Goal: Task Accomplishment & Management: Manage account settings

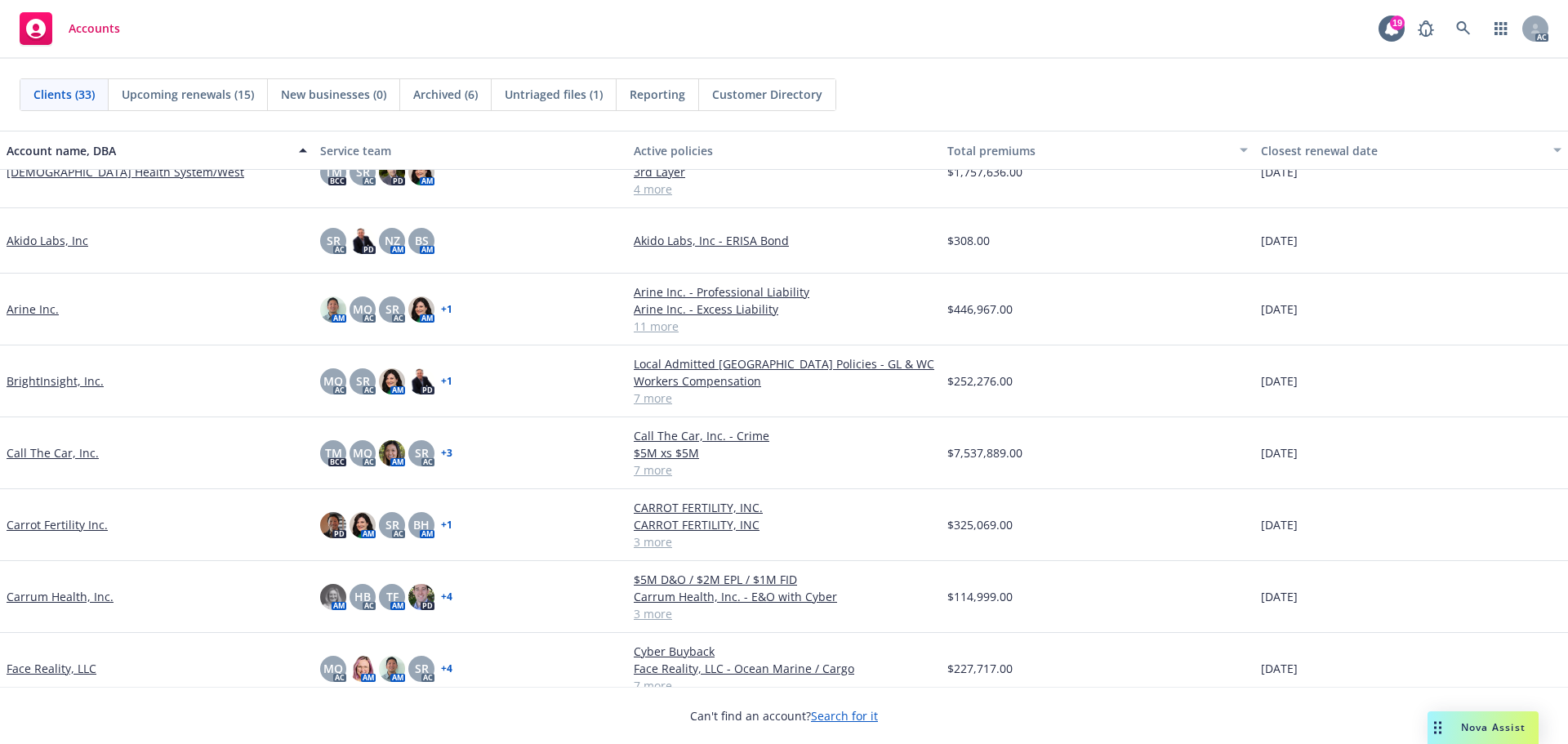
scroll to position [326, 0]
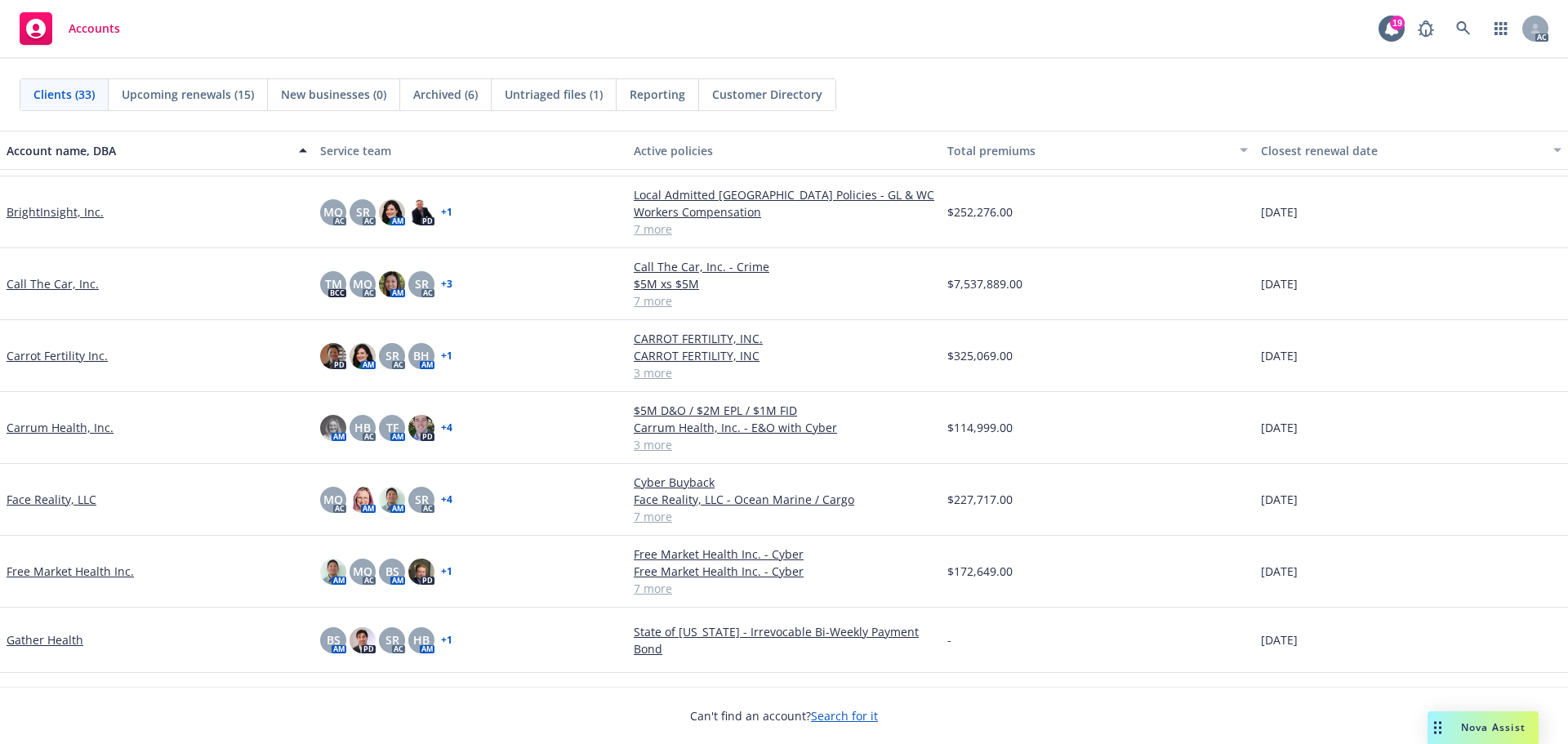
click at [64, 429] on link "Carrum Health, Inc." at bounding box center [60, 427] width 107 height 17
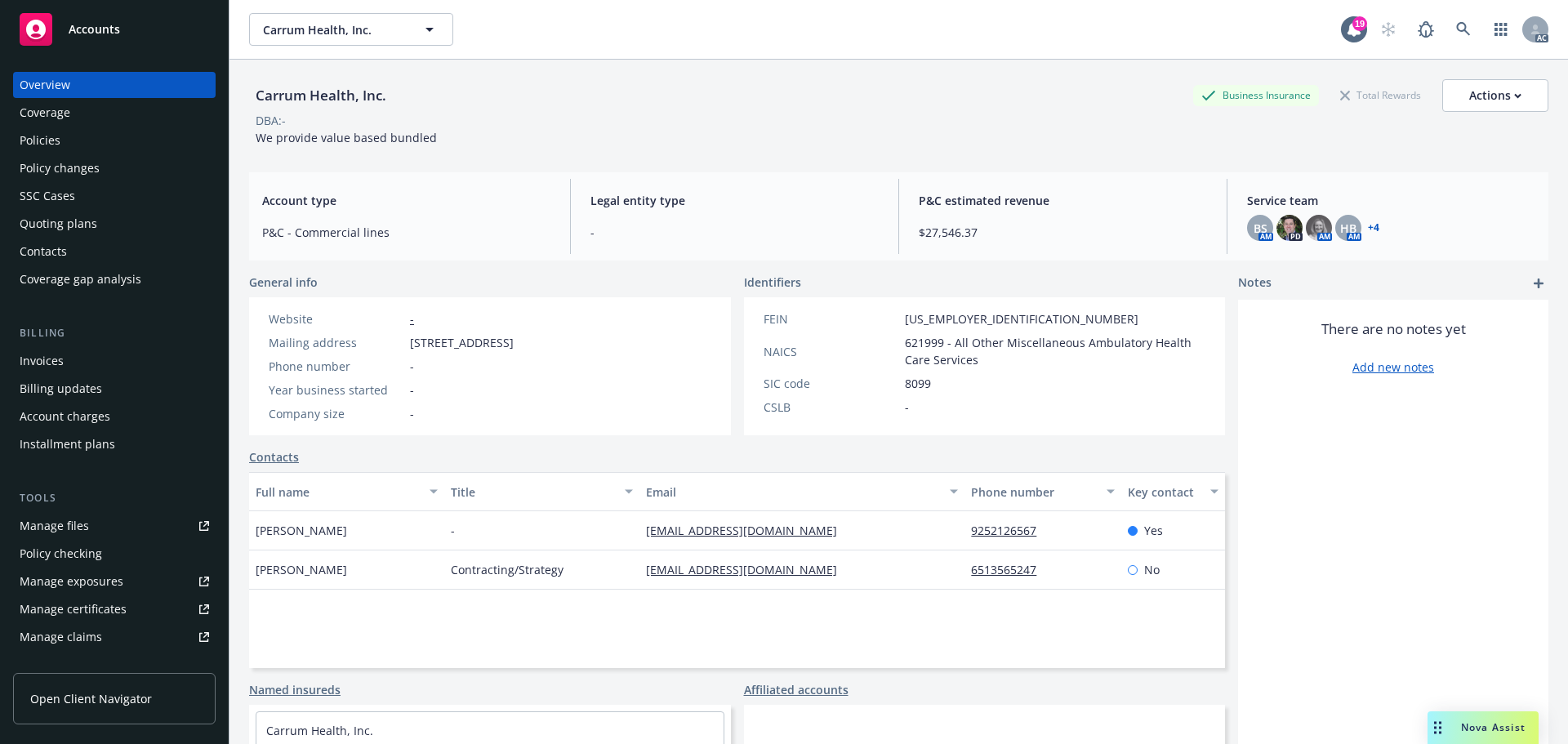
click at [89, 612] on div "Manage certificates" at bounding box center [73, 609] width 107 height 26
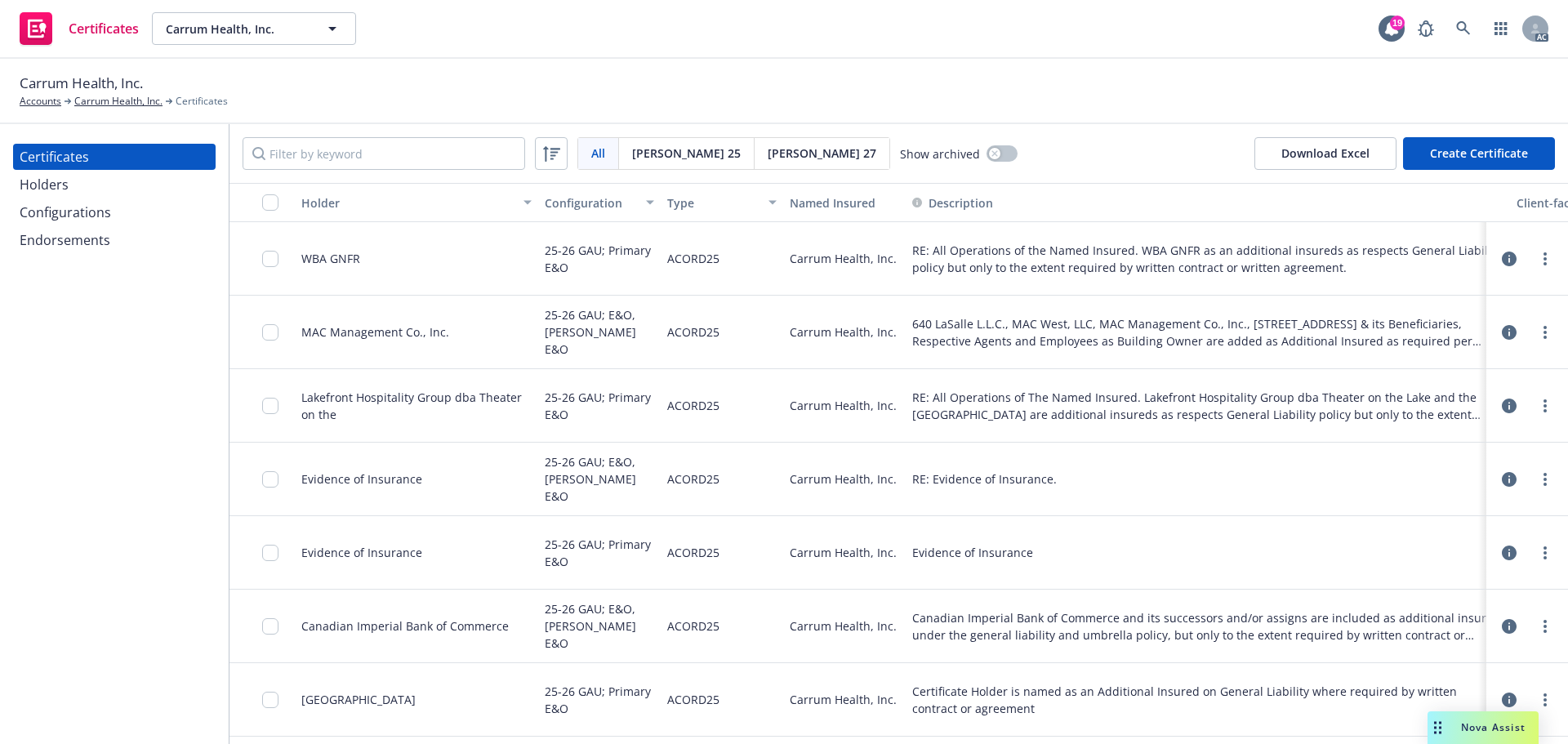
click at [71, 200] on div "Configurations" at bounding box center [64, 212] width 91 height 26
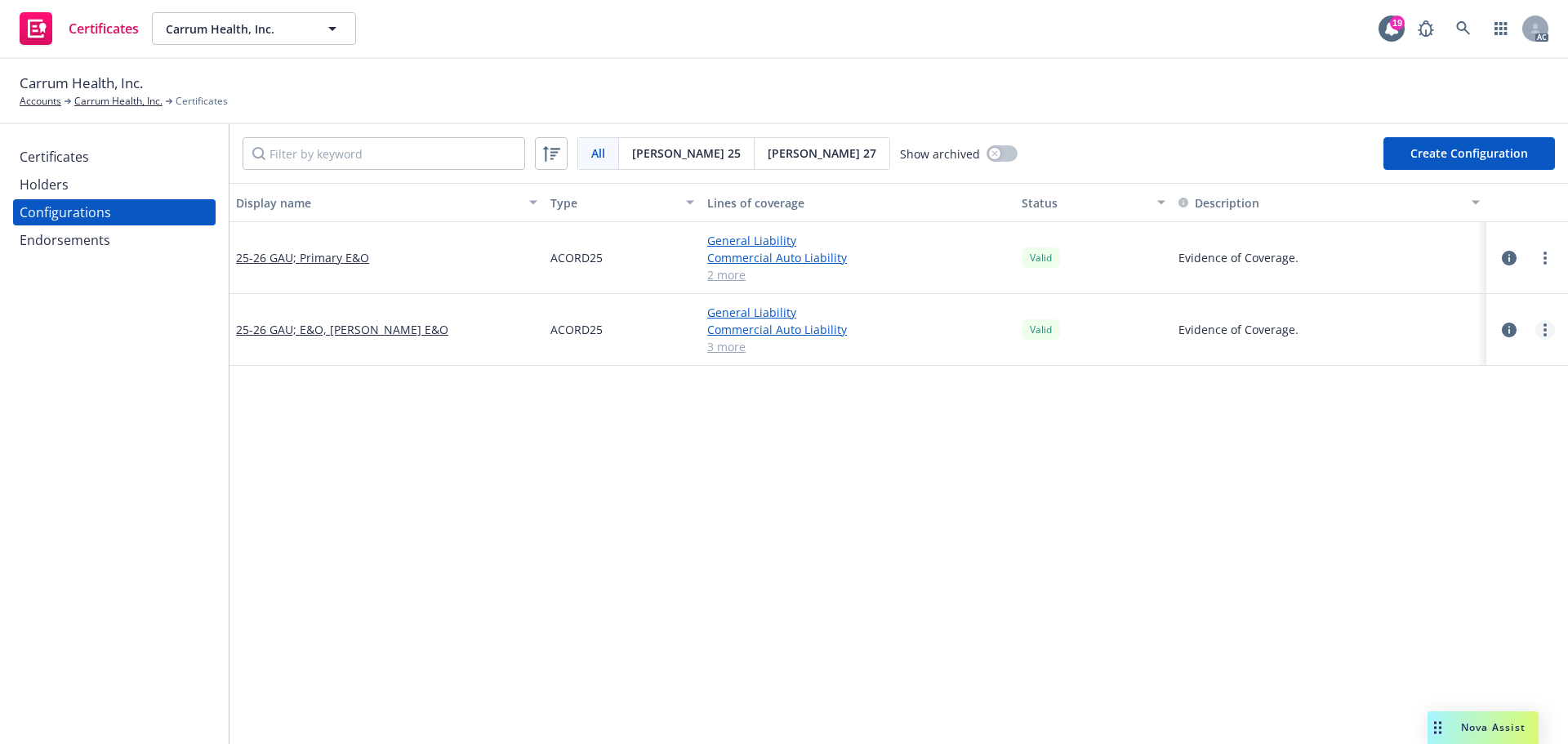
click at [1536, 325] on link "more" at bounding box center [1545, 329] width 19 height 19
click at [1394, 367] on link "Edit" at bounding box center [1452, 363] width 179 height 33
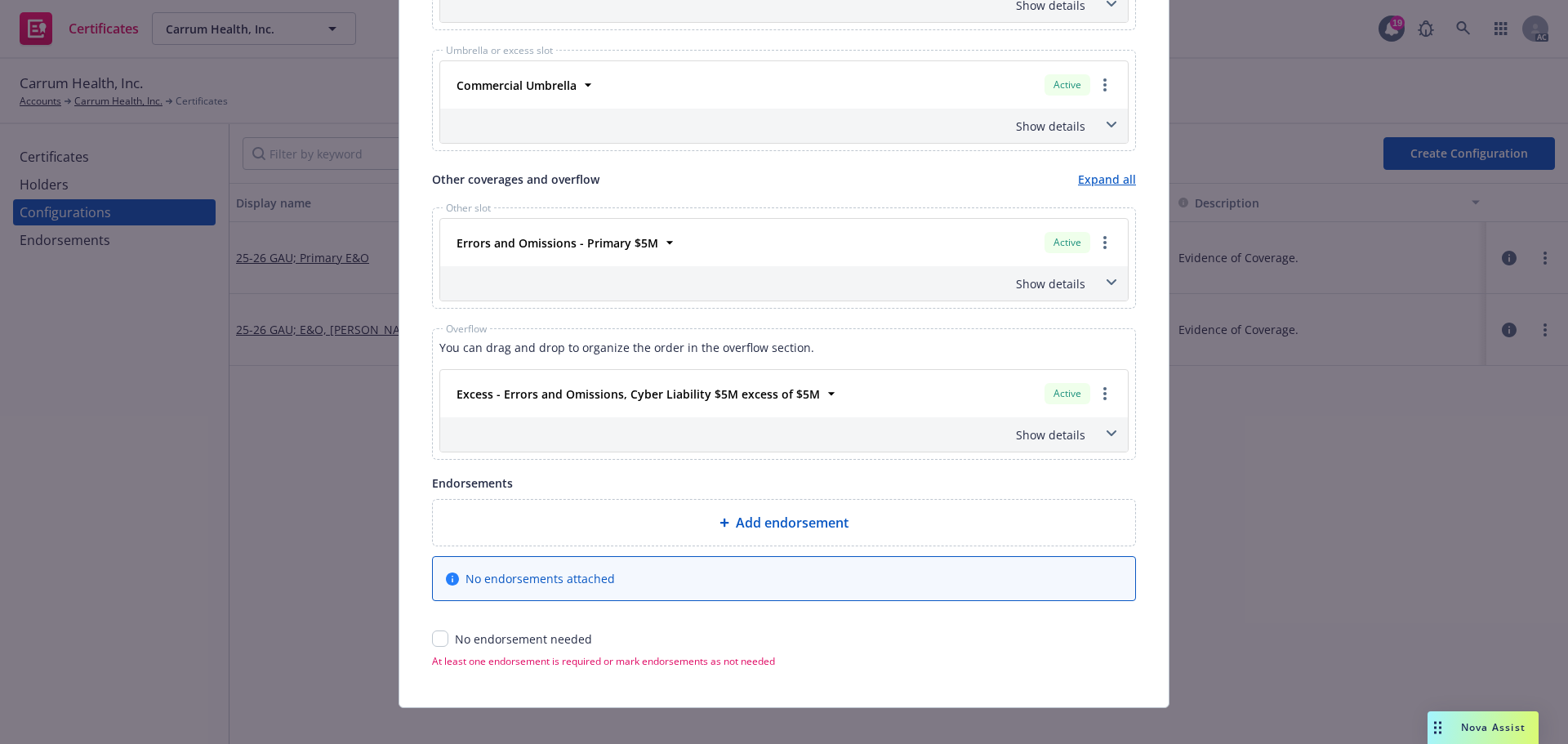
scroll to position [890, 0]
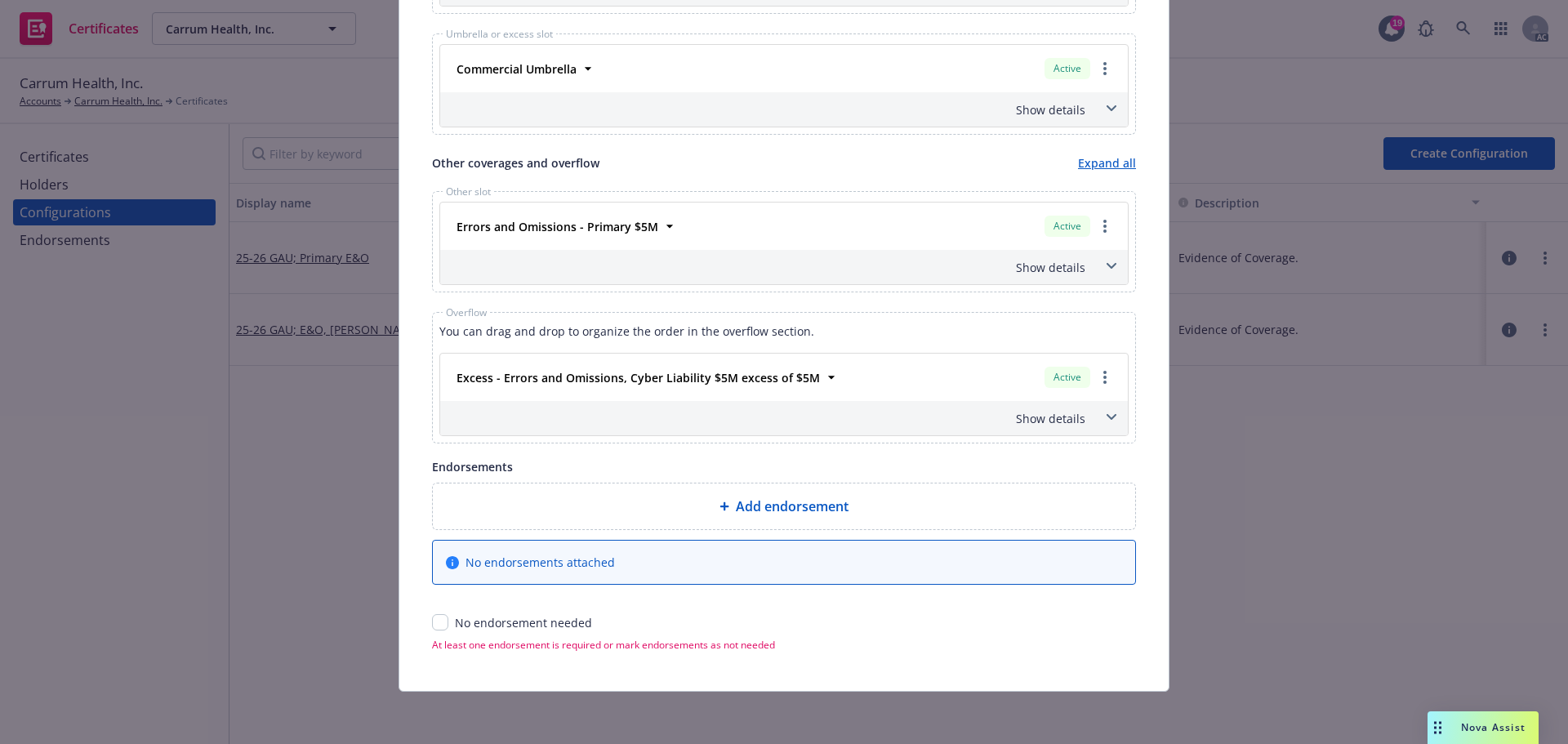
click at [1107, 417] on icon at bounding box center [1112, 417] width 10 height 6
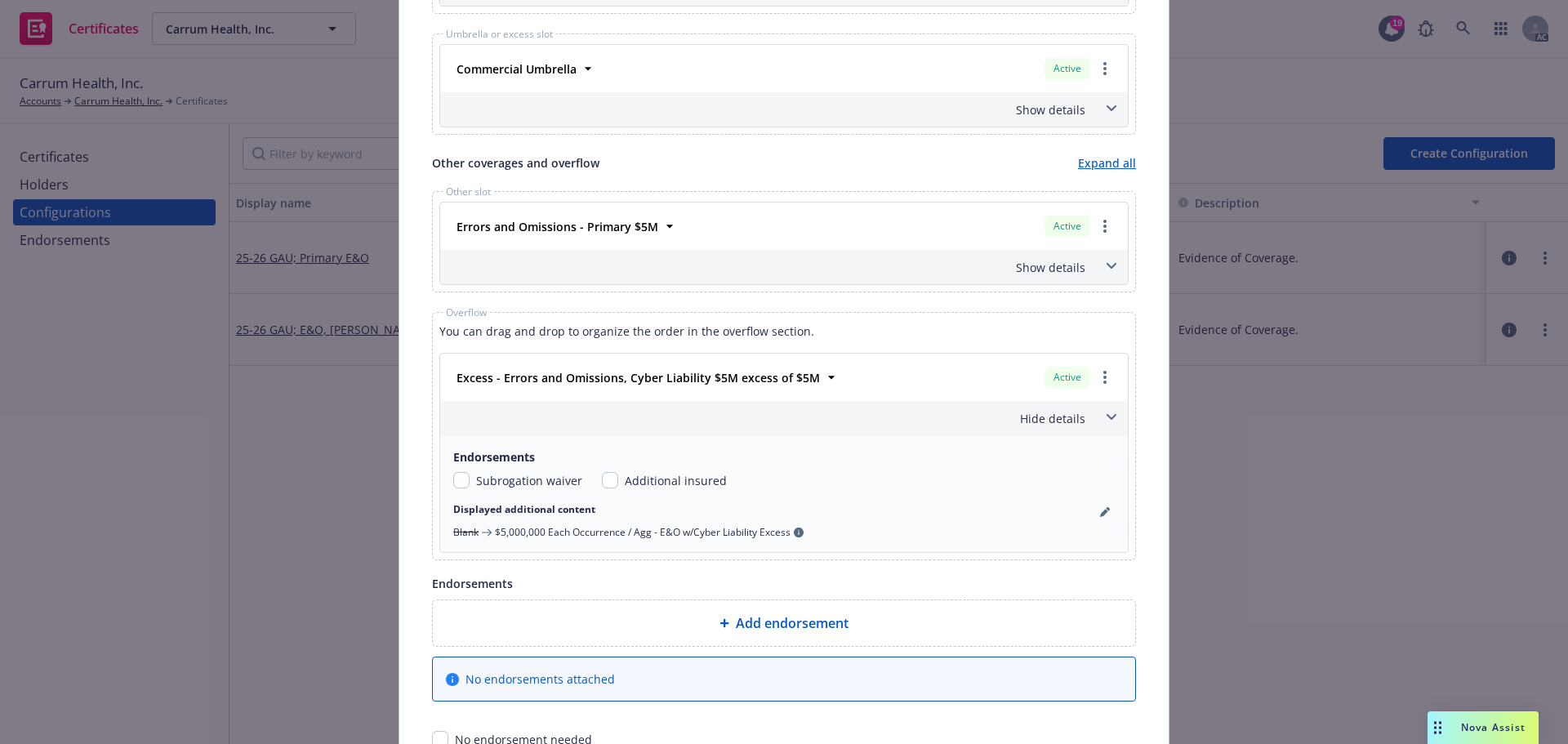
click at [1107, 417] on icon at bounding box center [1112, 417] width 10 height 6
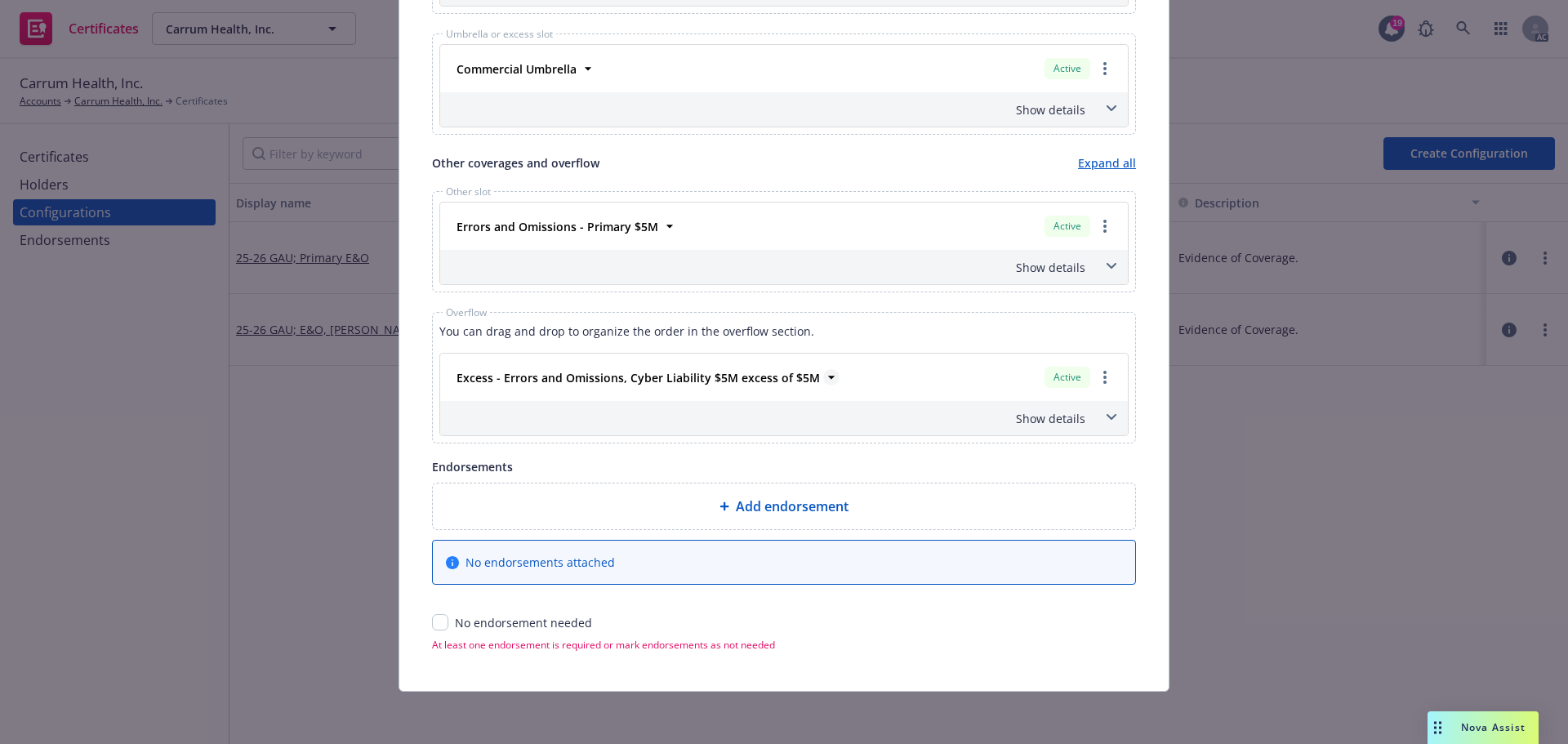
click at [828, 378] on icon at bounding box center [831, 377] width 6 height 4
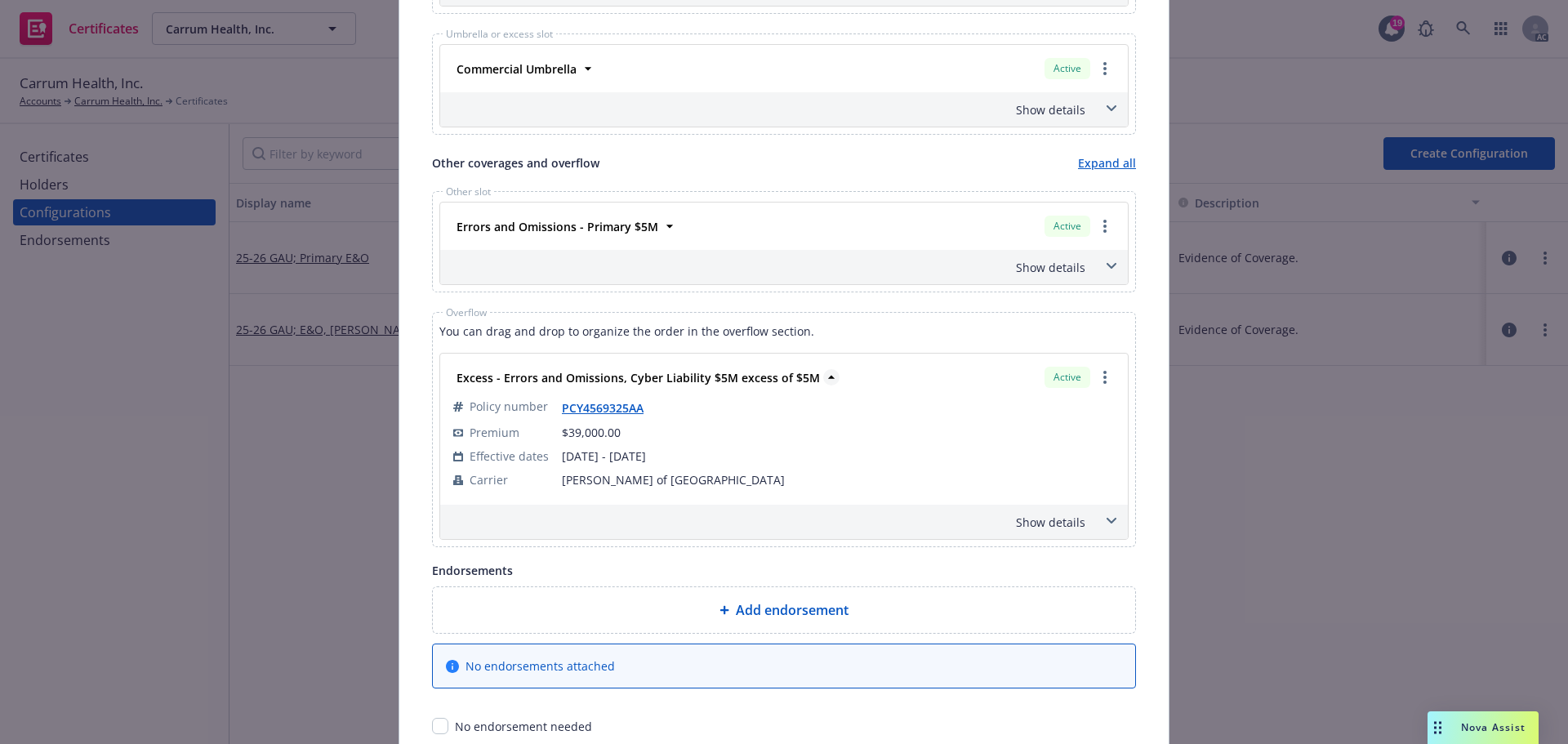
click at [828, 378] on icon at bounding box center [831, 376] width 6 height 4
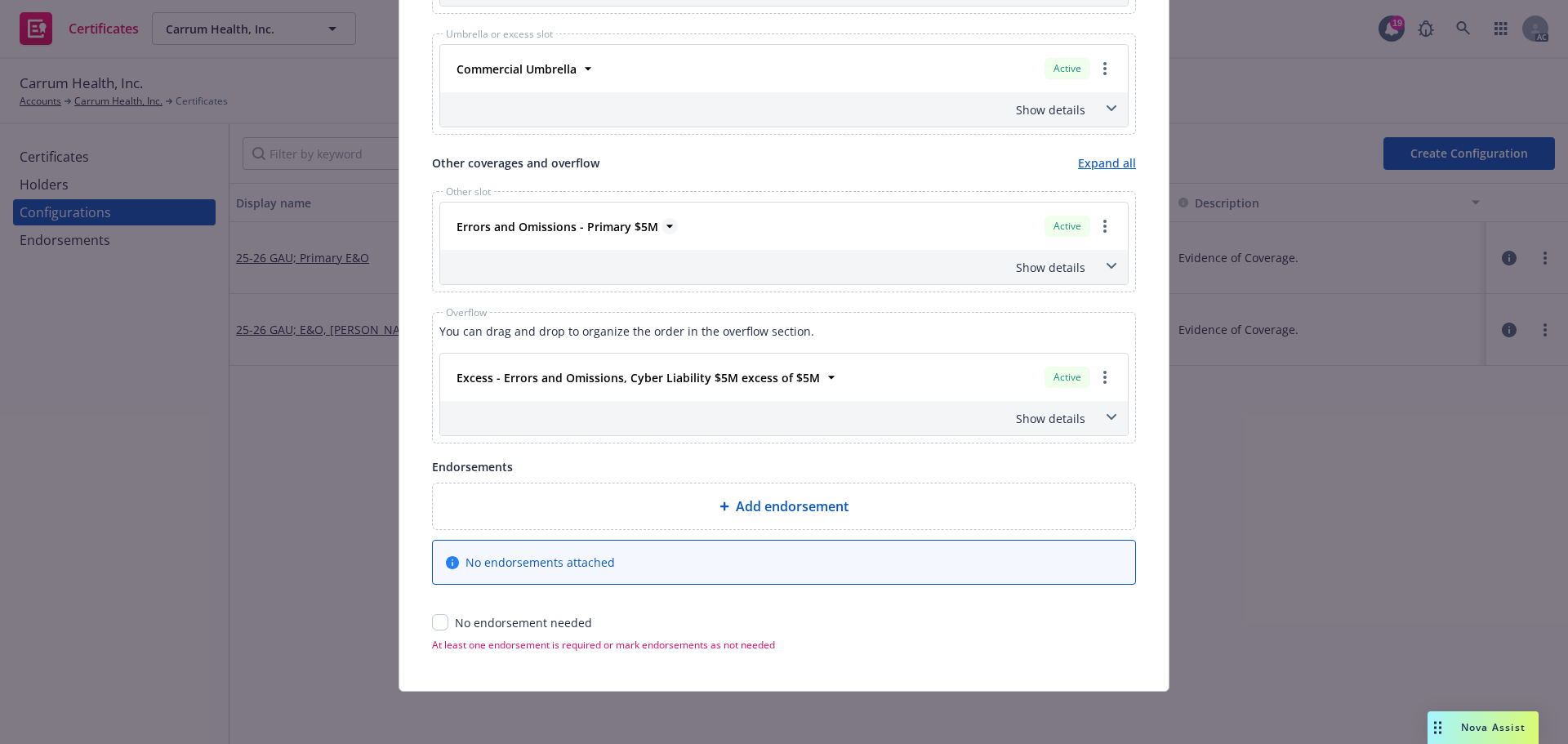
click at [666, 225] on icon at bounding box center [669, 226] width 6 height 4
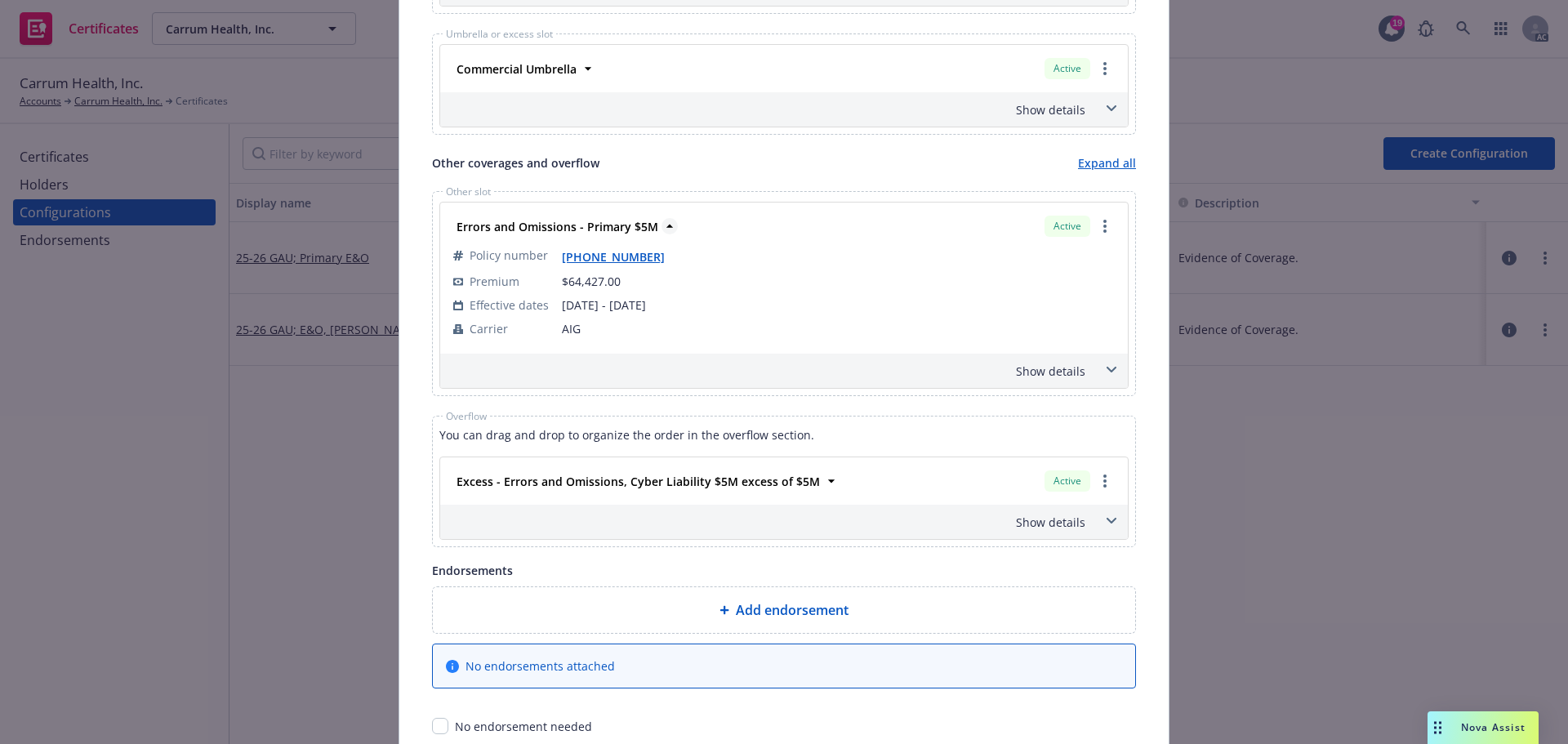
click at [662, 225] on icon at bounding box center [670, 226] width 17 height 17
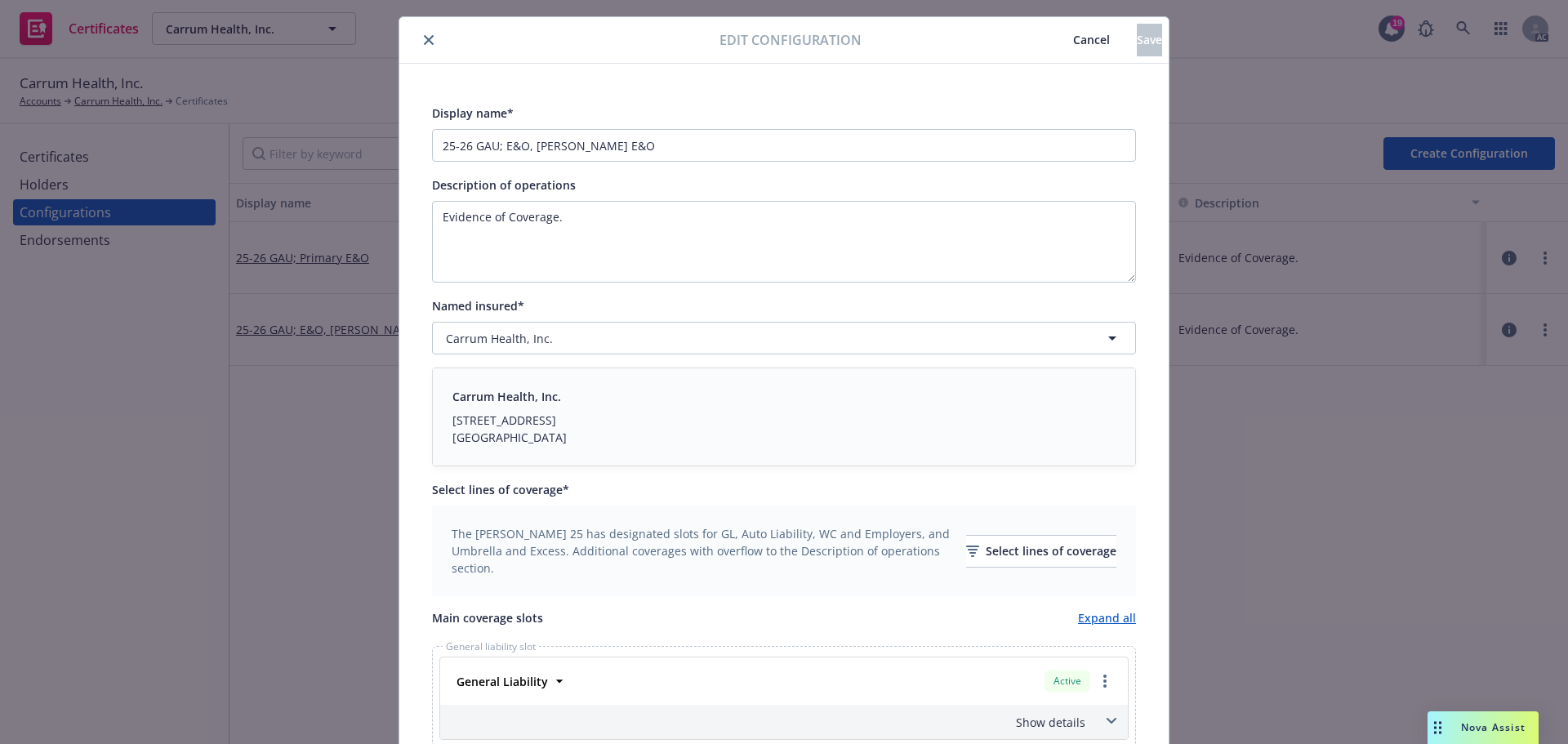
scroll to position [0, 0]
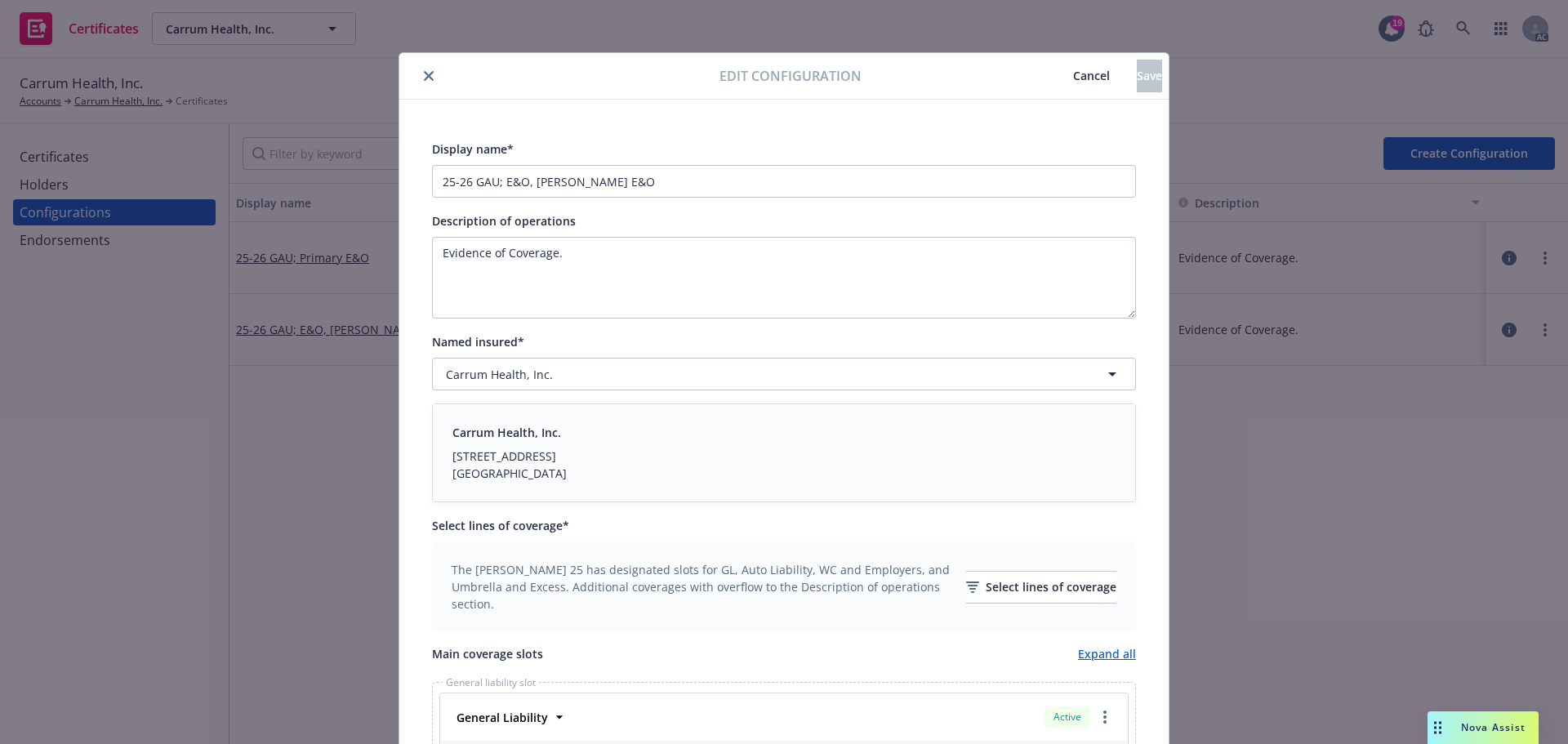
click at [424, 75] on icon "close" at bounding box center [429, 75] width 10 height 10
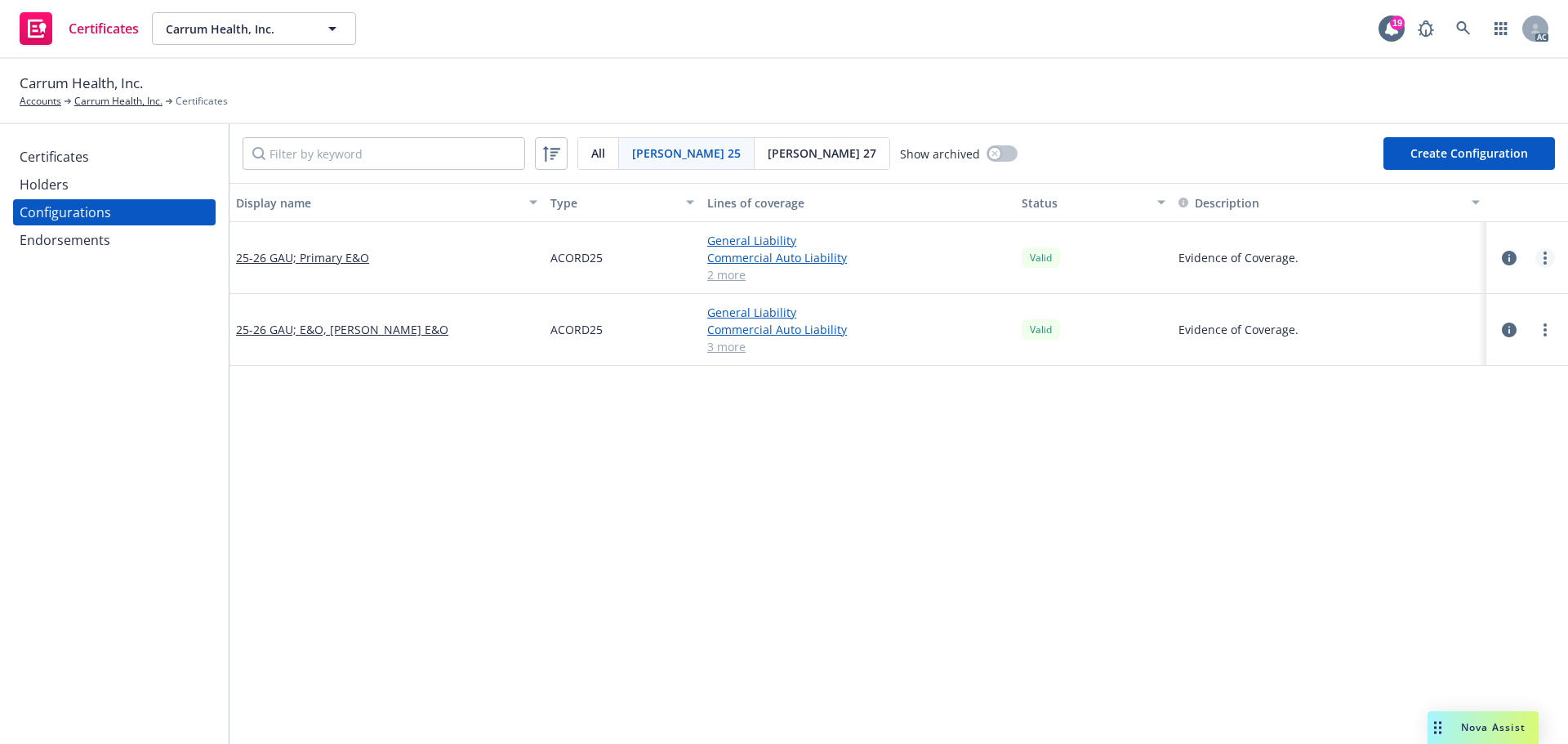
click at [1536, 258] on link "more" at bounding box center [1545, 258] width 19 height 19
click at [1407, 293] on link "Edit" at bounding box center [1452, 292] width 179 height 33
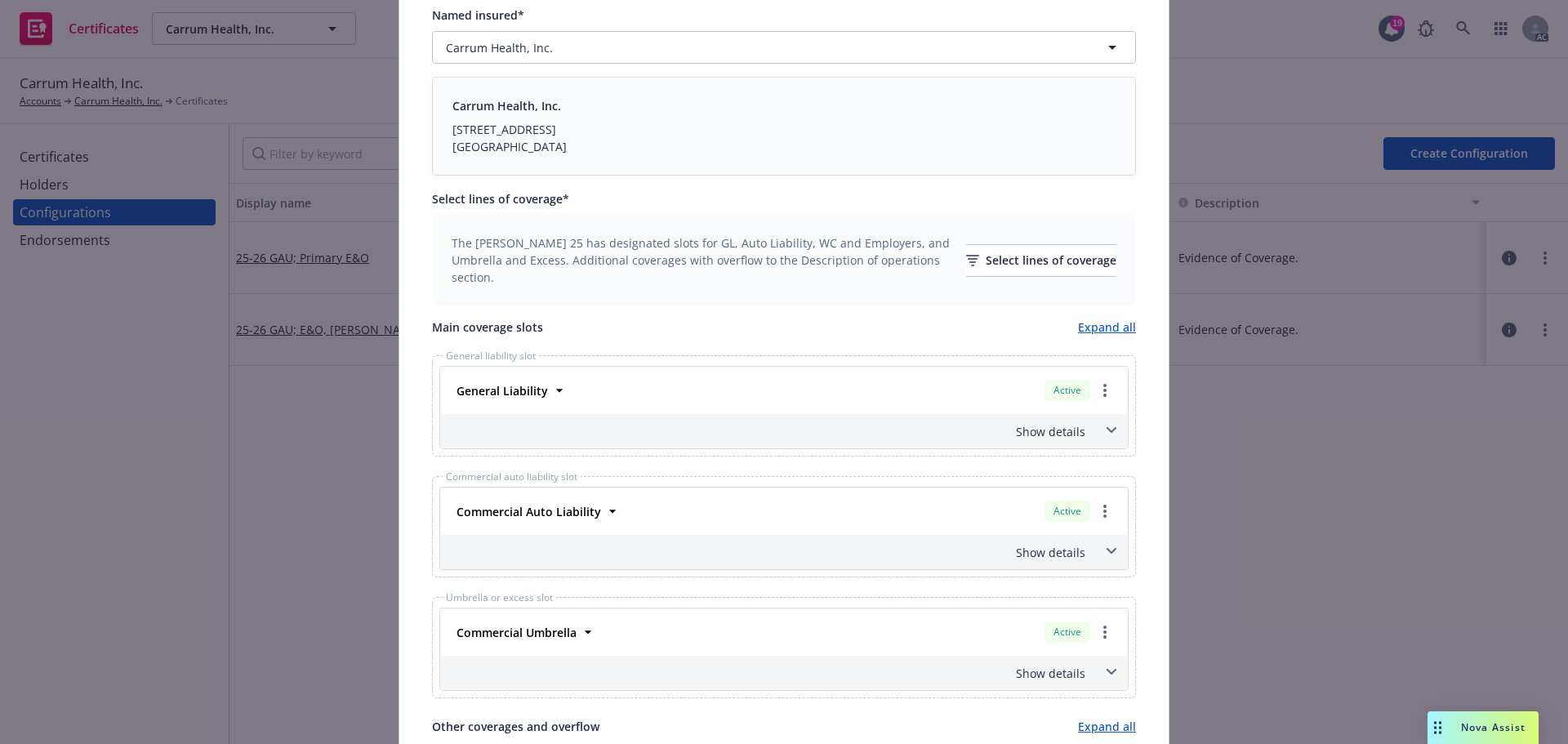
scroll to position [735, 0]
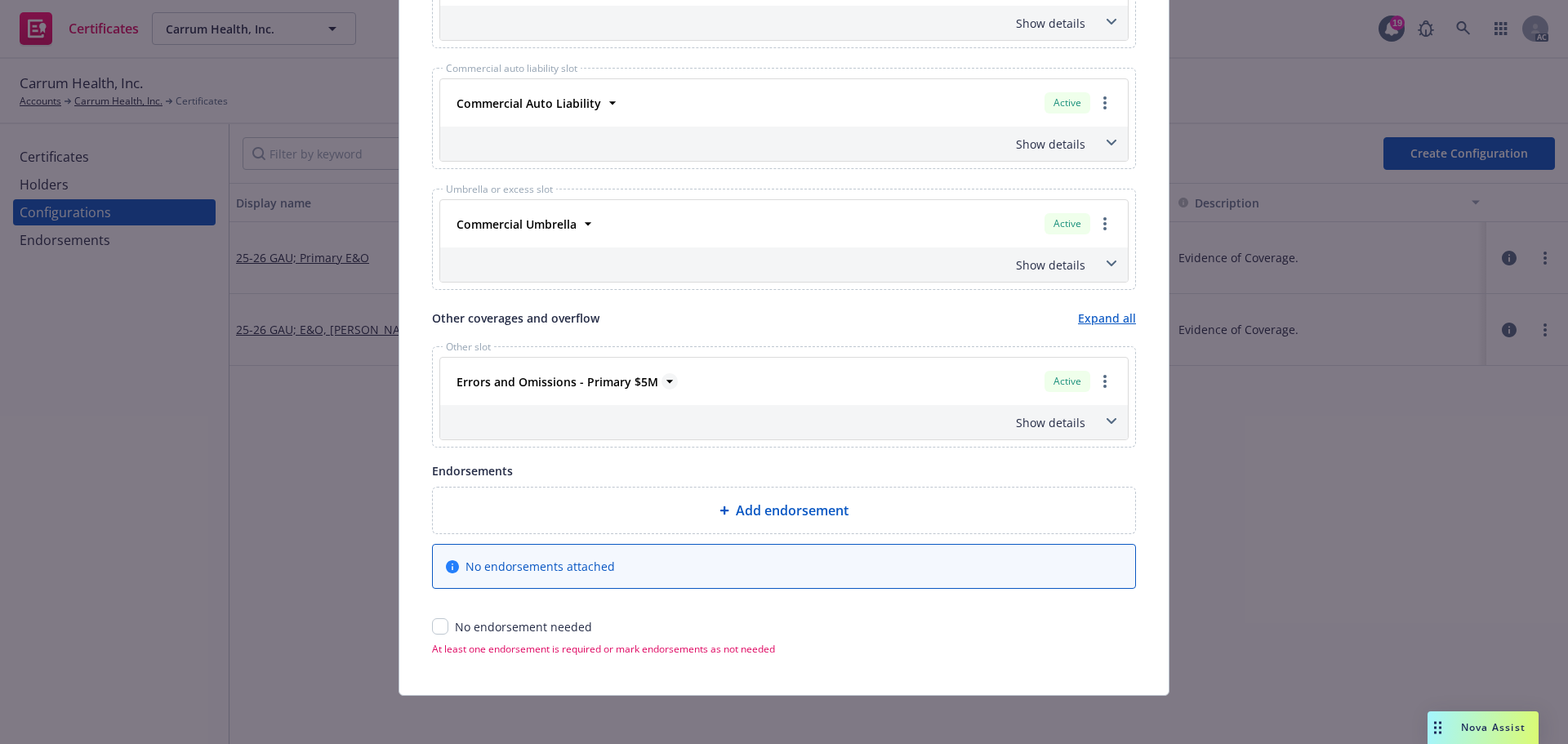
click at [666, 380] on icon at bounding box center [669, 382] width 6 height 4
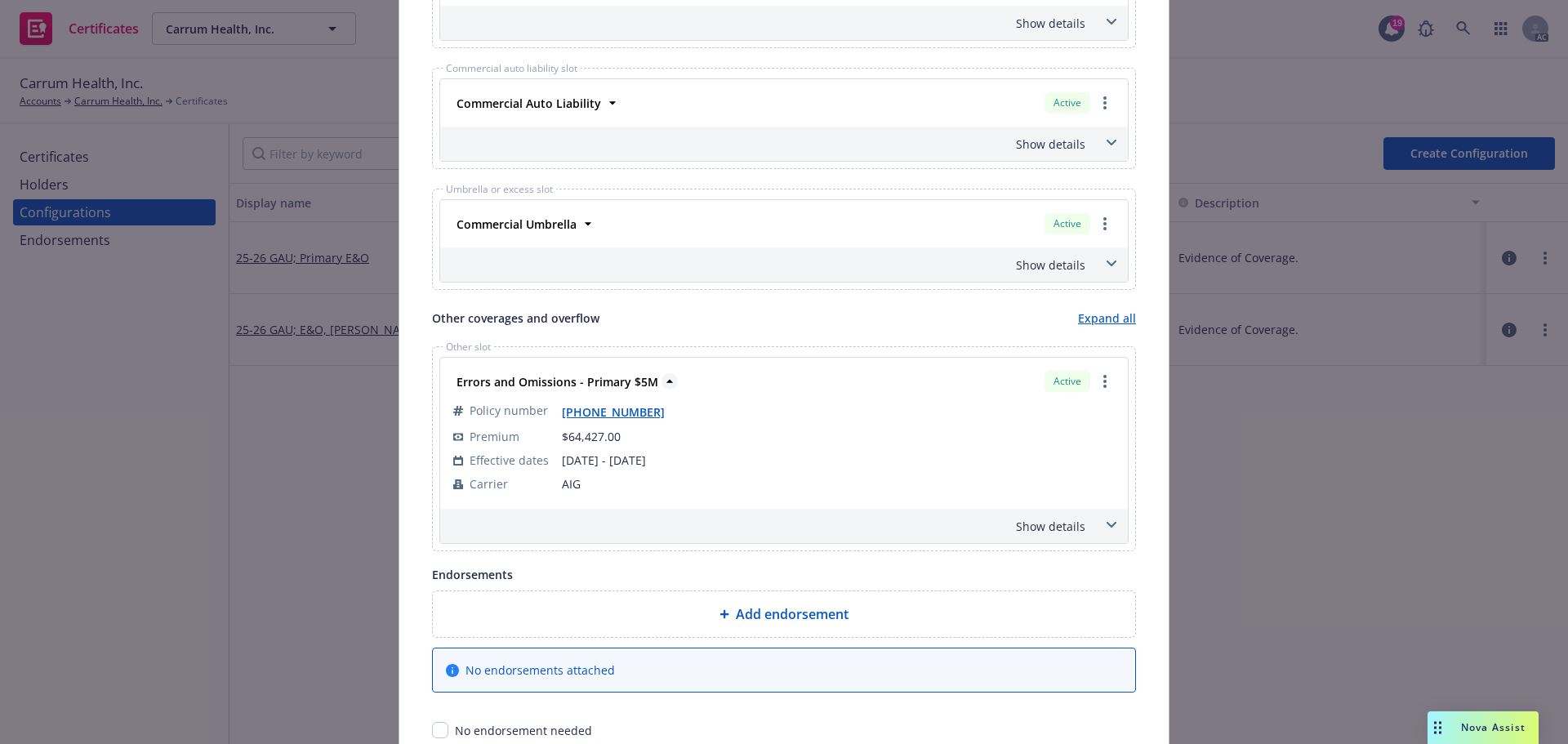
click at [663, 380] on icon at bounding box center [670, 382] width 17 height 17
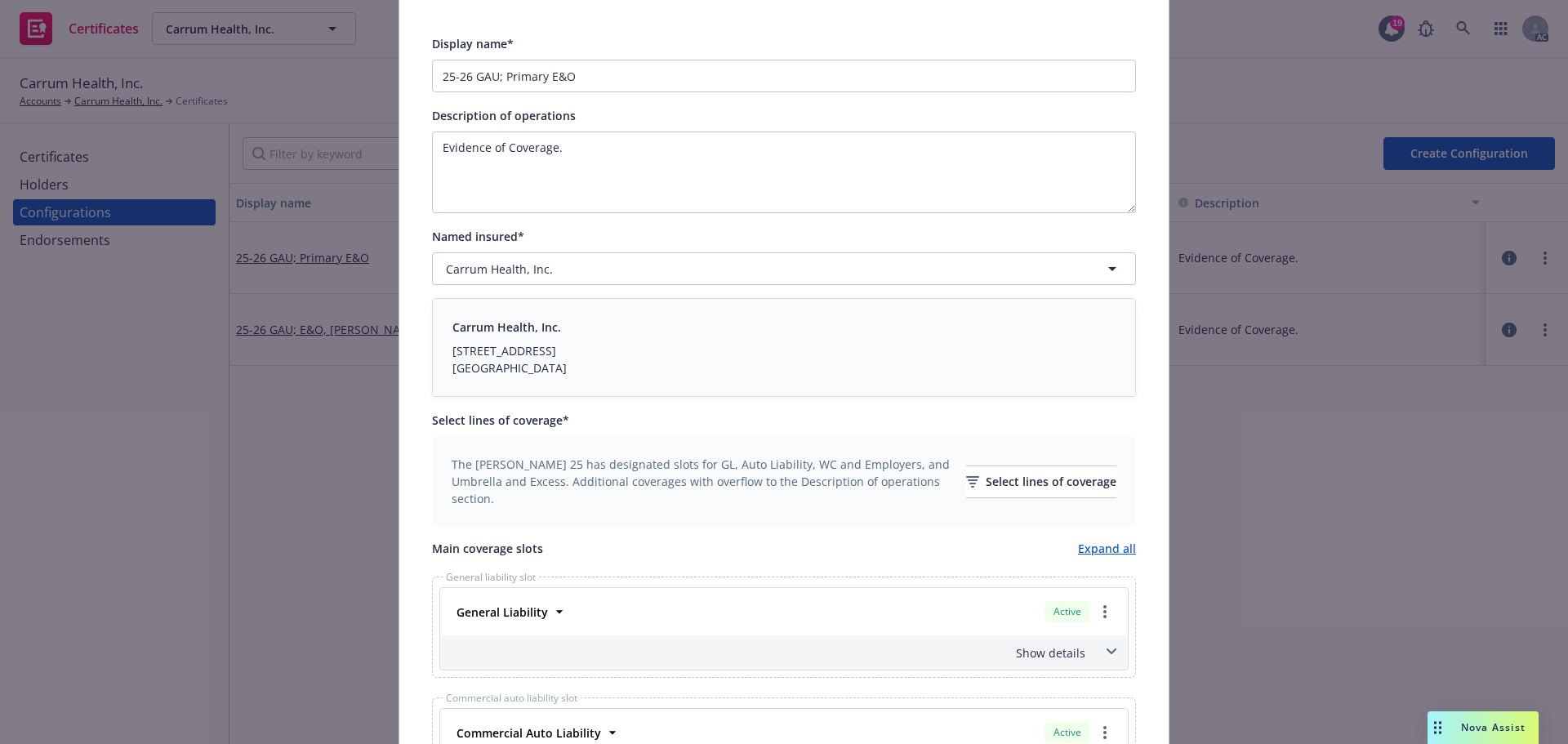
scroll to position [0, 0]
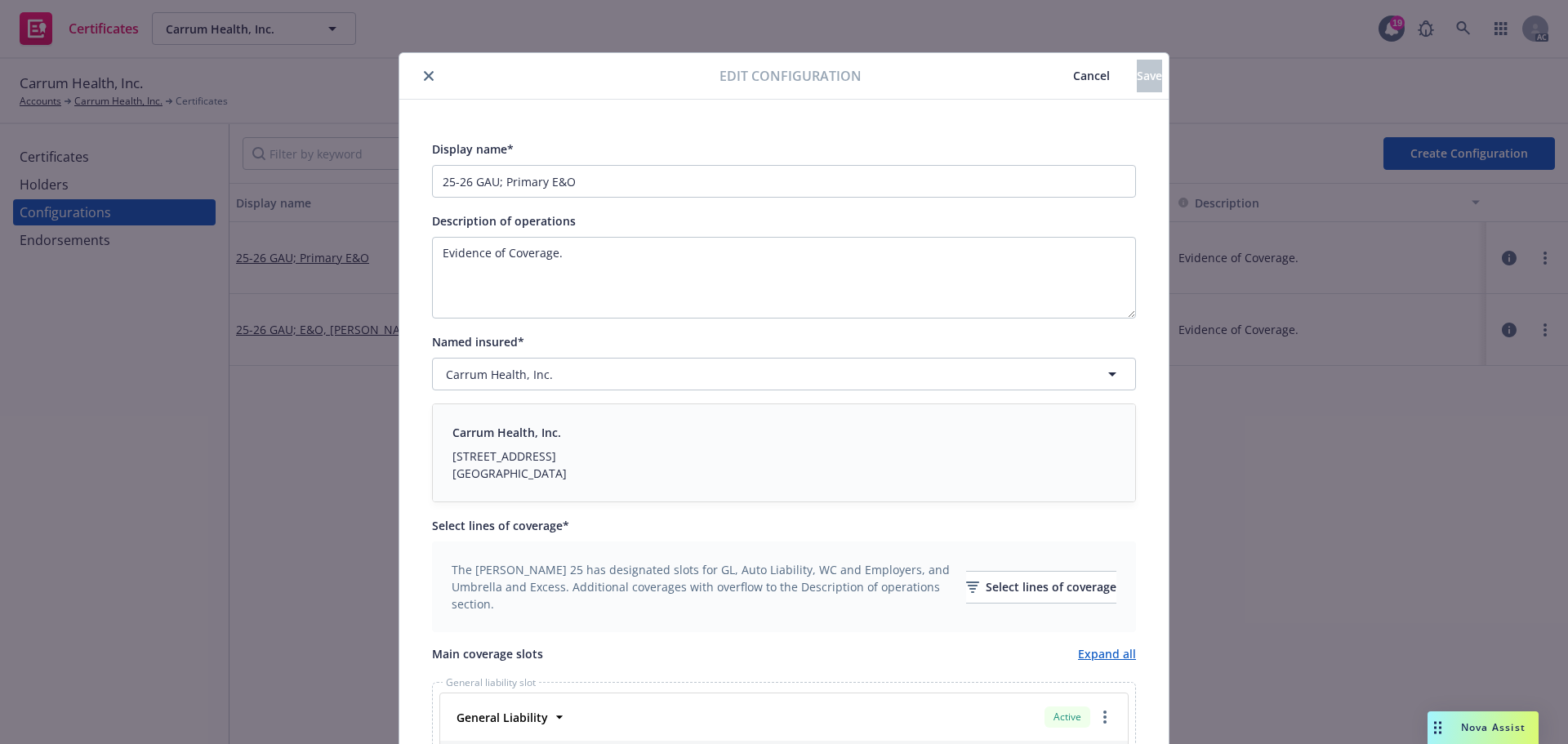
click at [424, 74] on icon "close" at bounding box center [429, 75] width 10 height 10
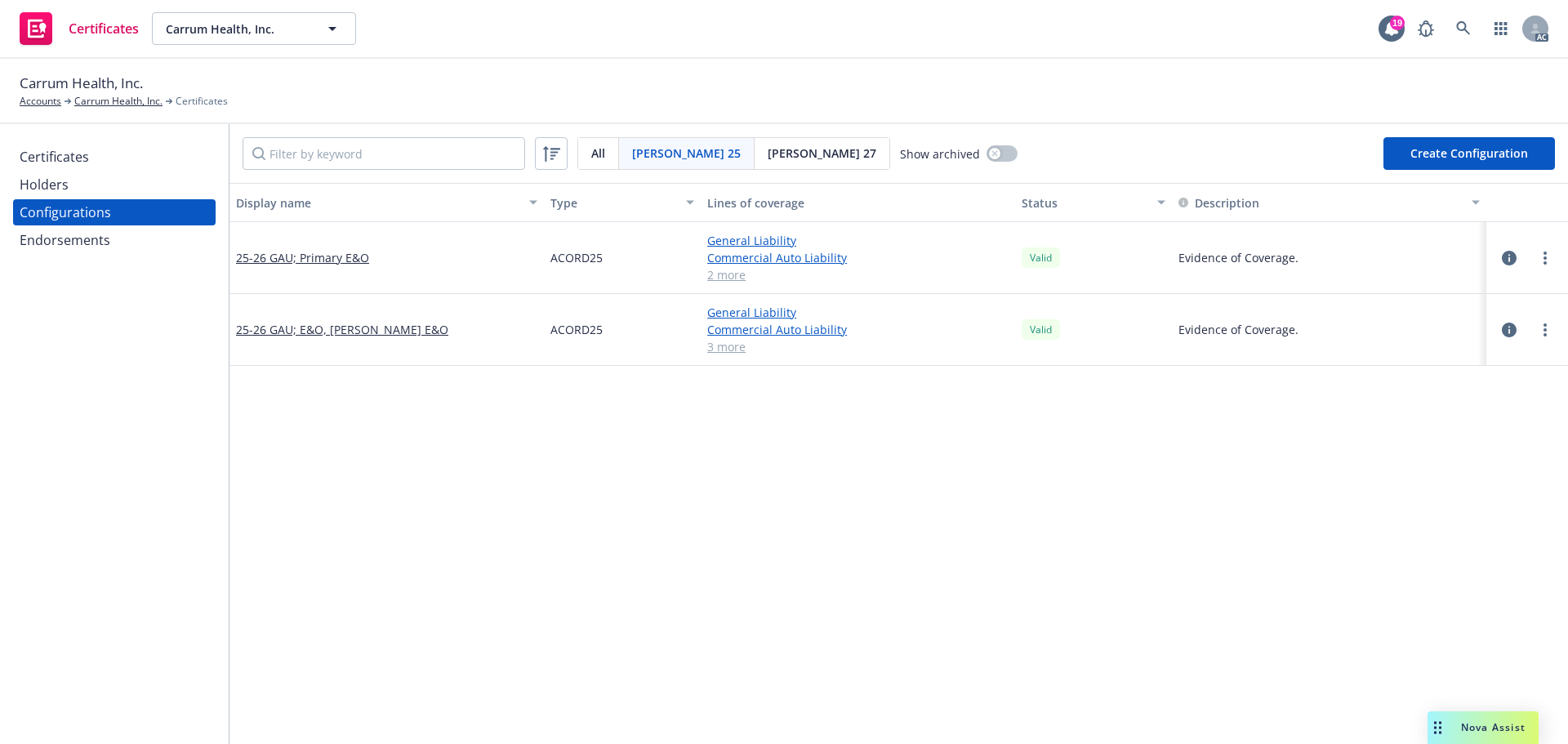
click at [84, 155] on div "Certificates" at bounding box center [53, 156] width 69 height 26
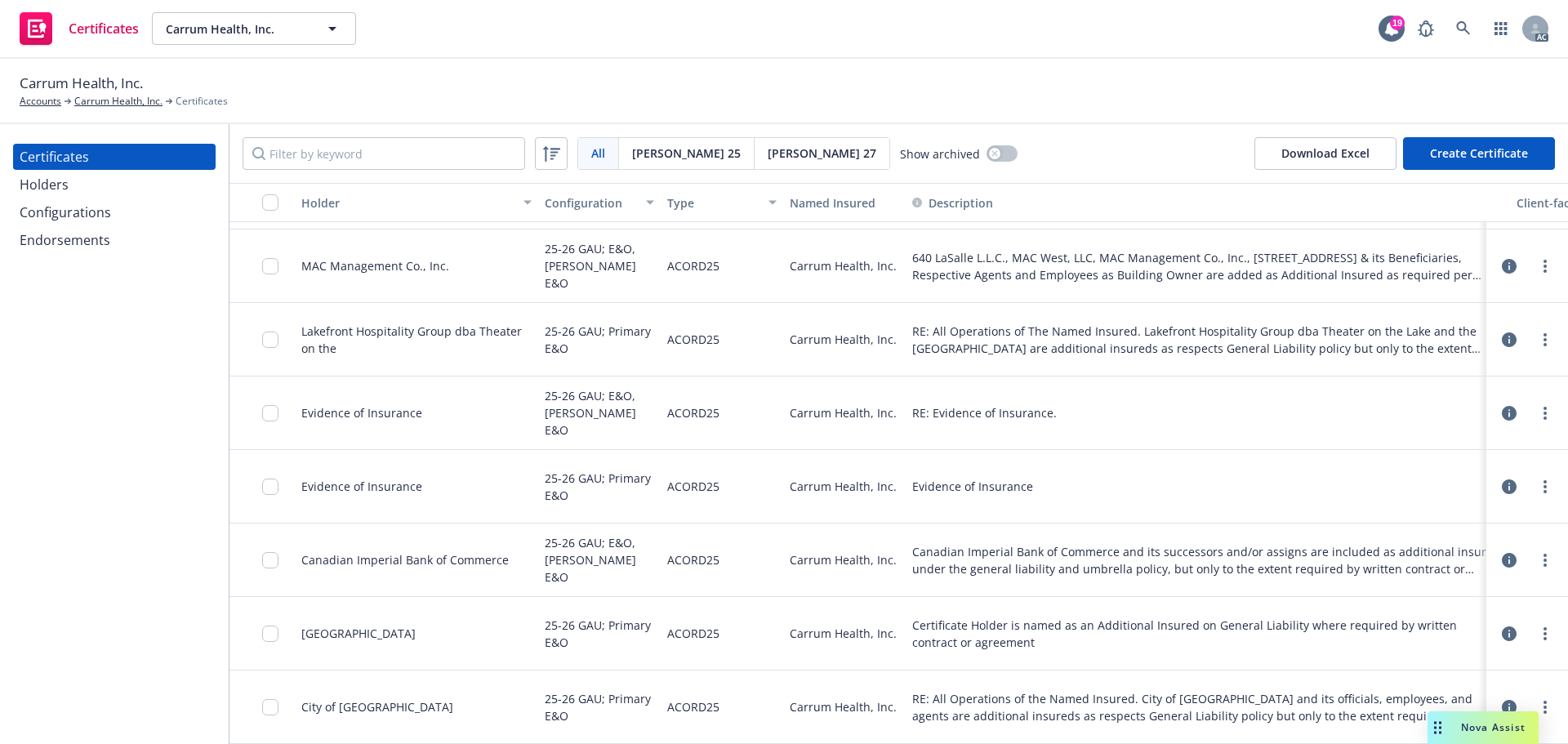
scroll to position [187, 0]
click at [91, 100] on link "Carrum Health, Inc." at bounding box center [119, 101] width 88 height 15
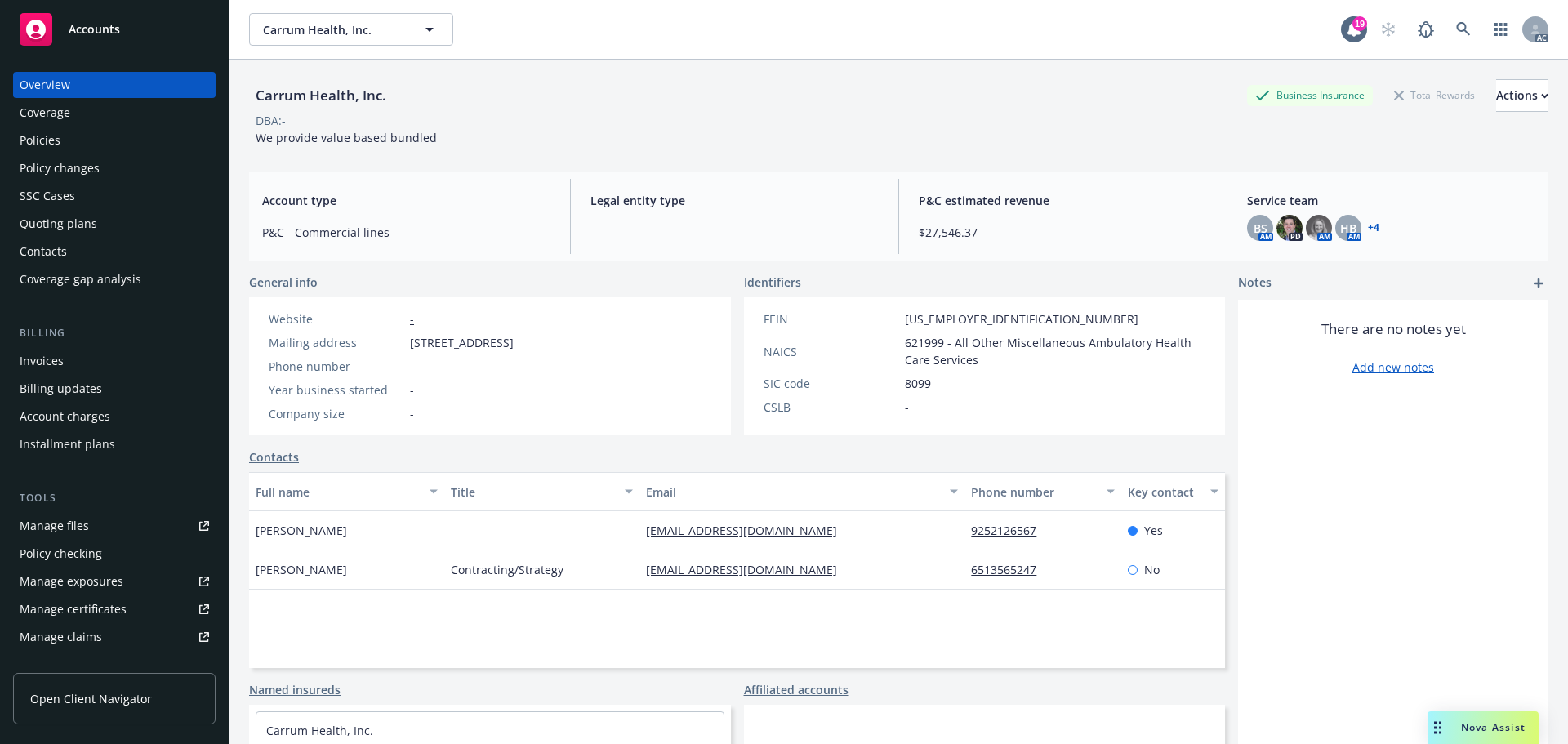
click at [43, 142] on div "Policies" at bounding box center [40, 140] width 40 height 26
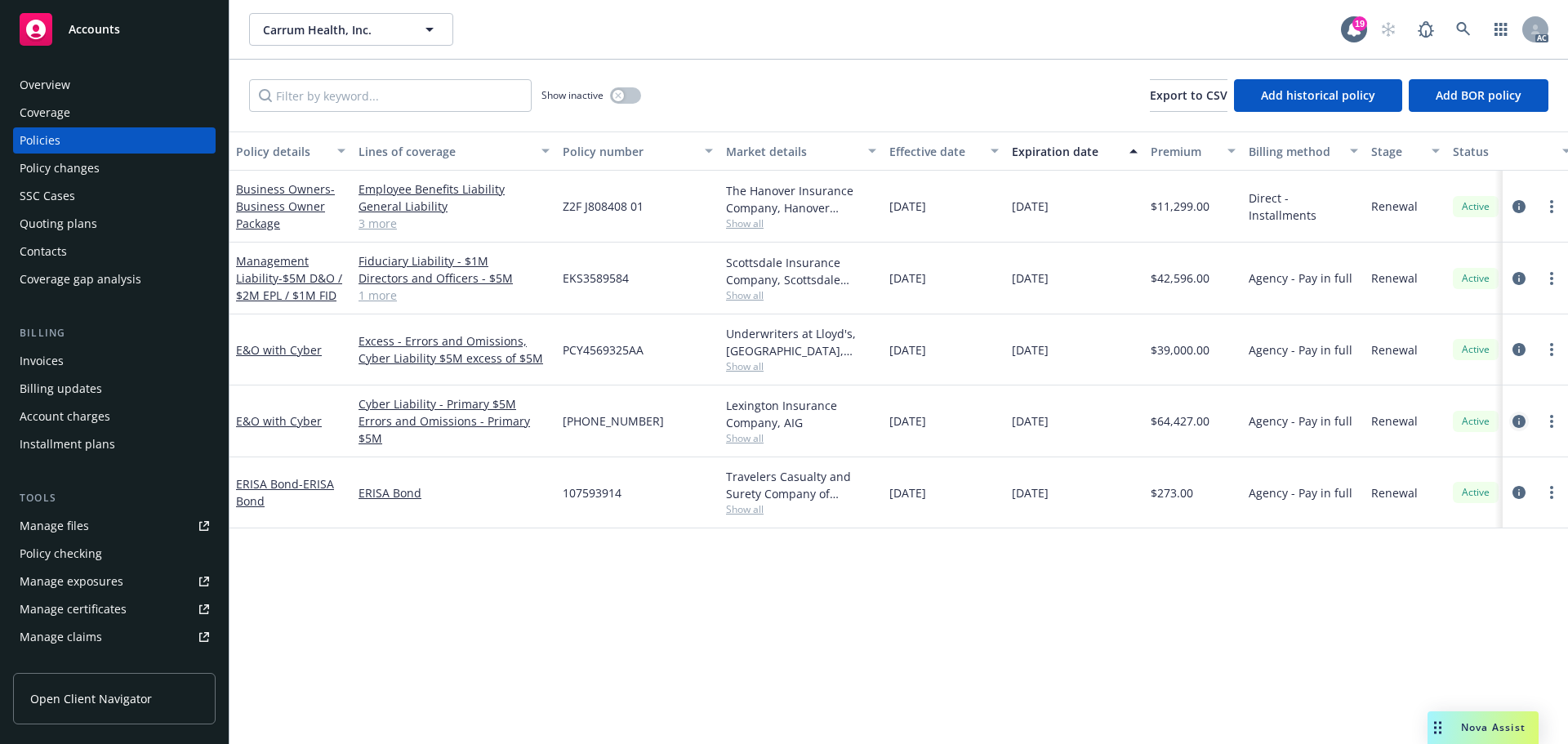
click at [1520, 418] on icon "circleInformation" at bounding box center [1519, 421] width 13 height 13
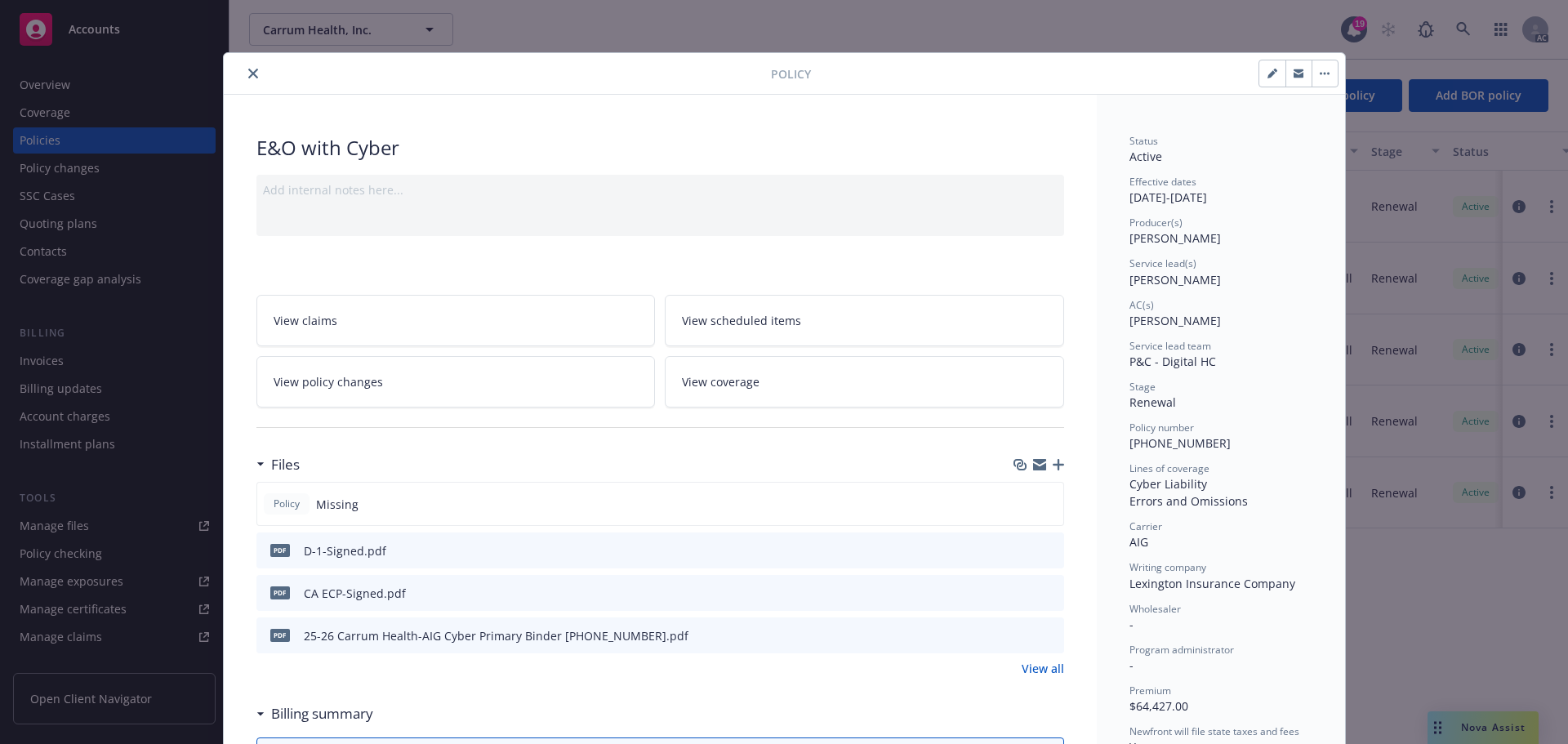
click at [1053, 462] on icon "button" at bounding box center [1058, 464] width 11 height 11
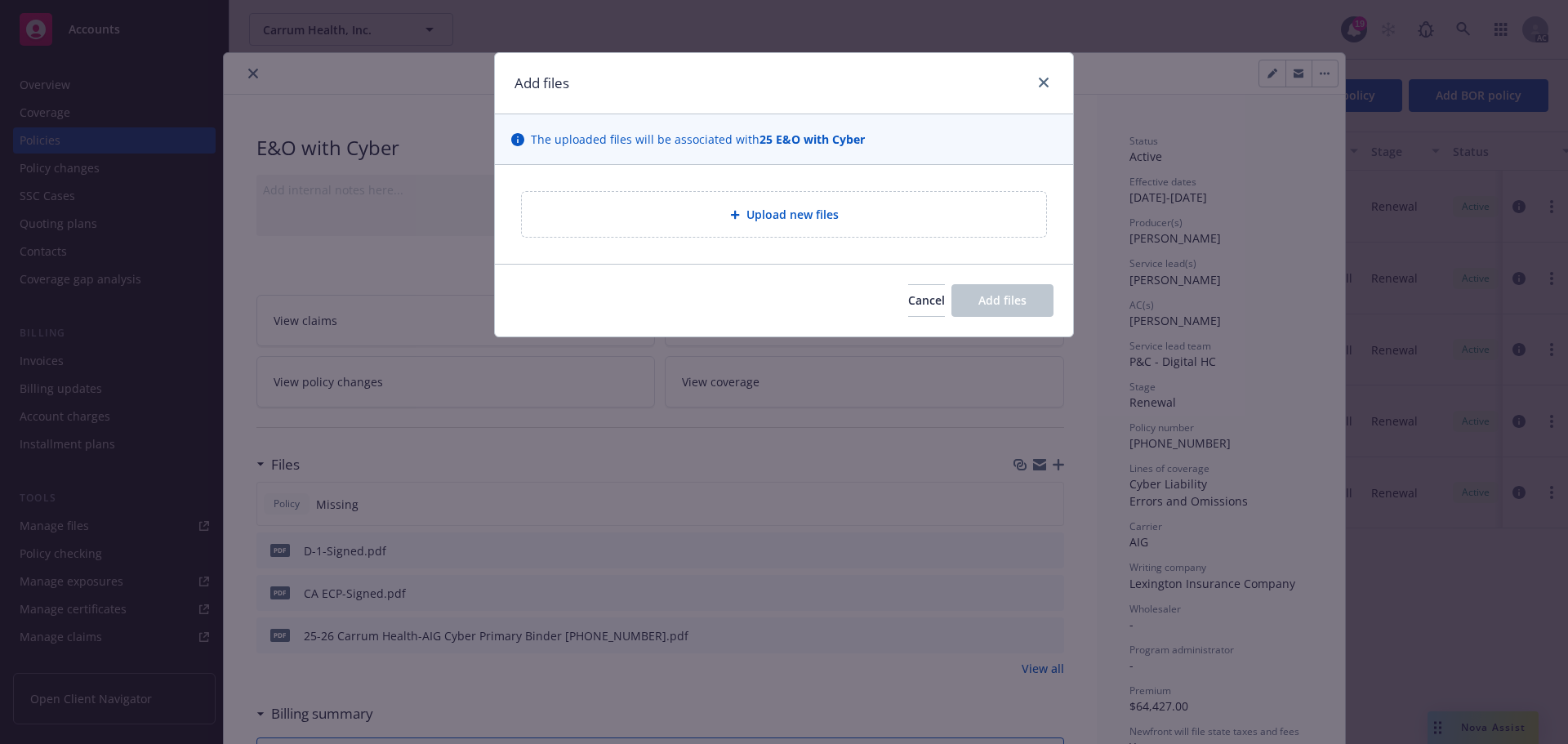
click at [804, 223] on span "Upload new files" at bounding box center [792, 214] width 92 height 17
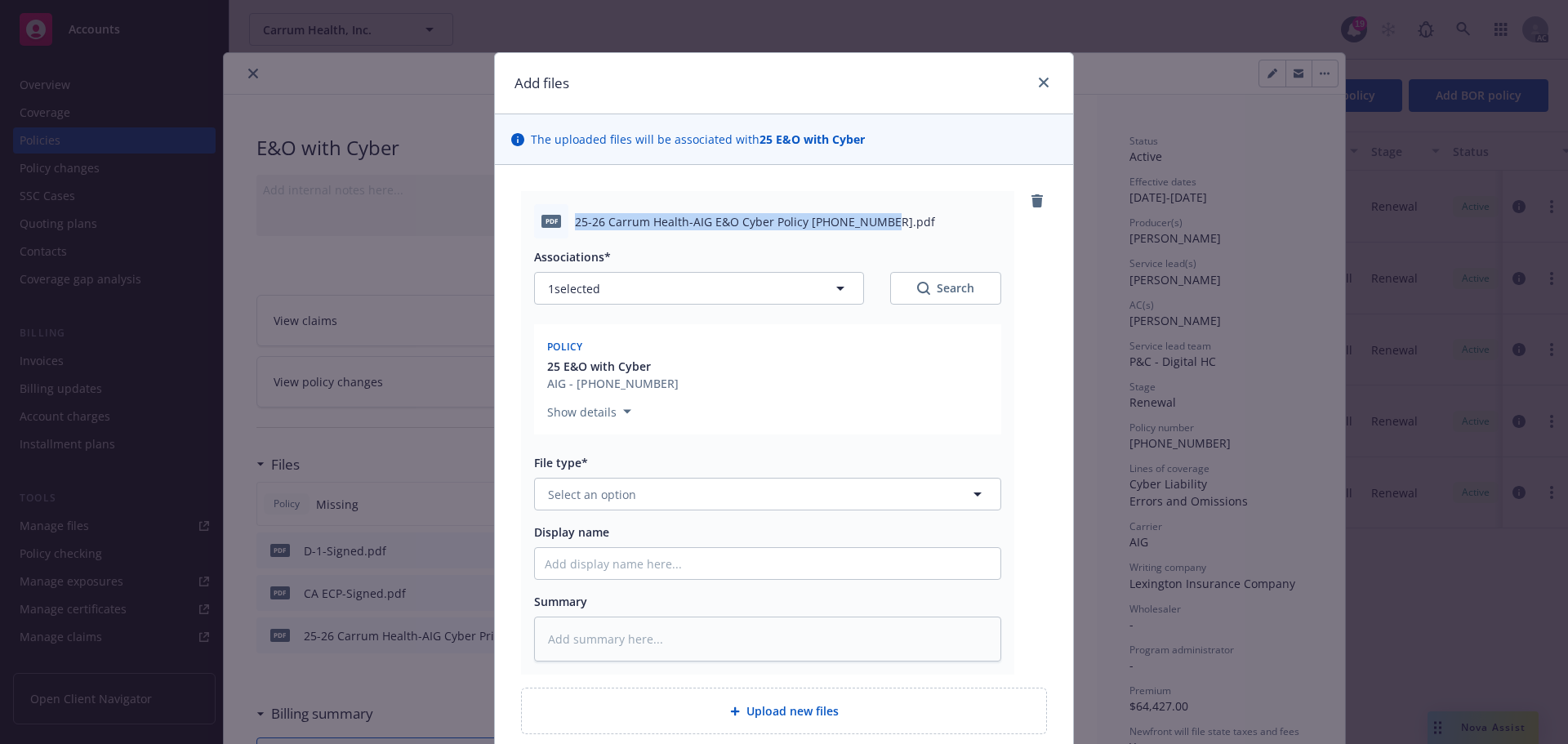
drag, startPoint x: 571, startPoint y: 219, endPoint x: 867, endPoint y: 223, distance: 296.0
click at [867, 223] on span "25-26 Carrum Health-AIG E&O Cyber Policy 01-248-16-42.pdf" at bounding box center [755, 222] width 360 height 17
copy span "25-26 Carrum Health-AIG E&O Cyber Policy 01-248-16-42"
click at [625, 564] on input "Display name" at bounding box center [767, 564] width 466 height 31
paste input "25-26 Carrum Health-AIG E&O Cyber Policy 01-248-16-42"
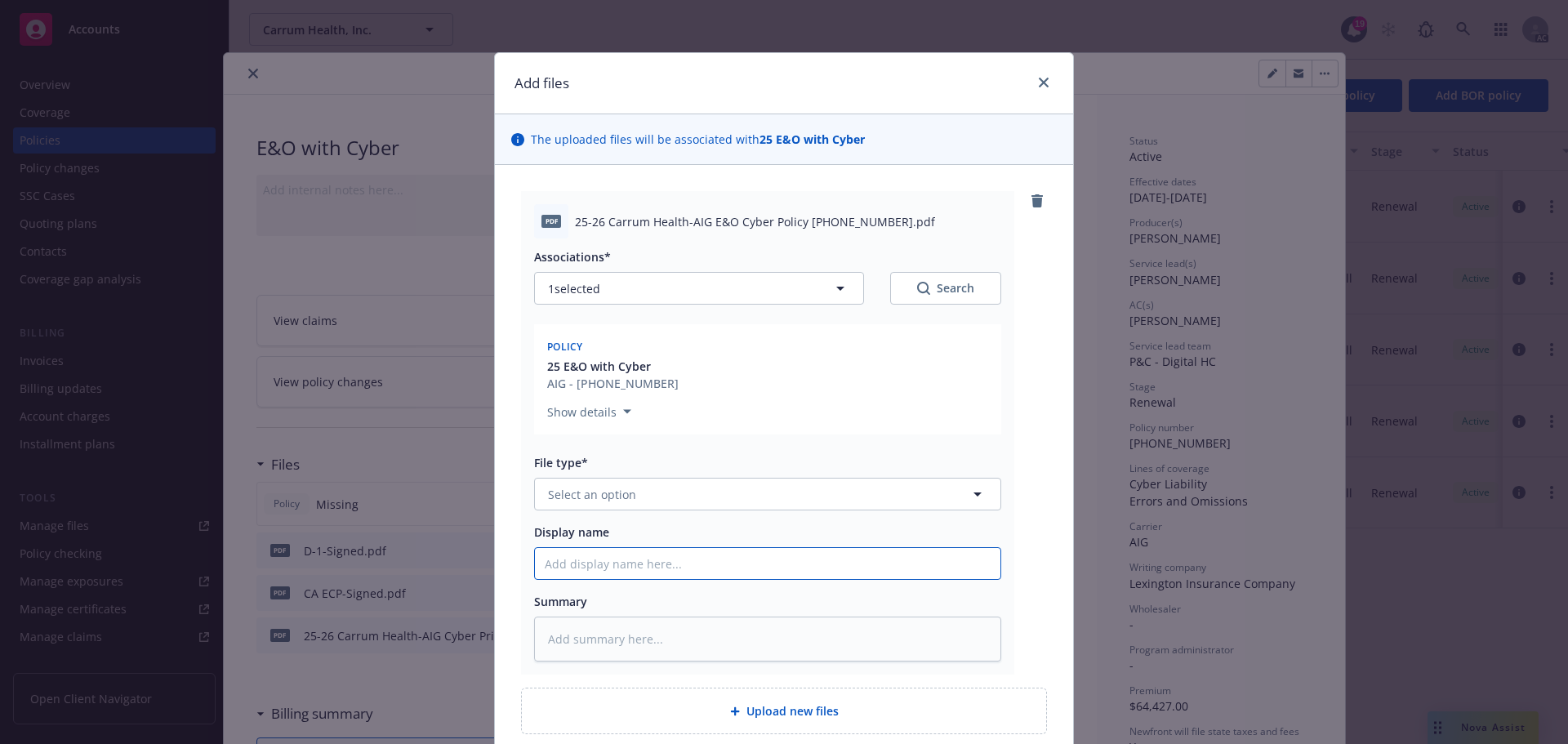
type textarea "x"
type input "25-26 Carrum Health-AIG E&O Cyber Policy 01-248-16-42"
click at [598, 646] on textarea at bounding box center [768, 638] width 467 height 45
paste textarea "25-26 Carrum Health-AIG E&O Cyber Policy 01-248-16-42"
type textarea "x"
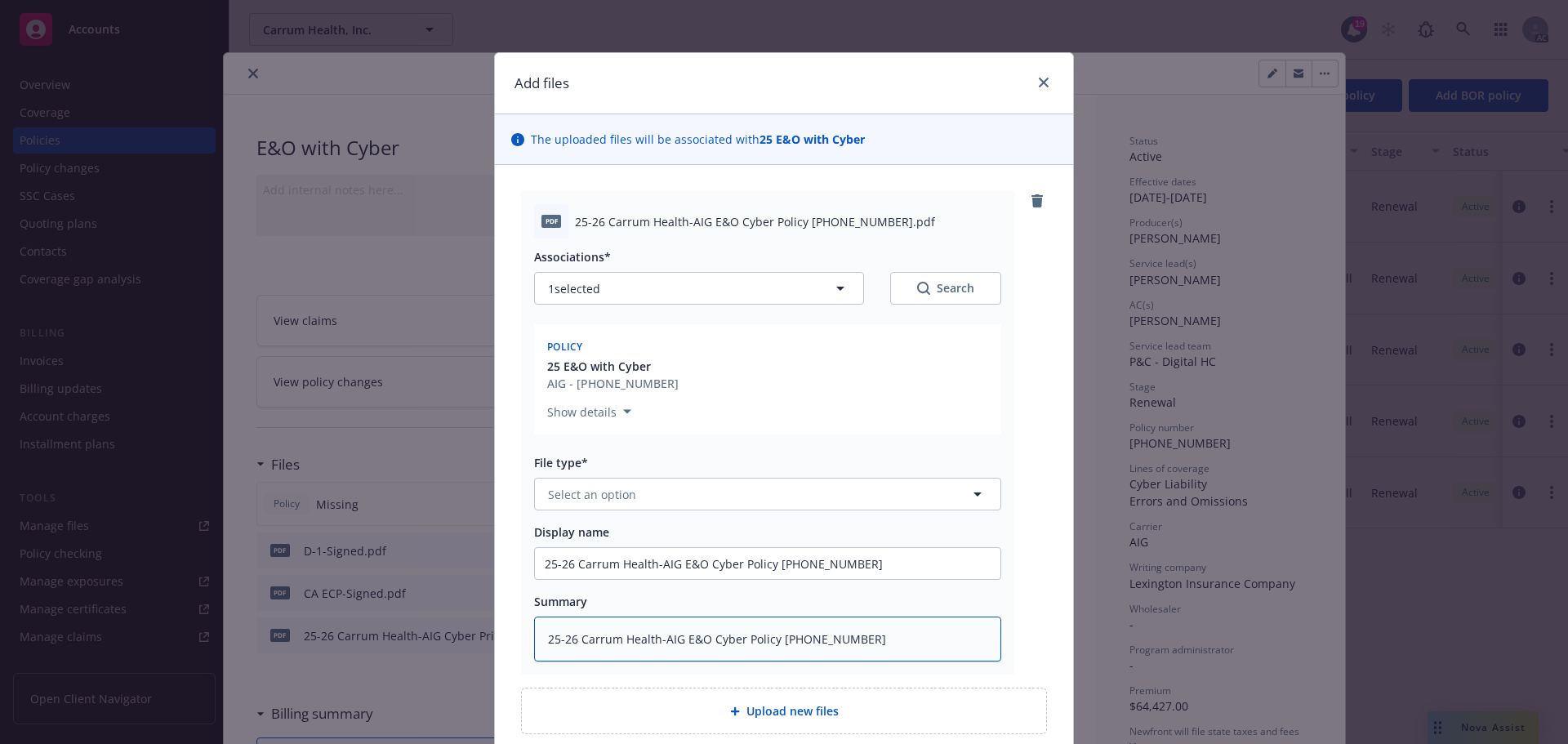
type textarea "25-26 Carrum Health-AIG E&O Cyber Policy 01-248-16-42"
click at [652, 496] on button "Select an option" at bounding box center [768, 494] width 467 height 33
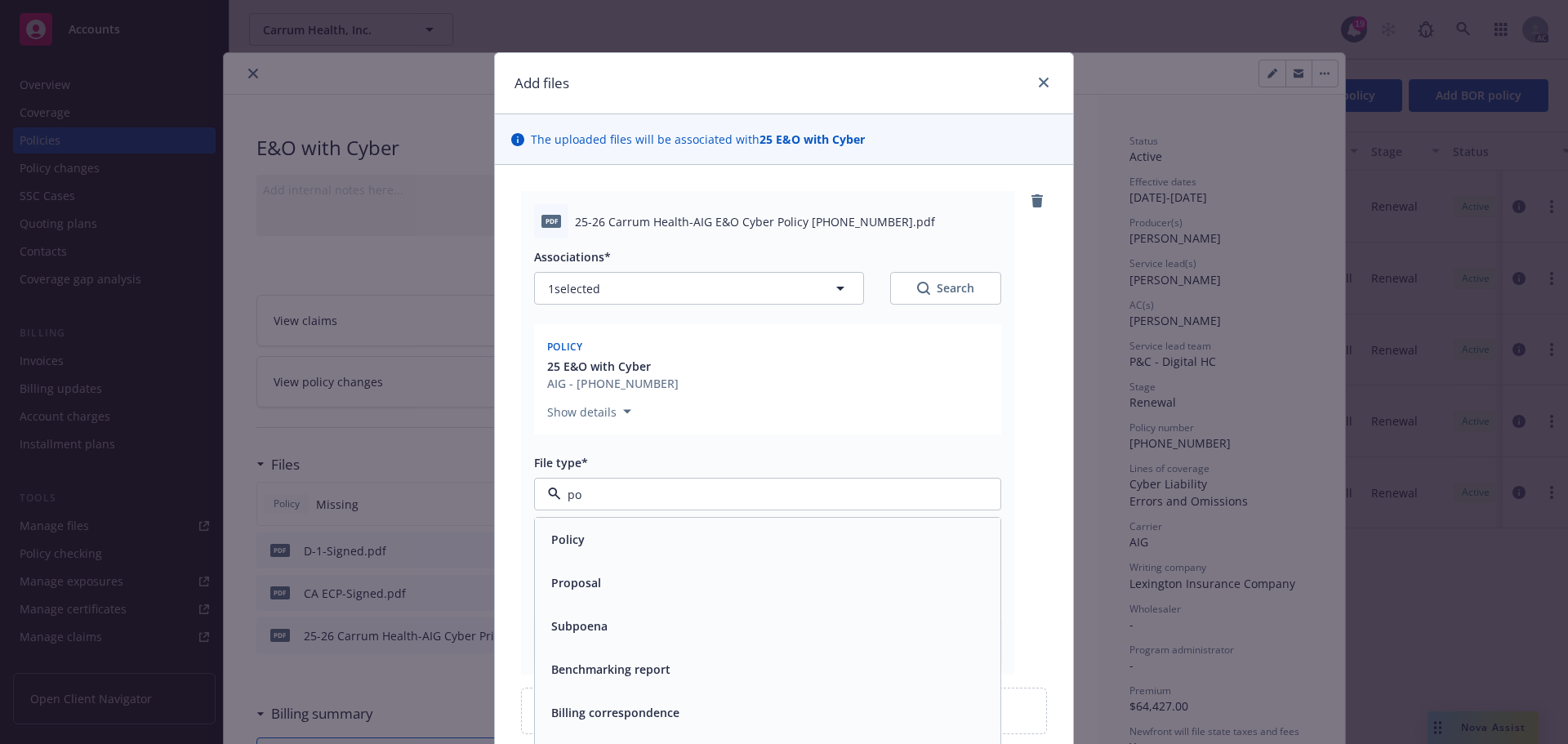
type input "pol"
click at [605, 547] on div "Policy" at bounding box center [767, 539] width 446 height 24
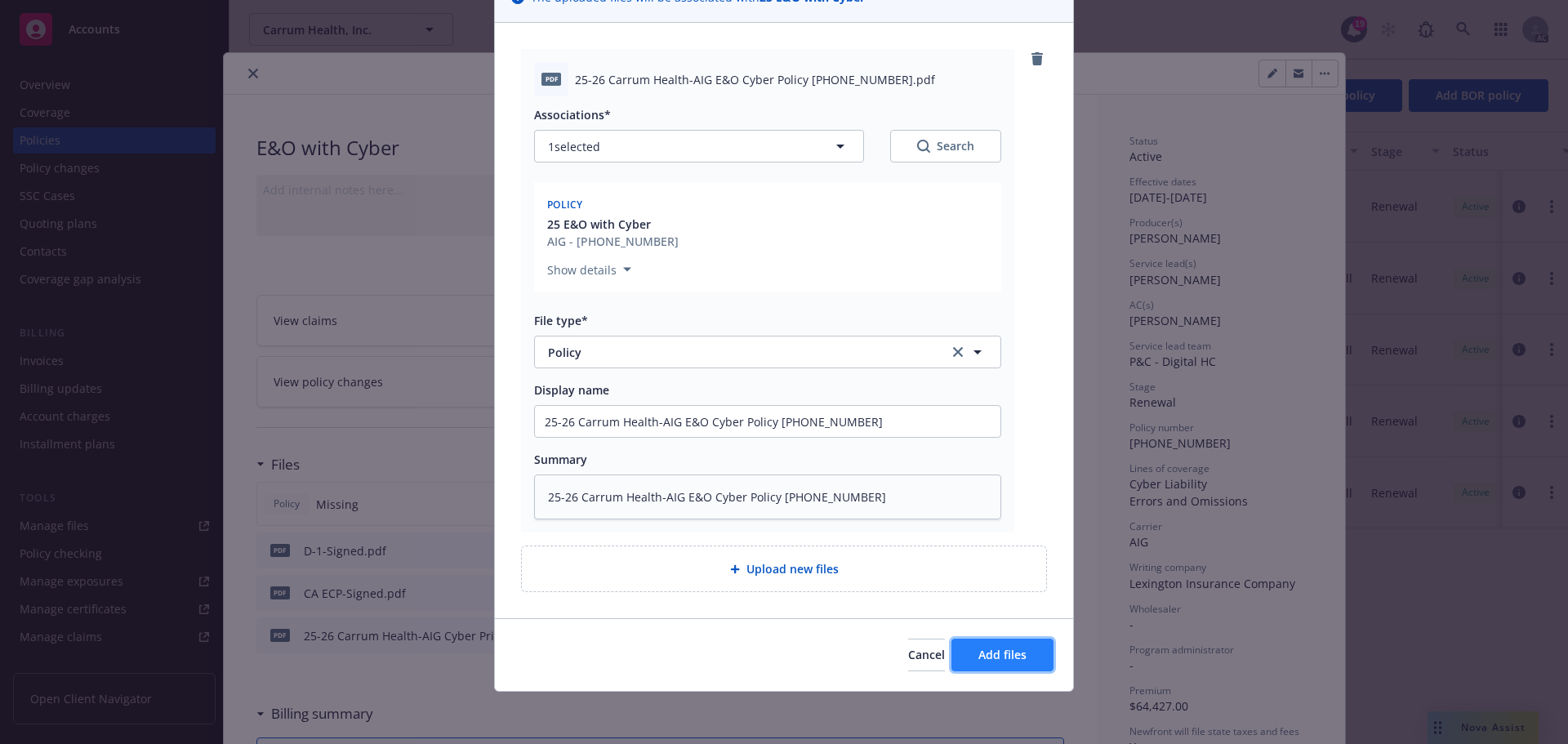
click at [1004, 658] on span "Add files" at bounding box center [1002, 654] width 48 height 16
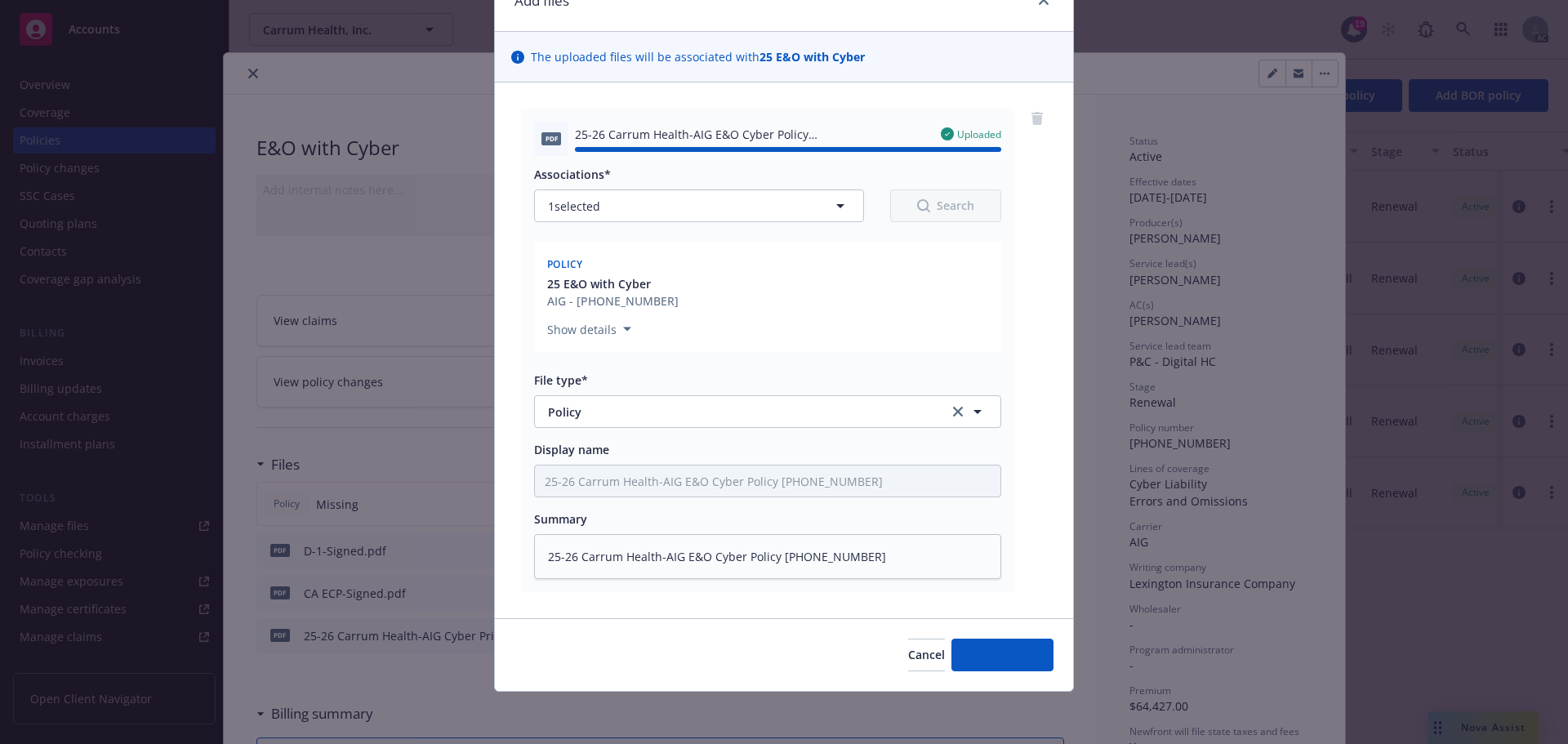
type textarea "x"
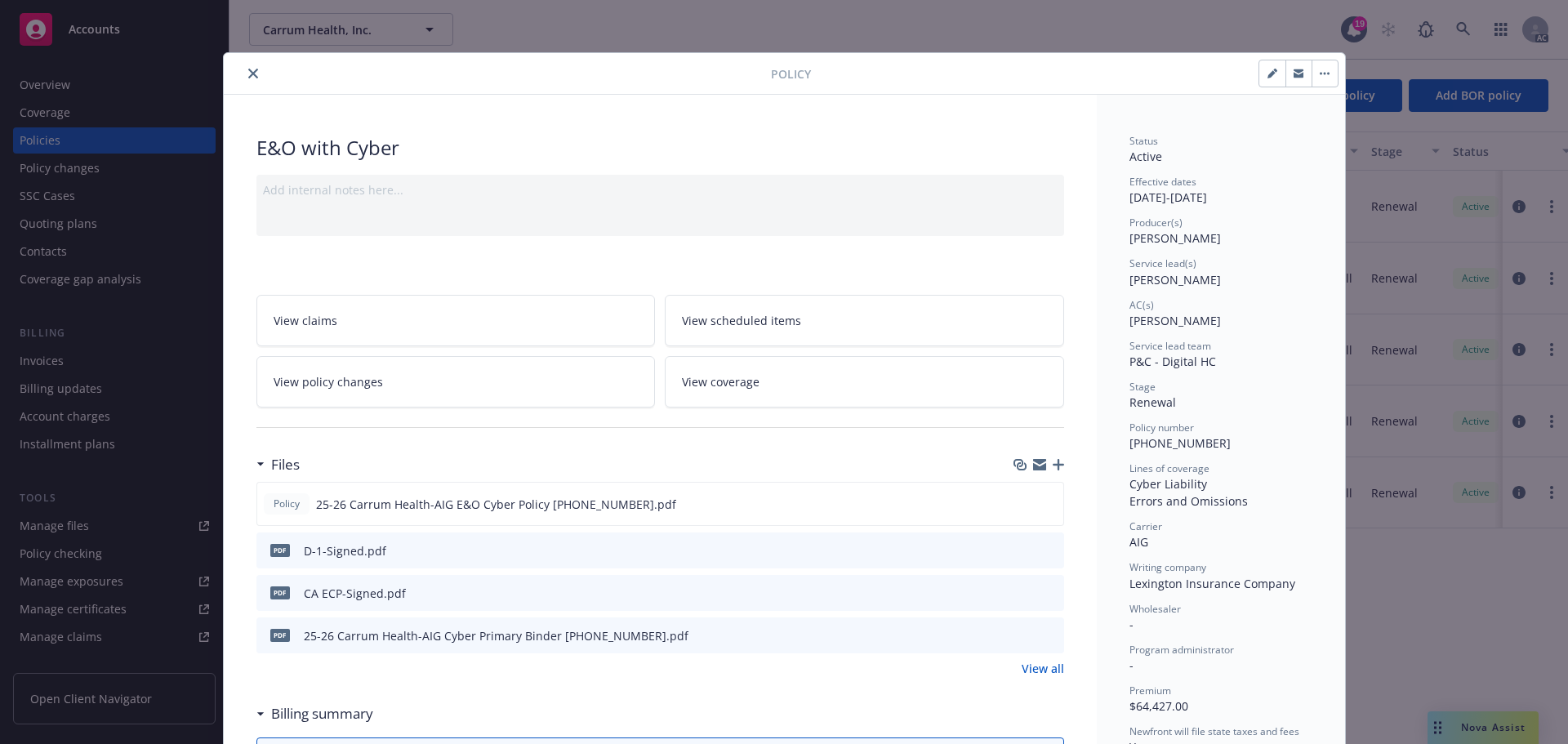
click at [248, 71] on icon "close" at bounding box center [253, 74] width 10 height 10
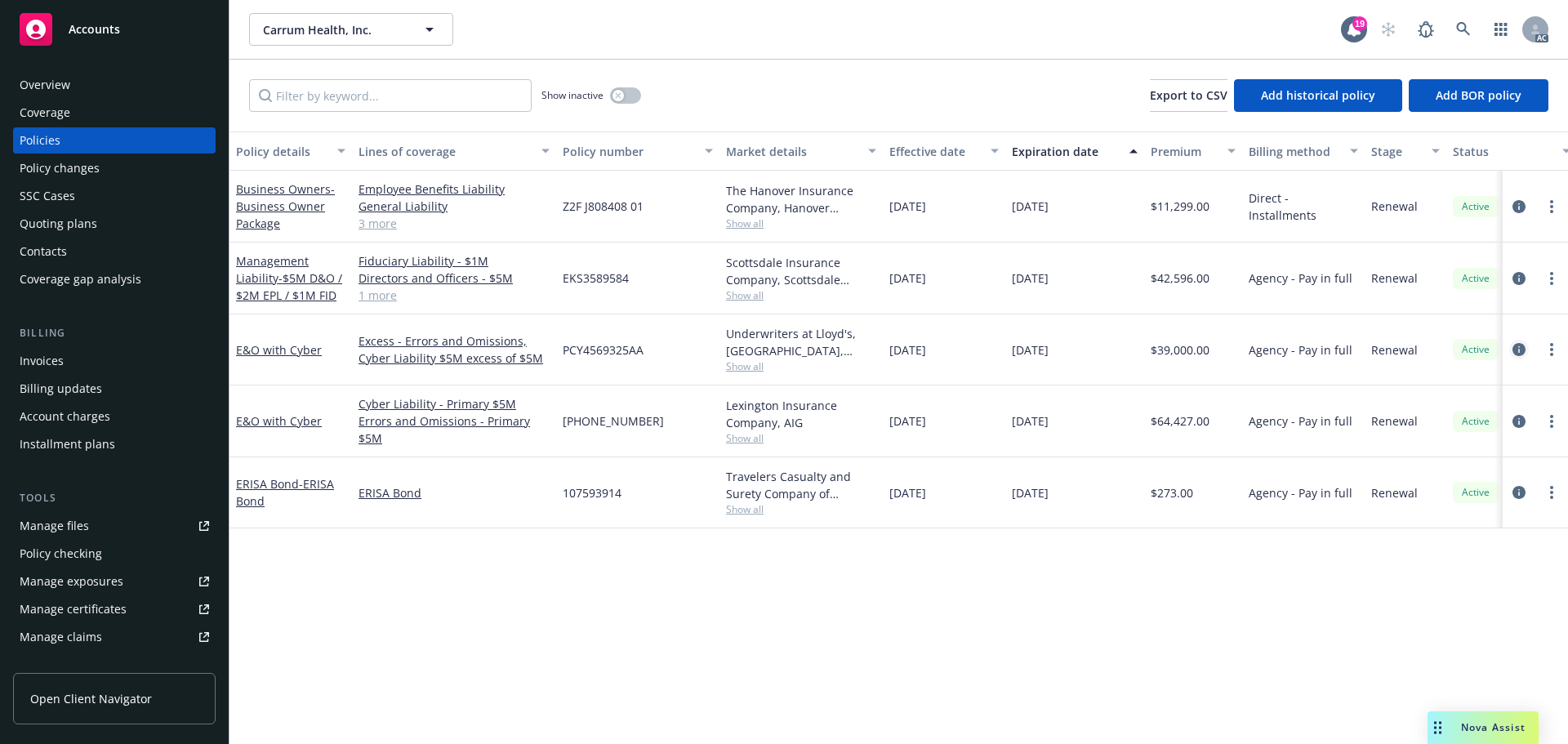
click at [1521, 347] on icon "circleInformation" at bounding box center [1519, 349] width 13 height 13
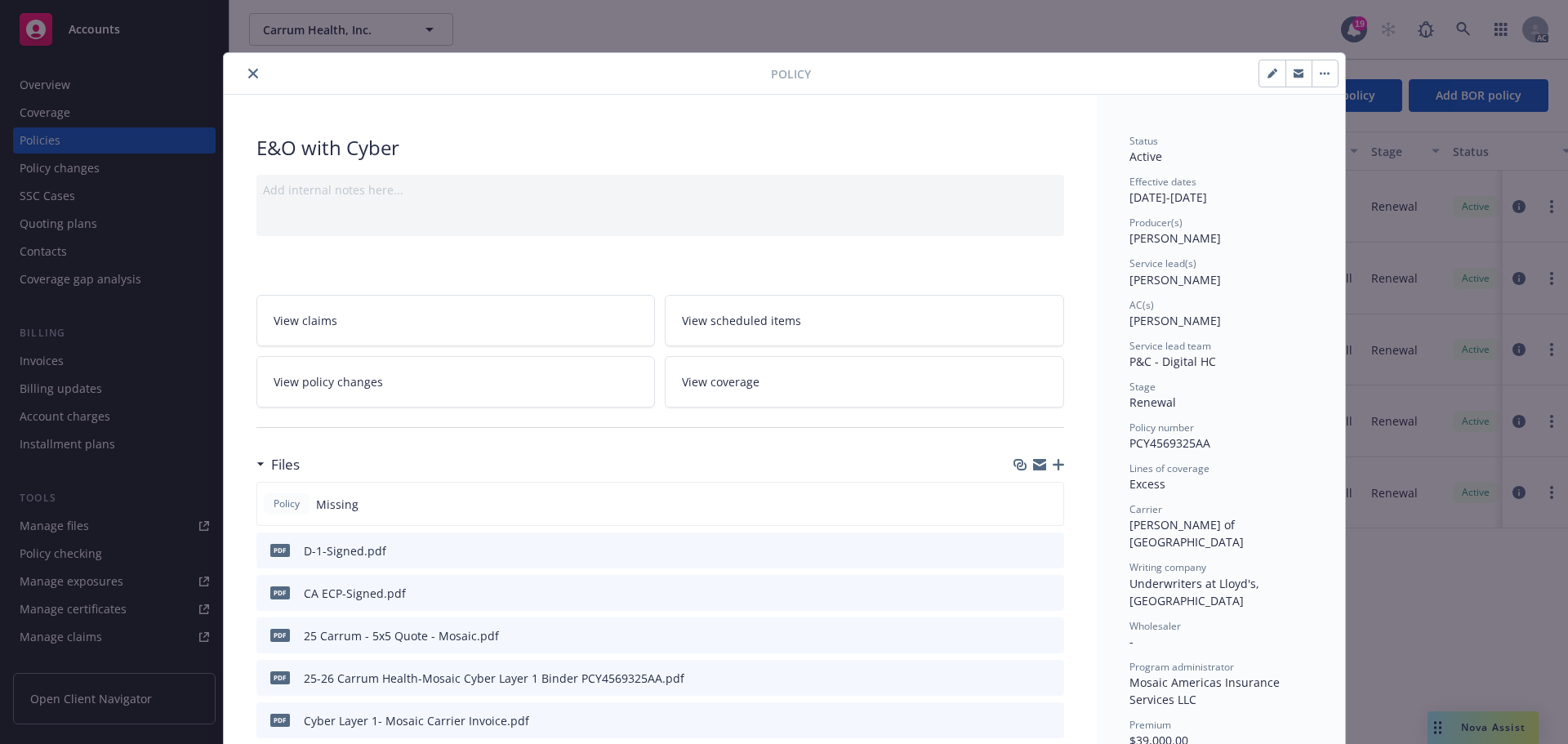
scroll to position [82, 0]
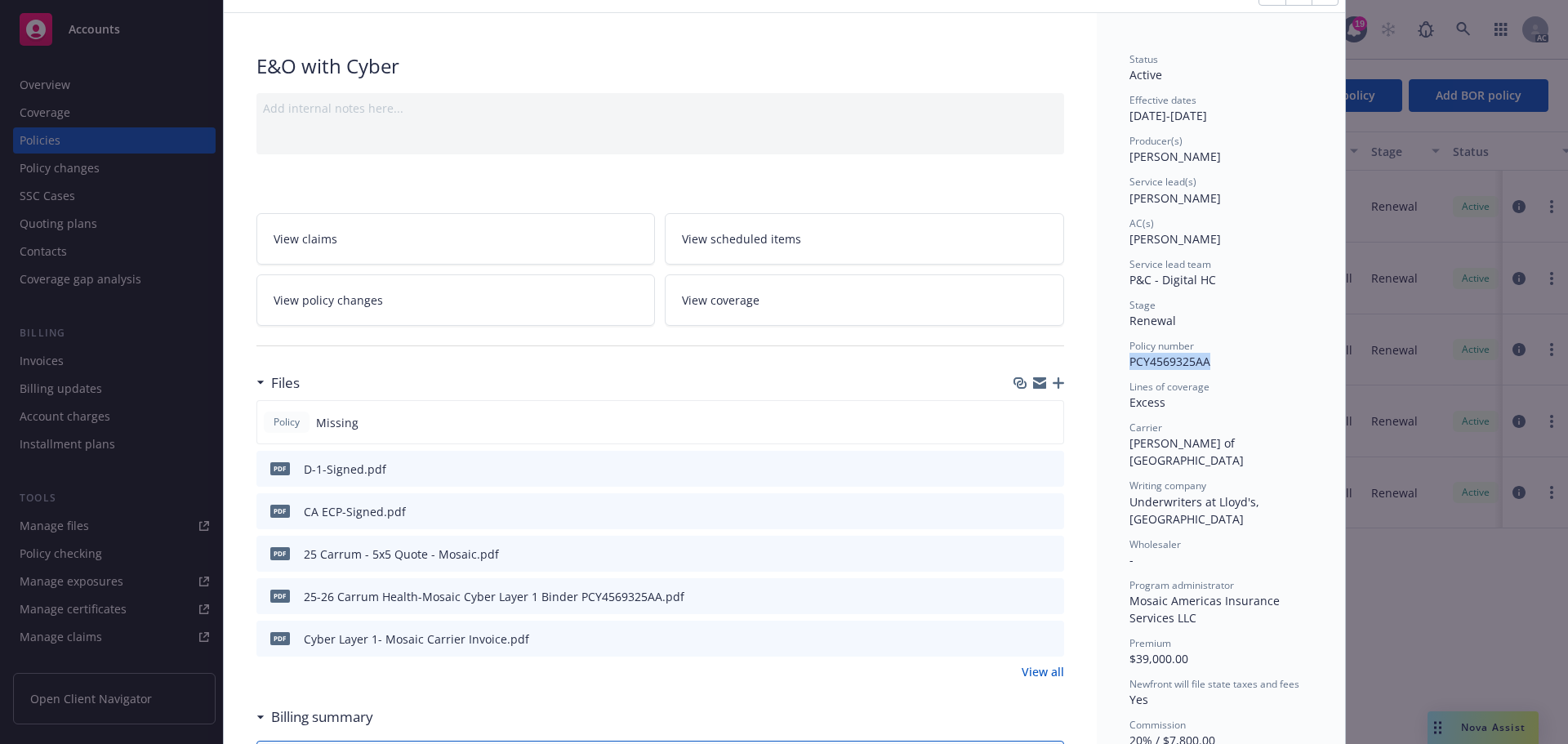
drag, startPoint x: 1207, startPoint y: 363, endPoint x: 1124, endPoint y: 368, distance: 83.2
click at [1130, 368] on div "Policy number PCY4569325AA" at bounding box center [1221, 354] width 183 height 31
copy span "PCY4569325AA"
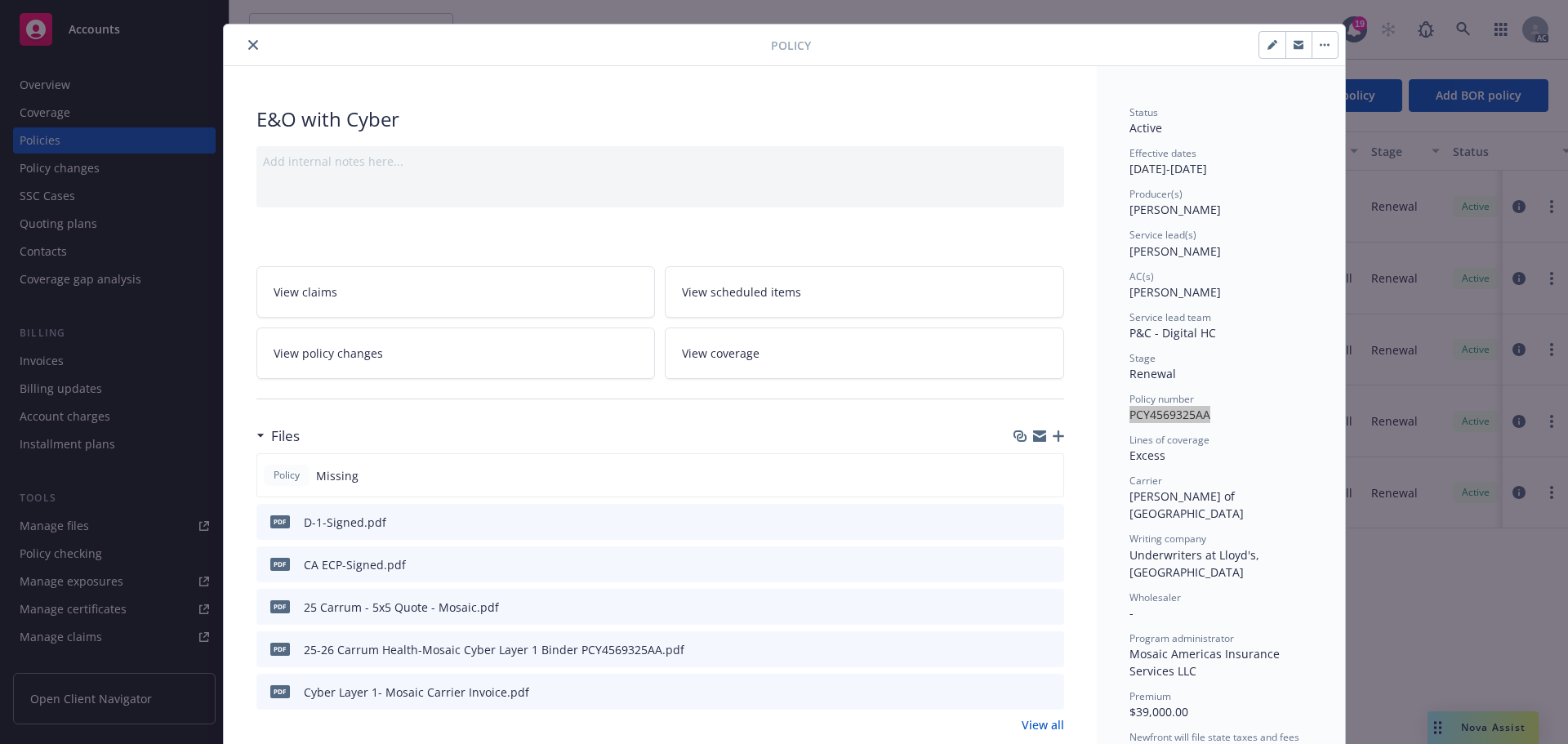
scroll to position [0, 0]
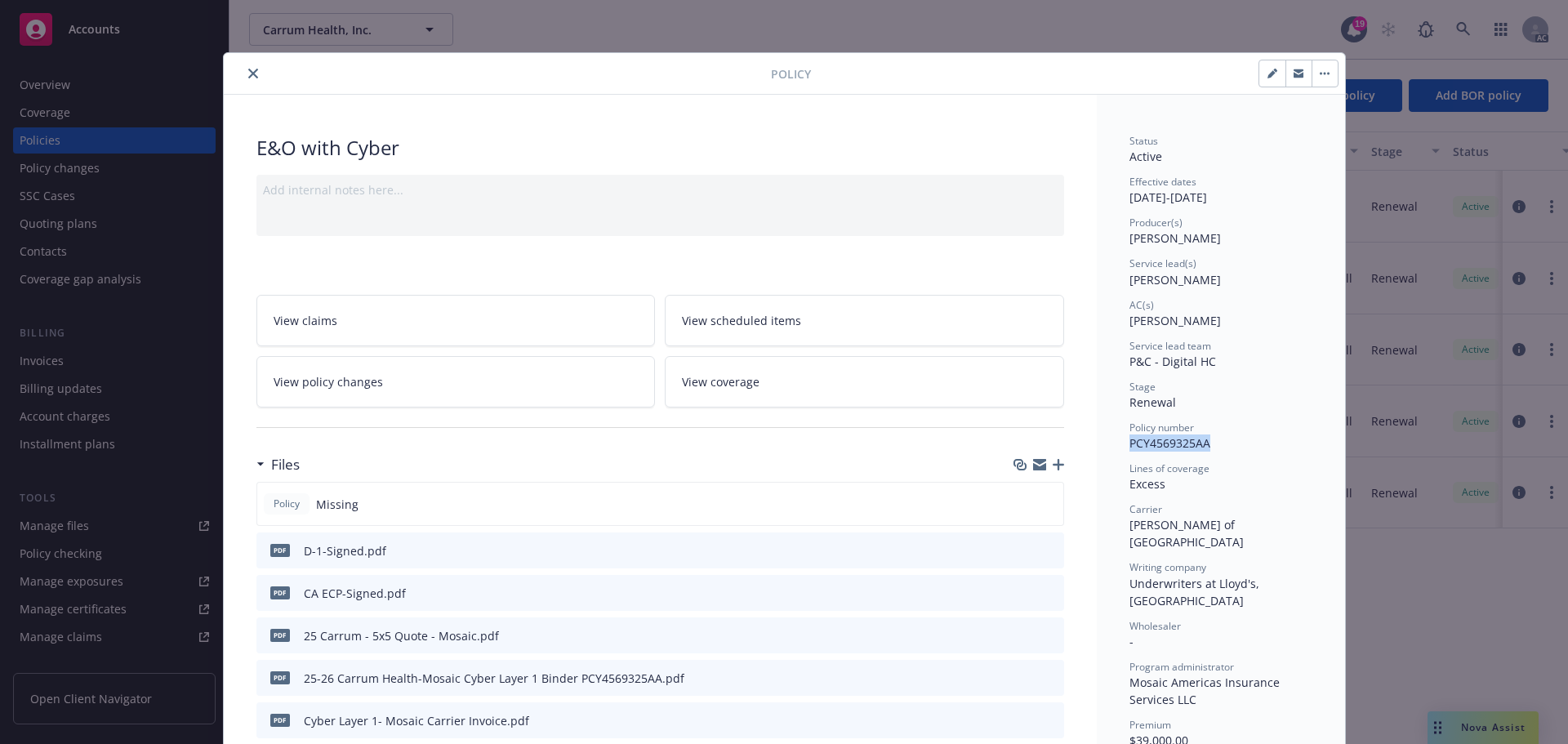
click at [249, 69] on icon "close" at bounding box center [253, 74] width 10 height 10
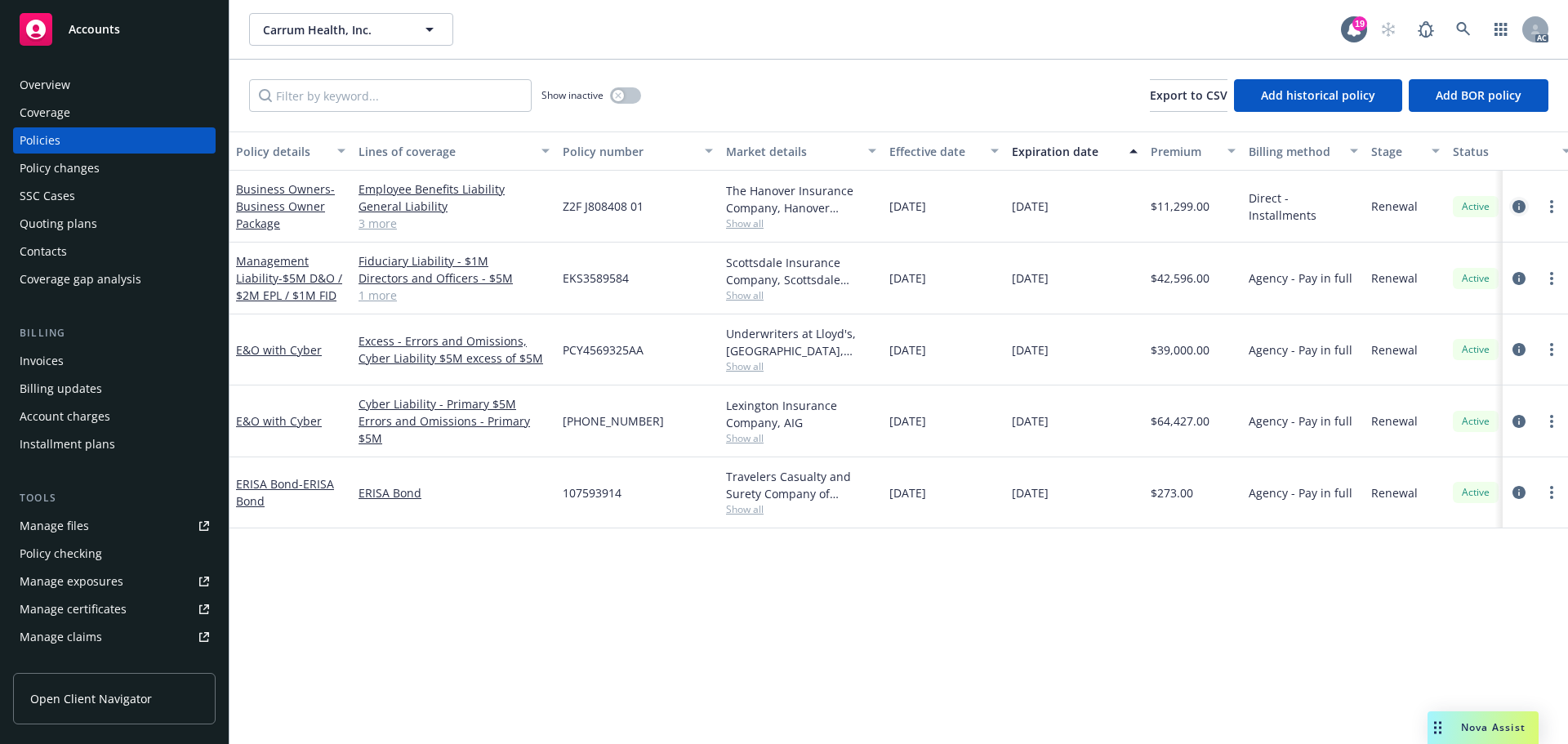
click at [1513, 204] on icon "circleInformation" at bounding box center [1519, 206] width 13 height 13
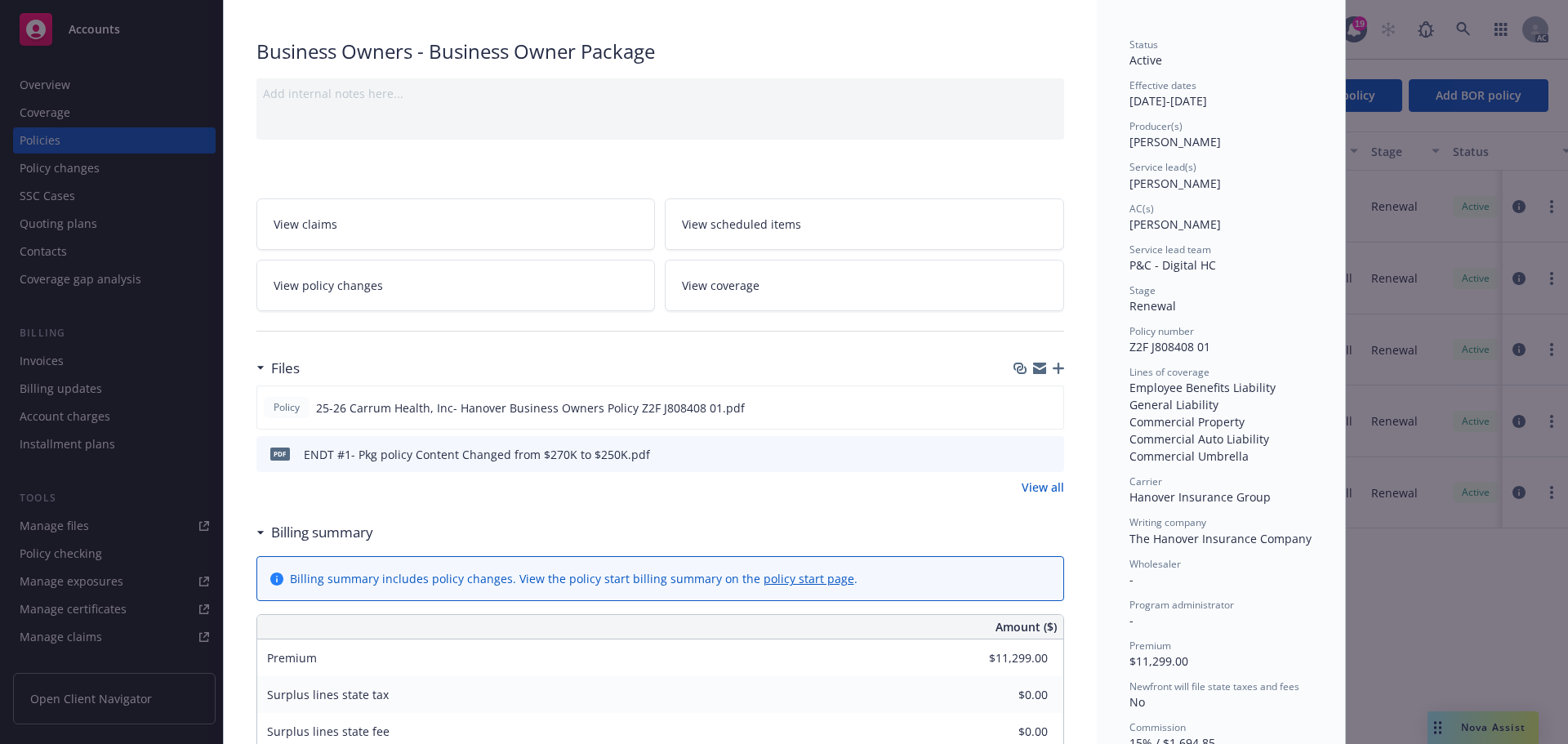
scroll to position [245, 0]
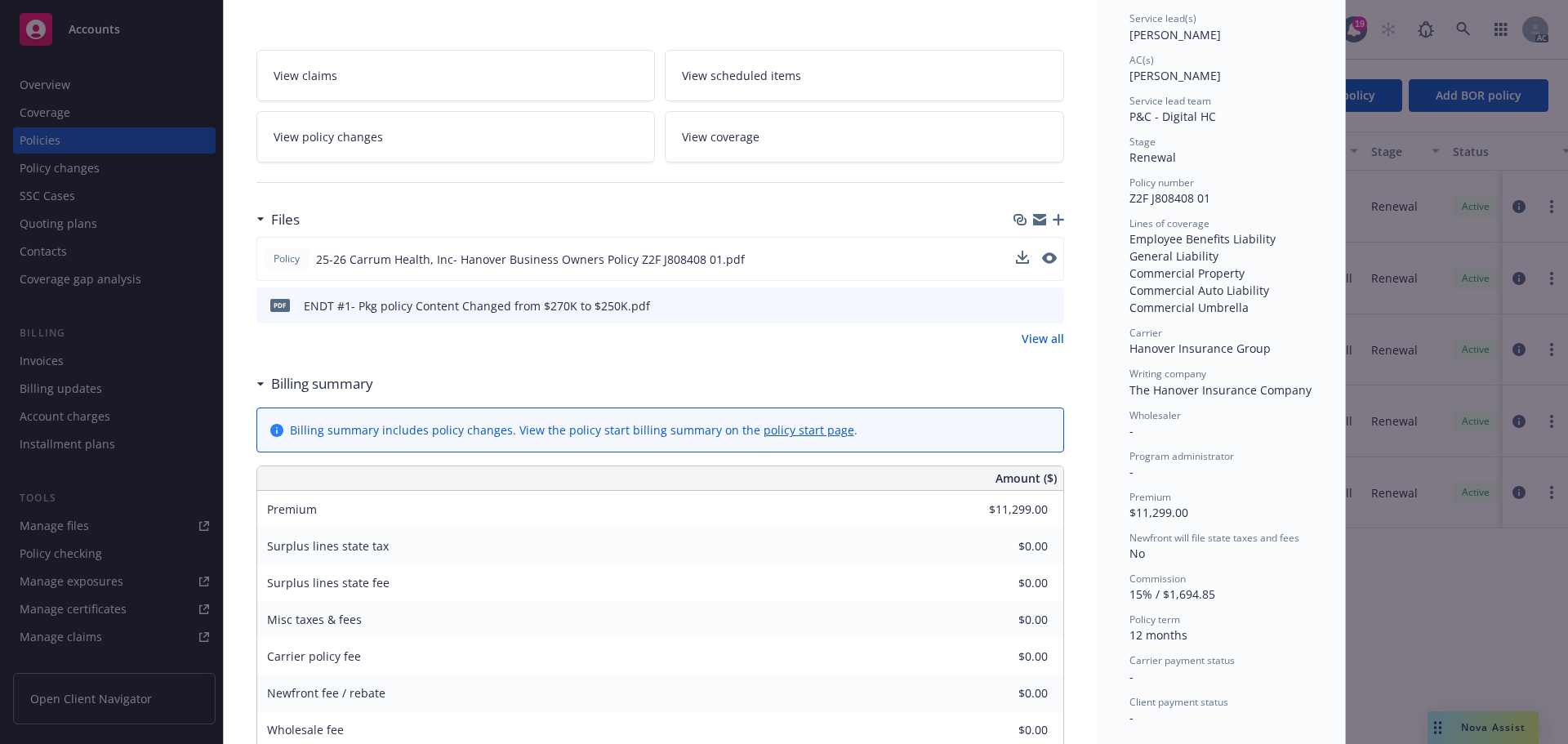
click at [1008, 260] on div "Policy 25-26 Carrum Health, Inc- Hanover Business Owners Policy Z2F J808408 01.…" at bounding box center [661, 258] width 808 height 44
click at [1015, 260] on icon "download file" at bounding box center [1021, 258] width 13 height 13
drag, startPoint x: 1189, startPoint y: 196, endPoint x: 1112, endPoint y: 193, distance: 77.1
click at [1112, 193] on div "Status Active Effective dates 08/15/2025 - 08/15/2026 Producer(s) Tim Dunleavy …" at bounding box center [1221, 717] width 248 height 1734
copy span "Z2F J808408"
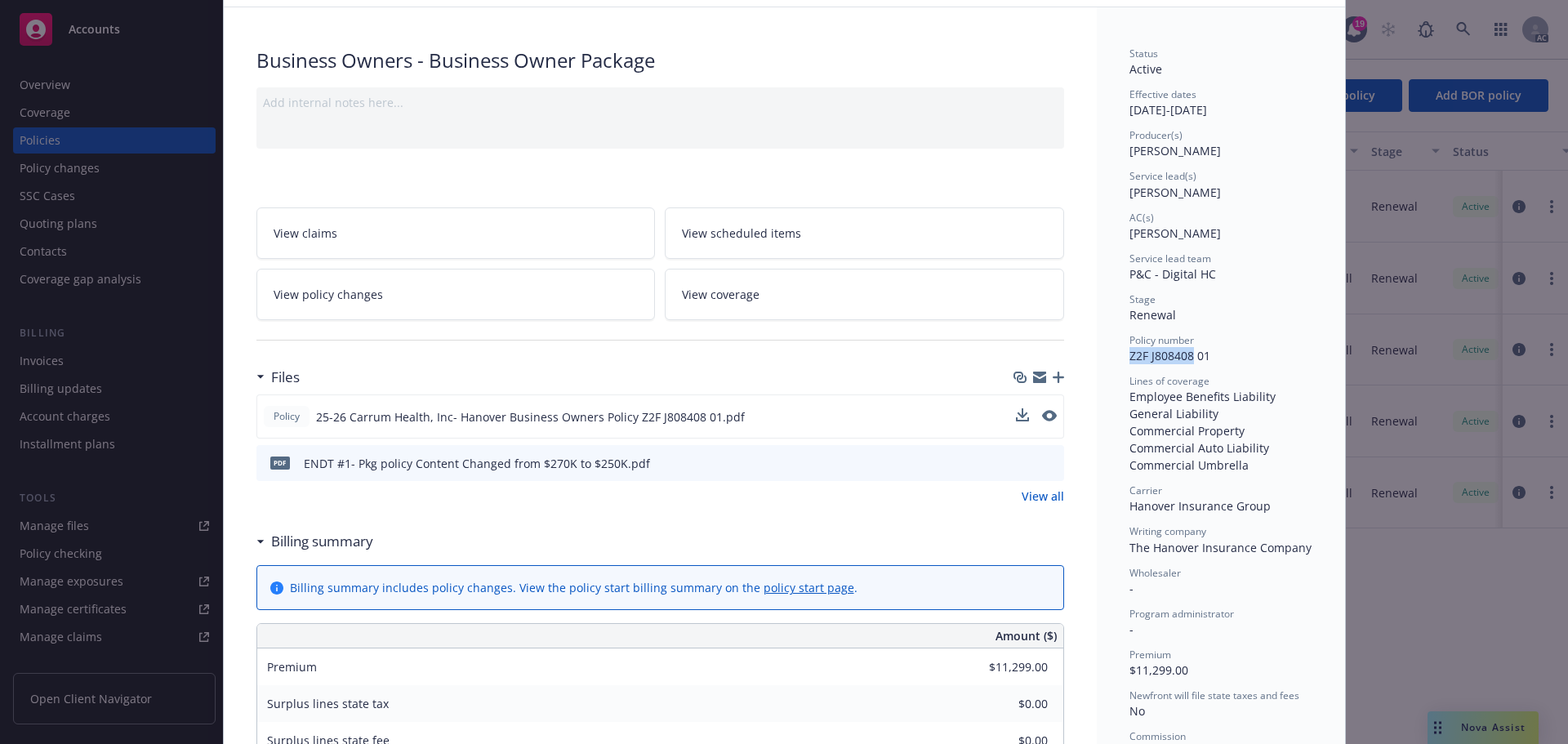
scroll to position [0, 0]
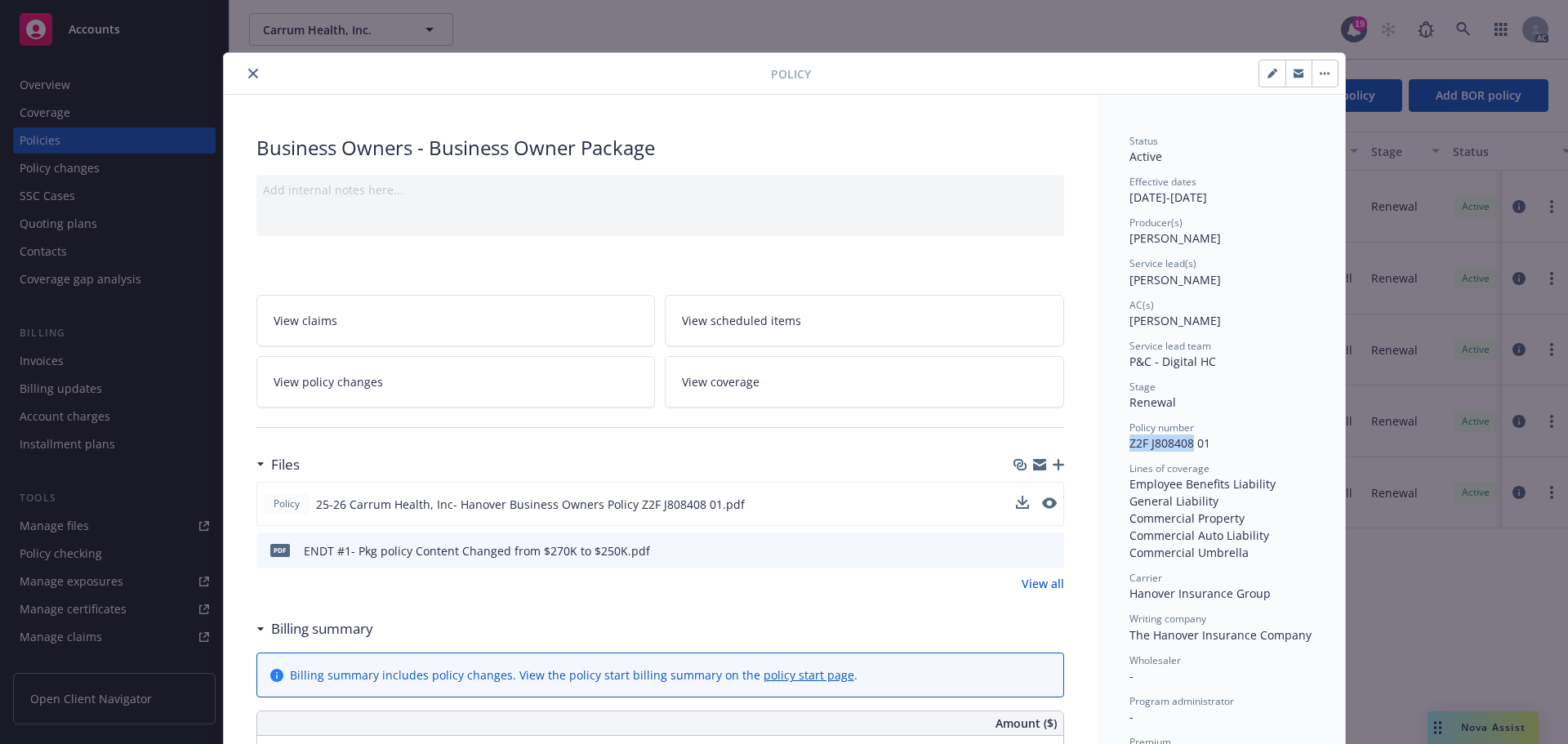
click at [248, 70] on icon "close" at bounding box center [253, 74] width 10 height 10
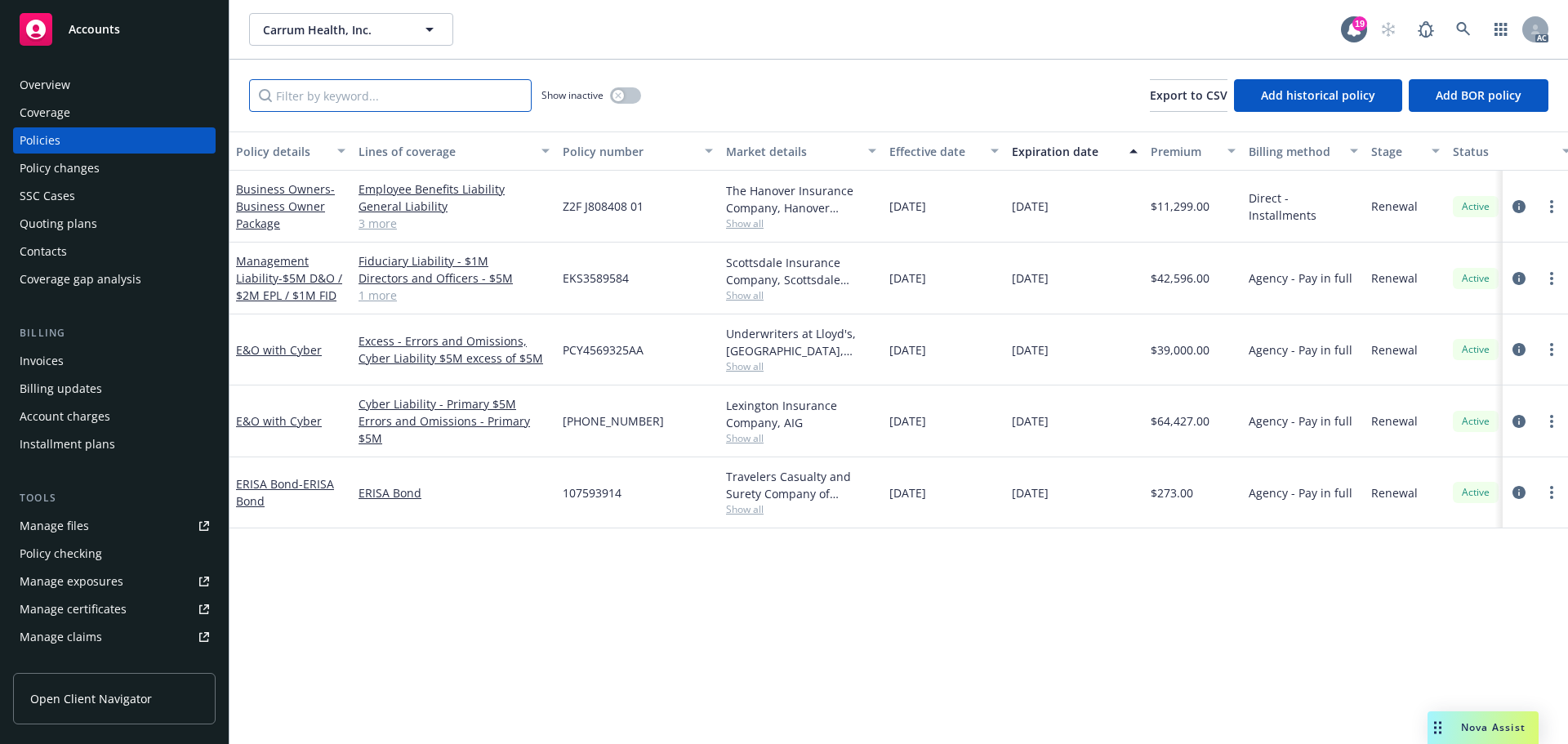
click at [432, 98] on input "Filter by keyword..." at bounding box center [390, 96] width 282 height 33
paste input "Z2F J808408"
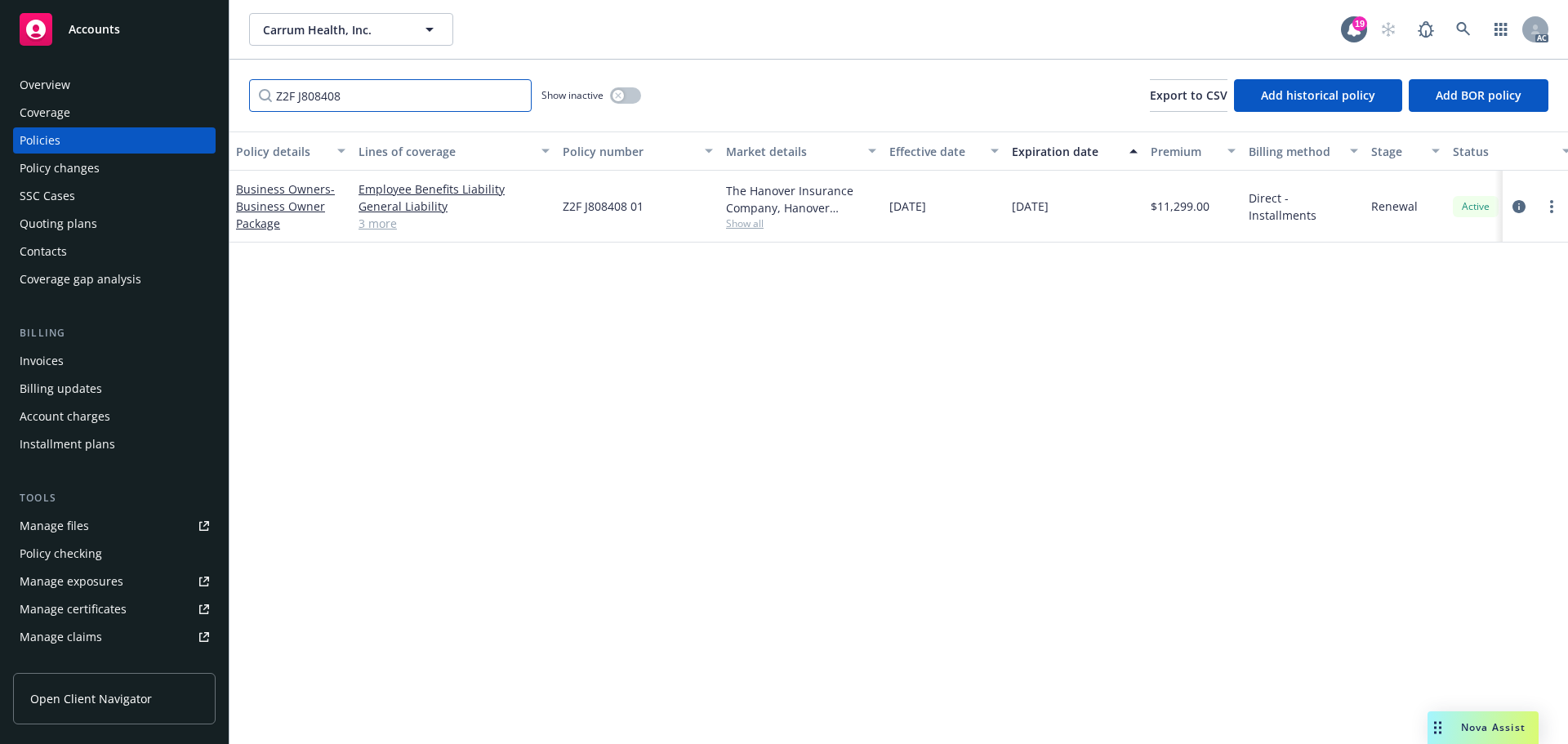
type input "Z2F J808408"
click at [636, 94] on button "button" at bounding box center [626, 96] width 31 height 17
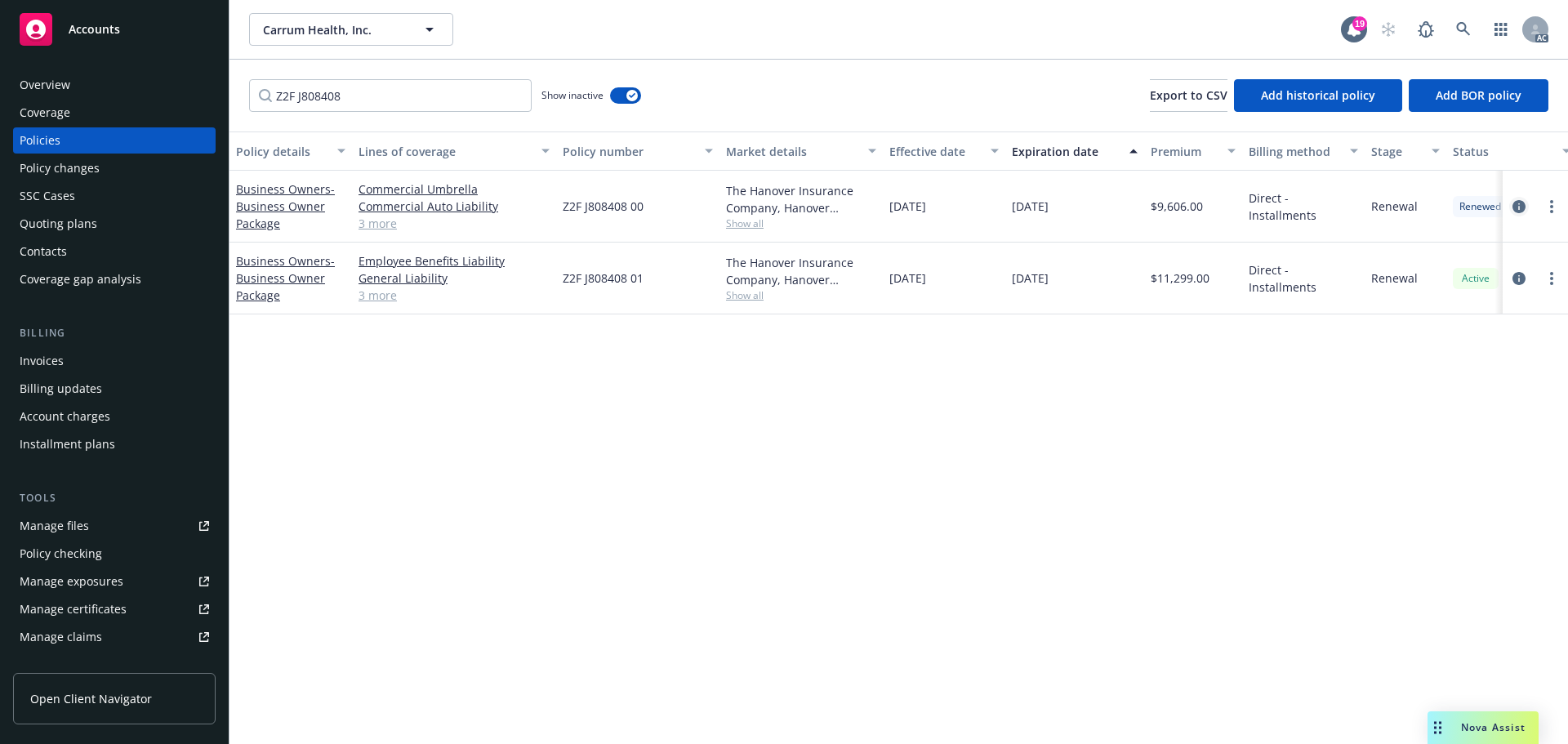
click at [1512, 203] on link "circleInformation" at bounding box center [1519, 206] width 19 height 19
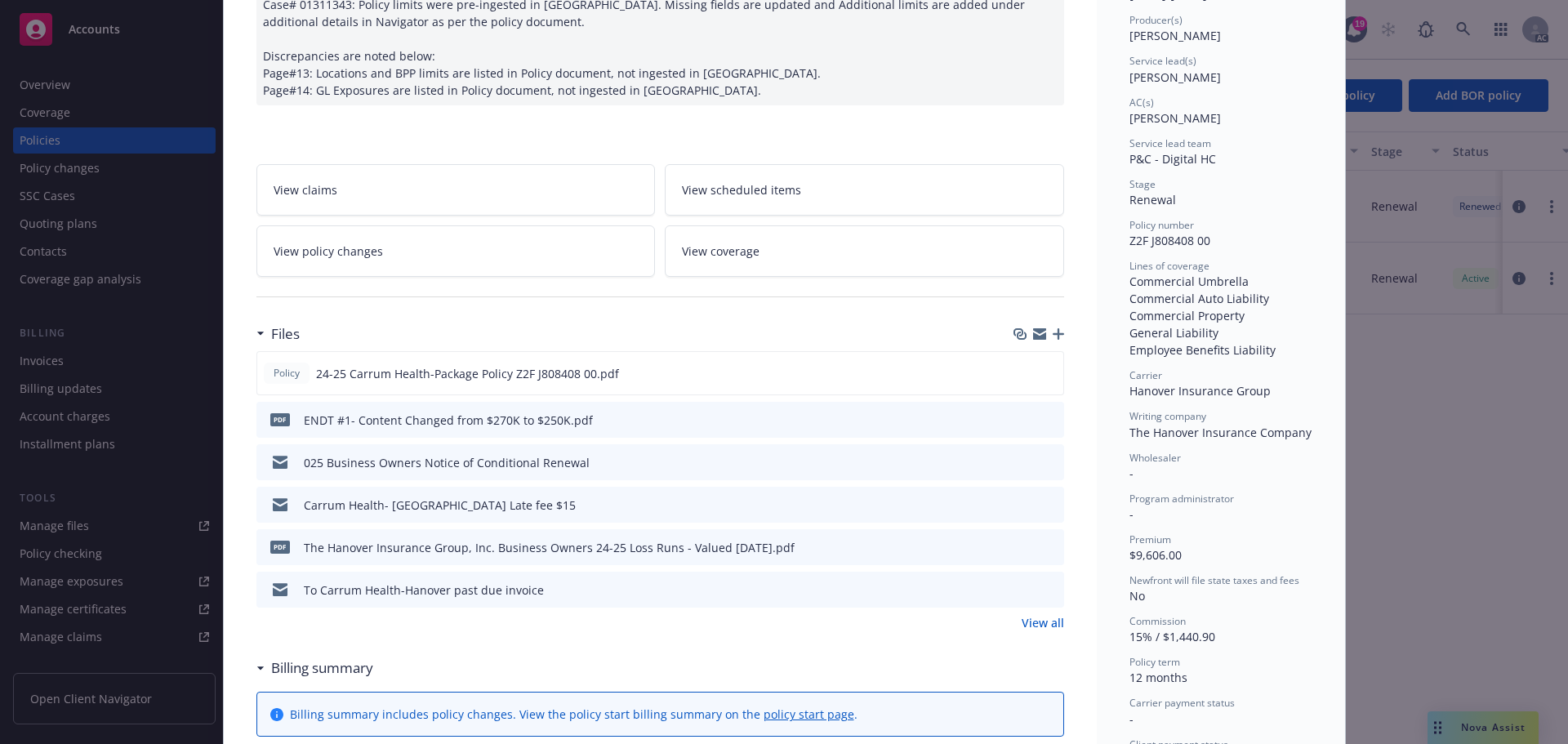
scroll to position [245, 0]
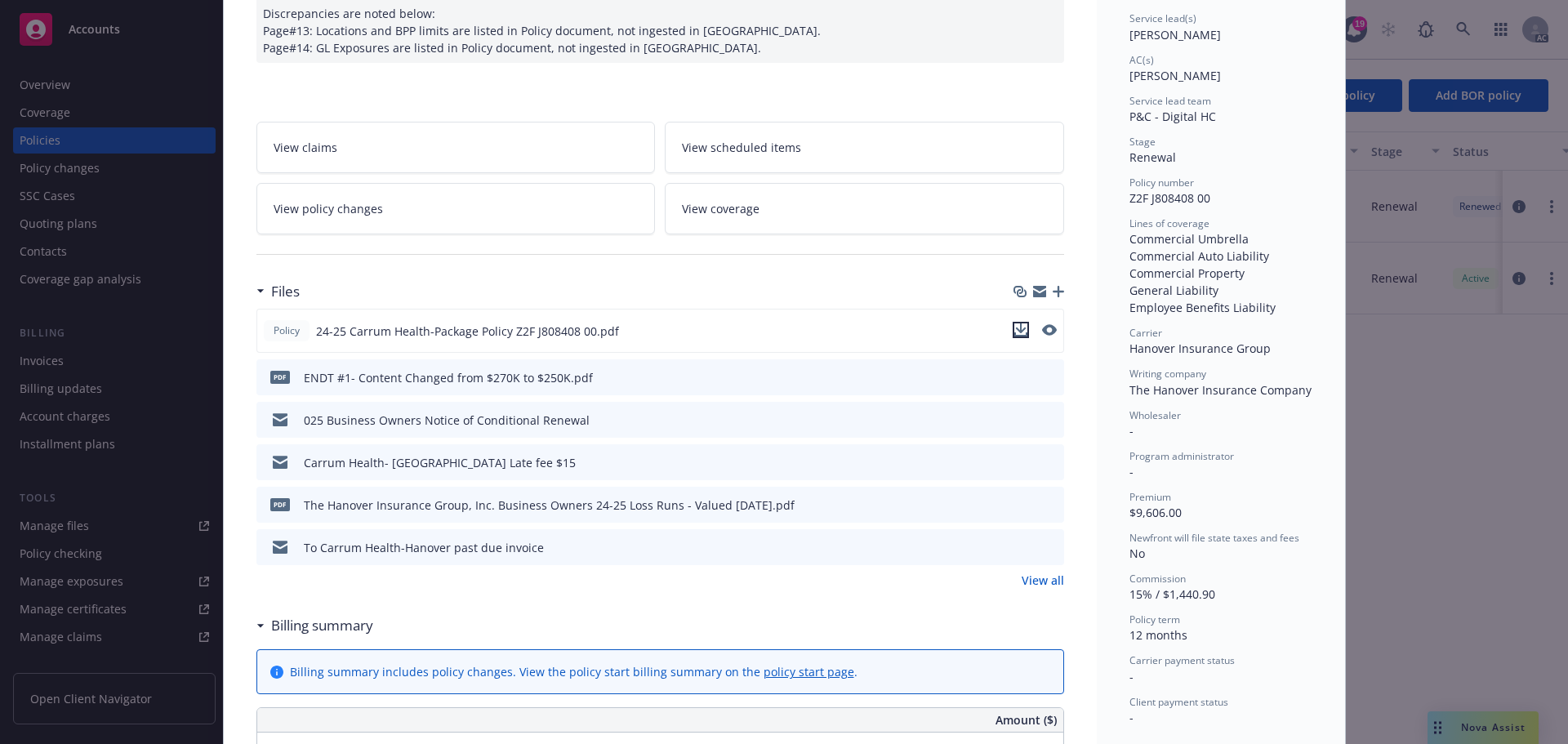
click at [1020, 324] on icon "download file" at bounding box center [1021, 330] width 13 height 13
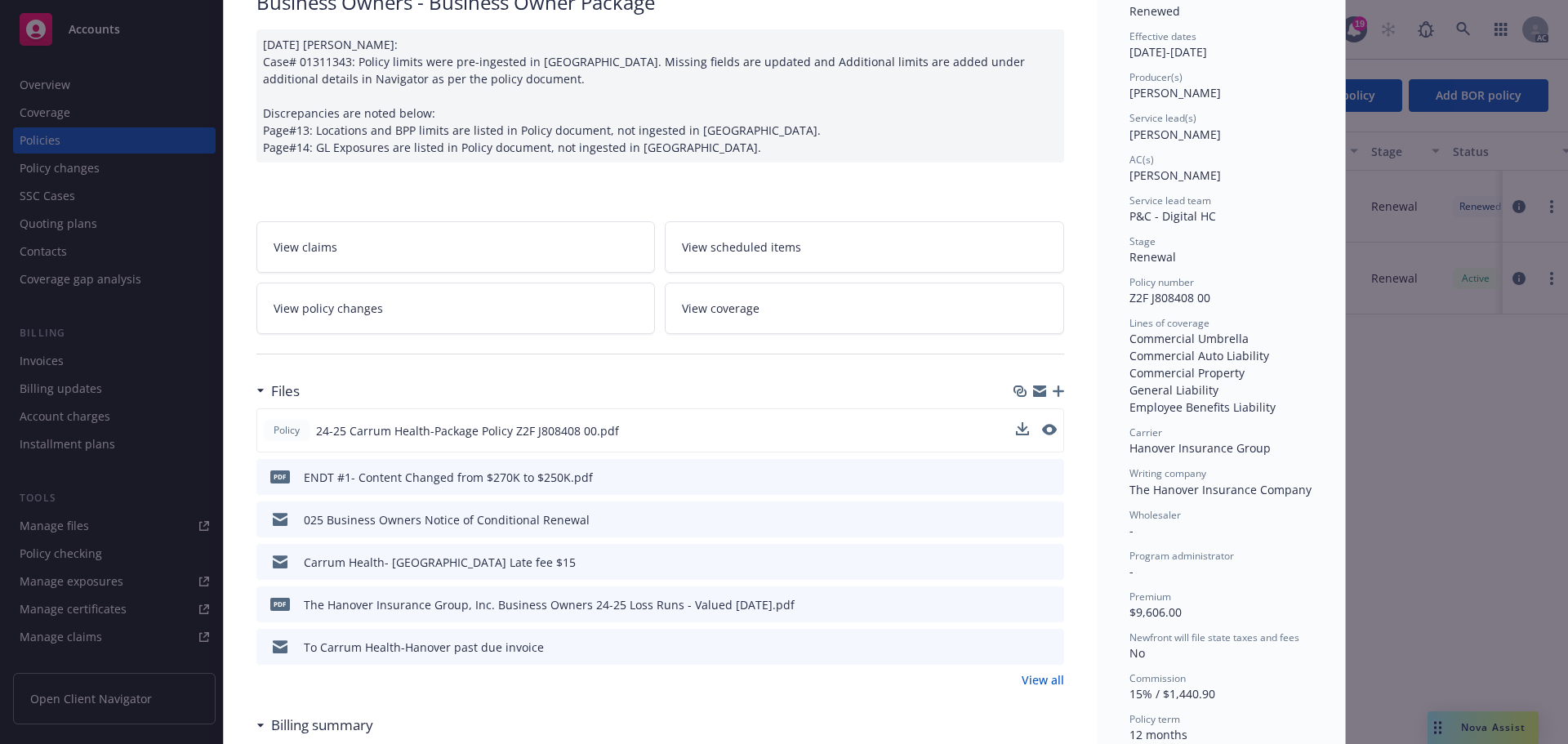
scroll to position [0, 0]
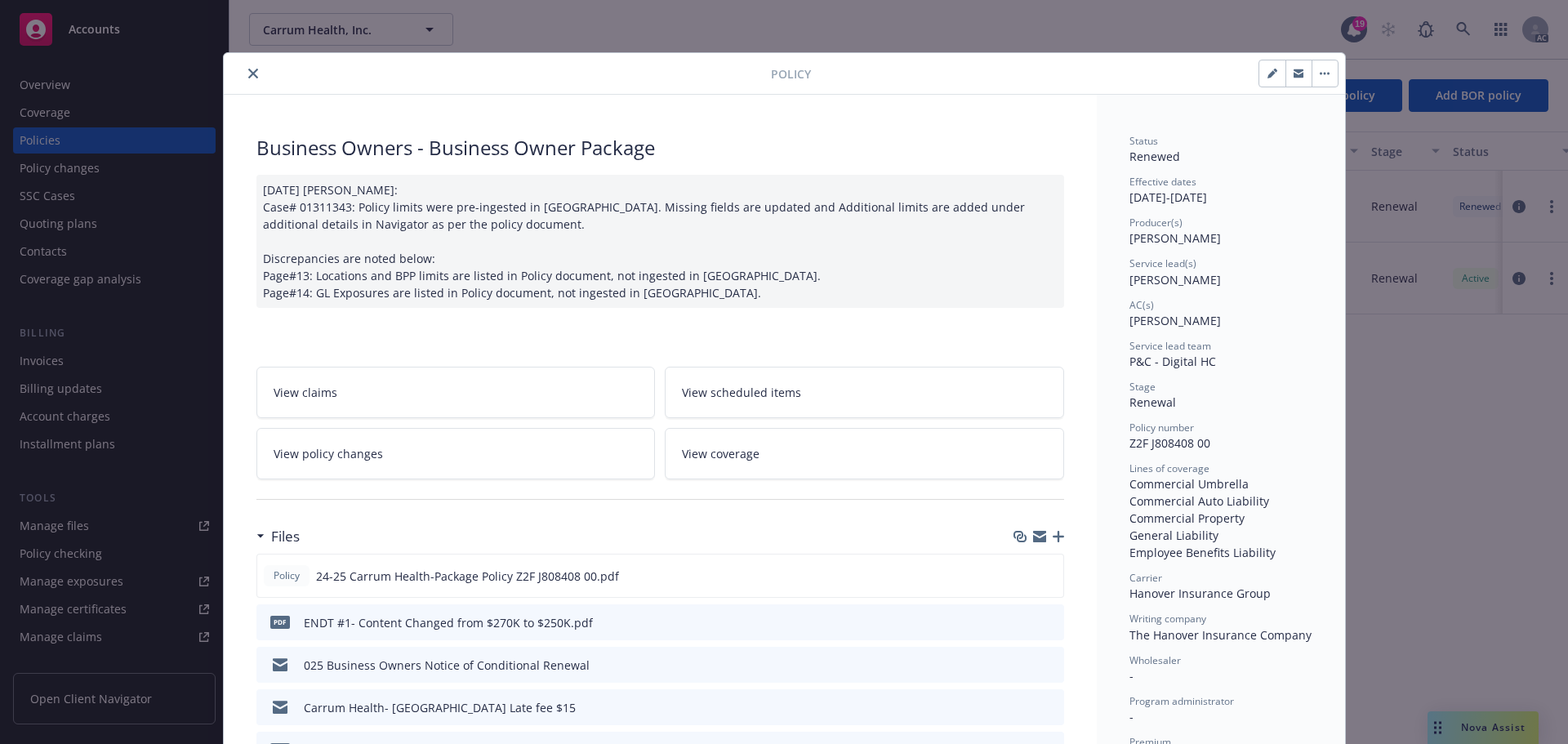
click at [248, 73] on icon "close" at bounding box center [253, 74] width 10 height 10
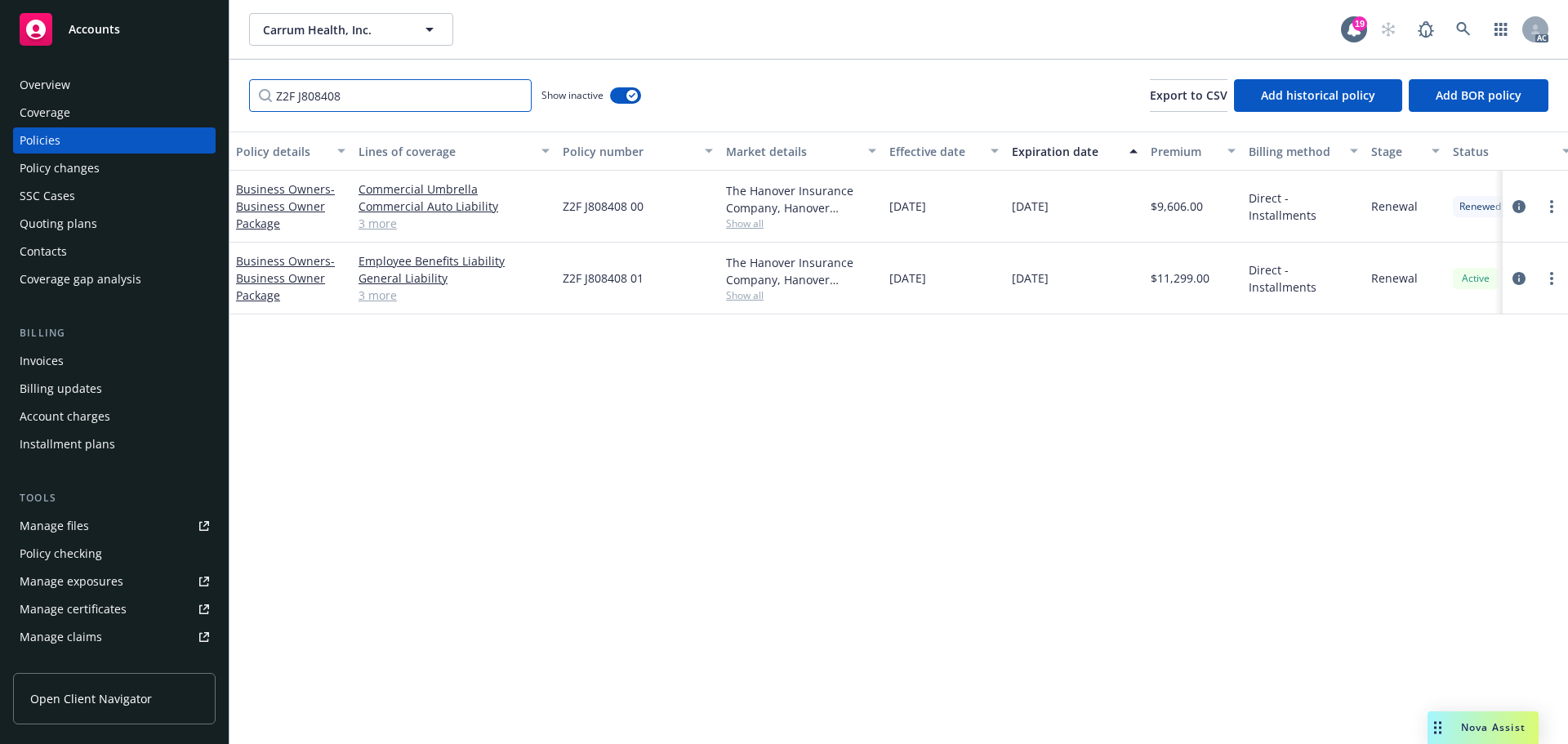
drag, startPoint x: 431, startPoint y: 103, endPoint x: 248, endPoint y: 102, distance: 183.0
click at [248, 102] on div "Z2F J808408 Show inactive Export to CSV Add historical policy Add BOR policy" at bounding box center [898, 96] width 1339 height 72
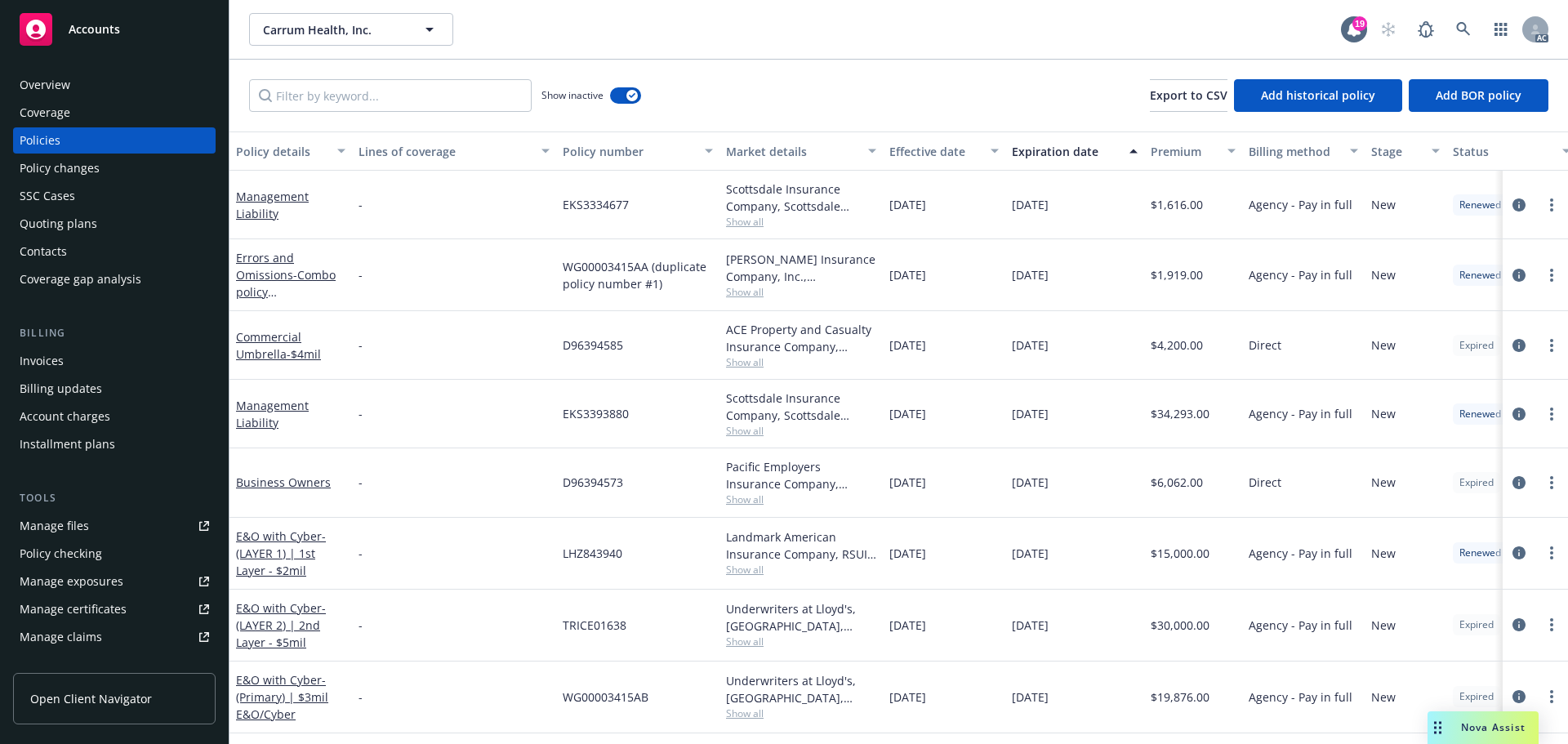
click at [40, 134] on div "Policies" at bounding box center [40, 140] width 40 height 26
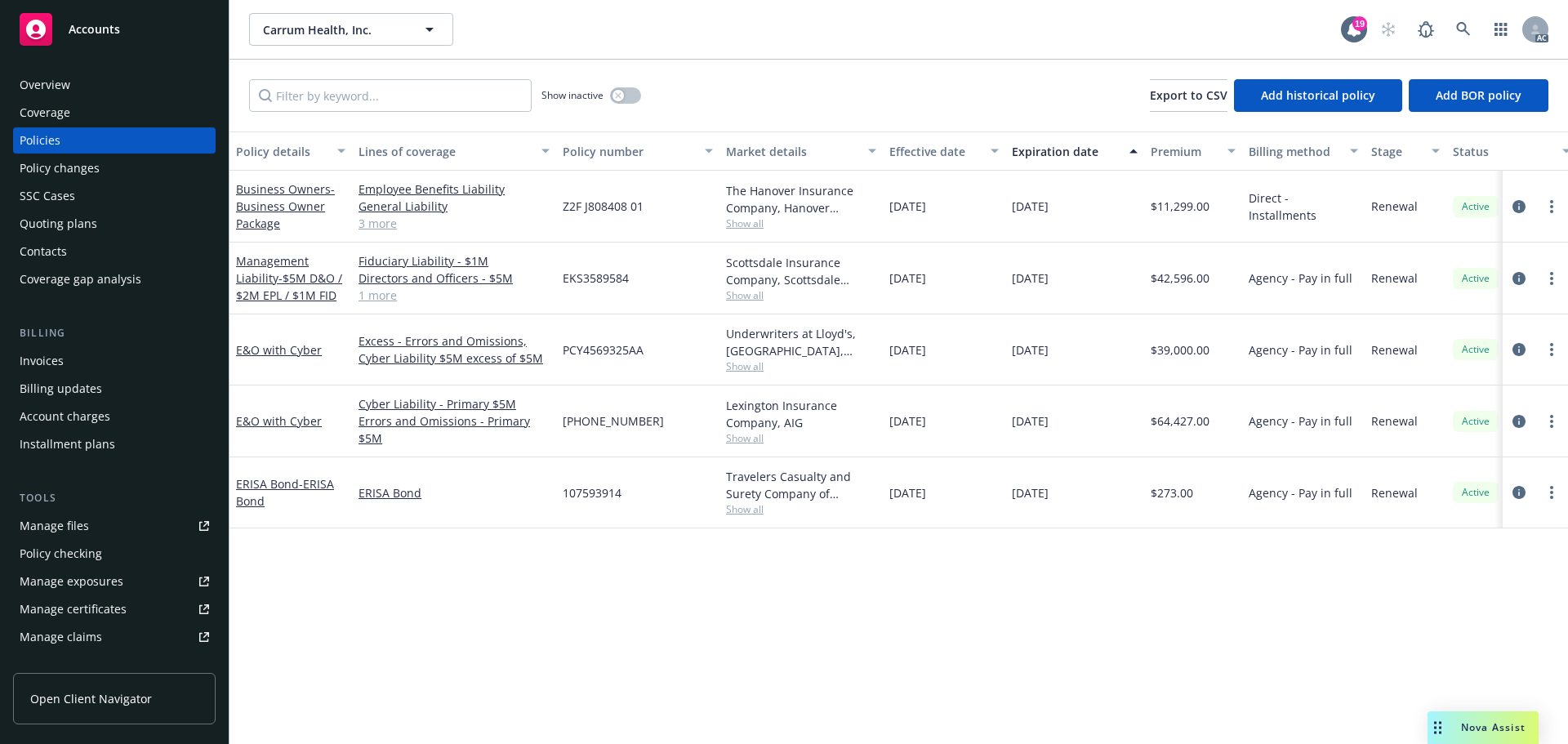
click at [82, 36] on span "Accounts" at bounding box center [95, 29] width 52 height 13
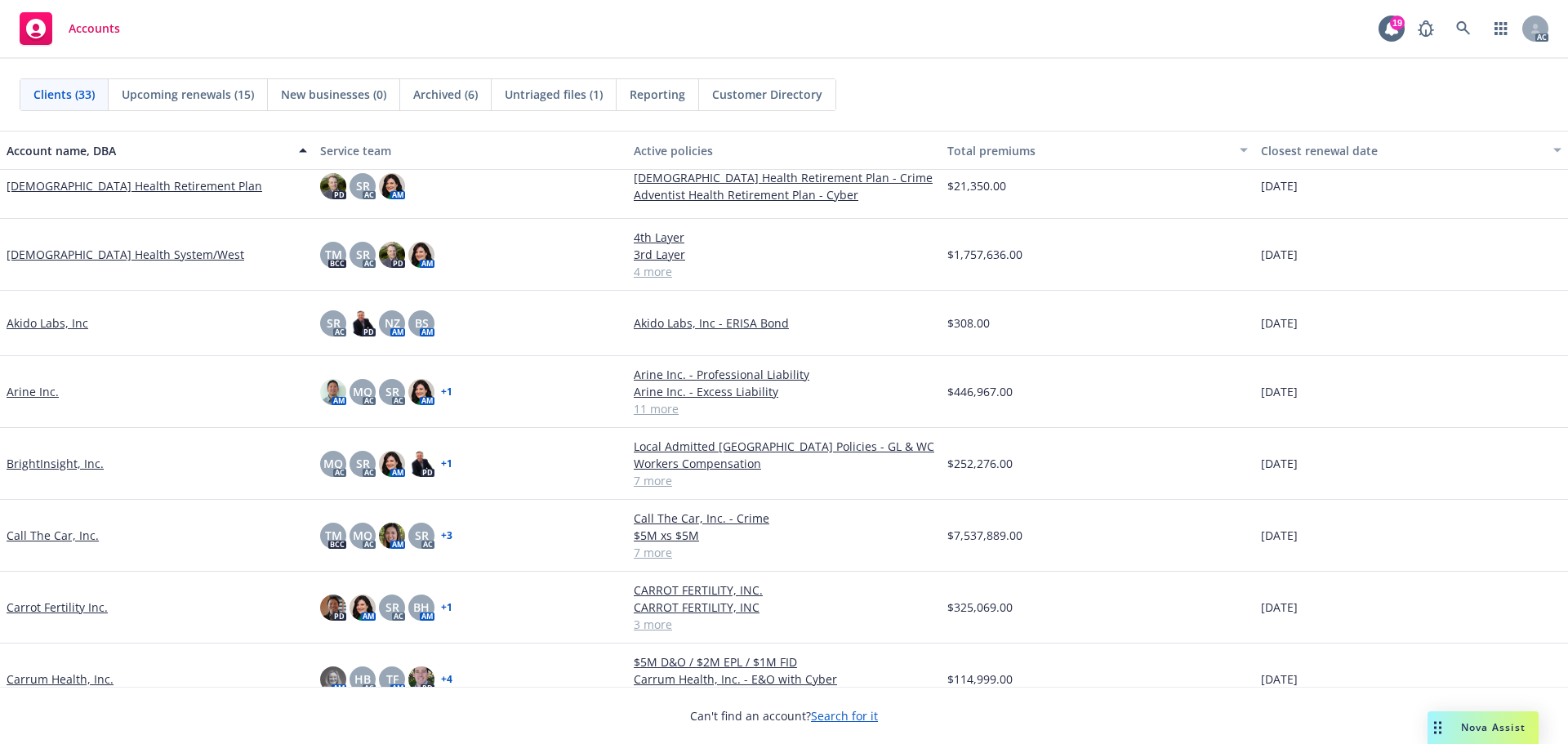
scroll to position [164, 0]
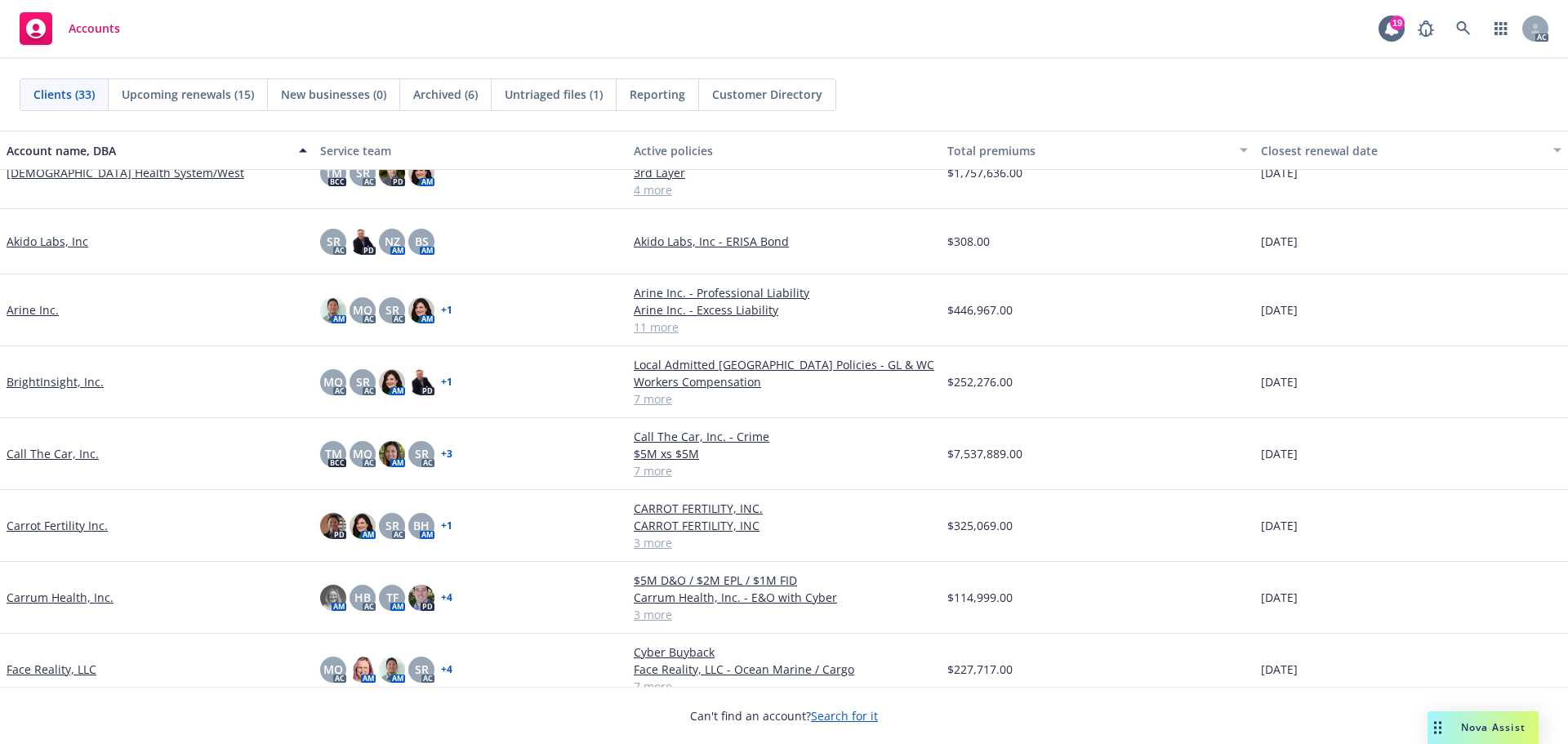
click at [17, 307] on link "Arine Inc." at bounding box center [32, 310] width 52 height 17
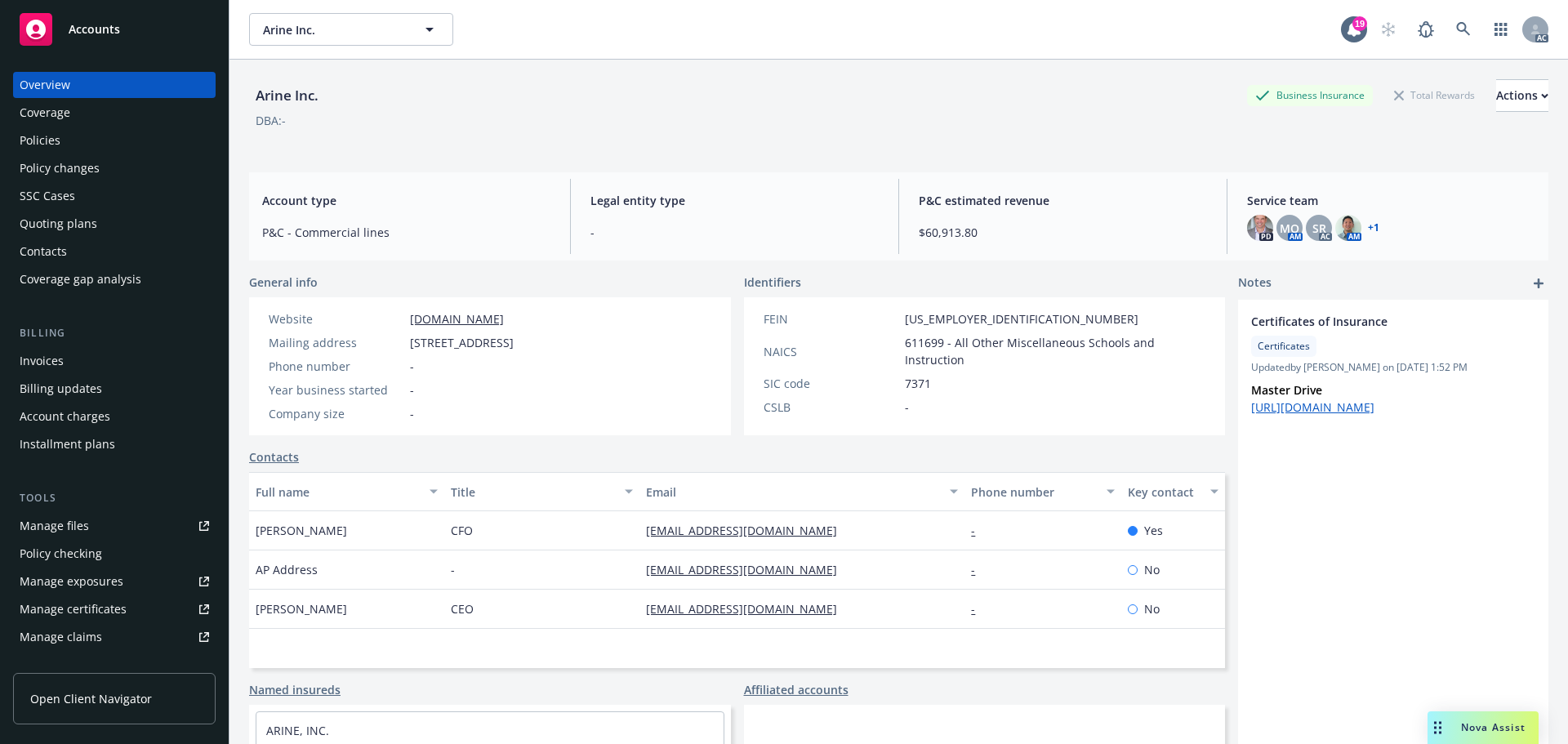
click at [78, 167] on div "Policy changes" at bounding box center [59, 168] width 80 height 26
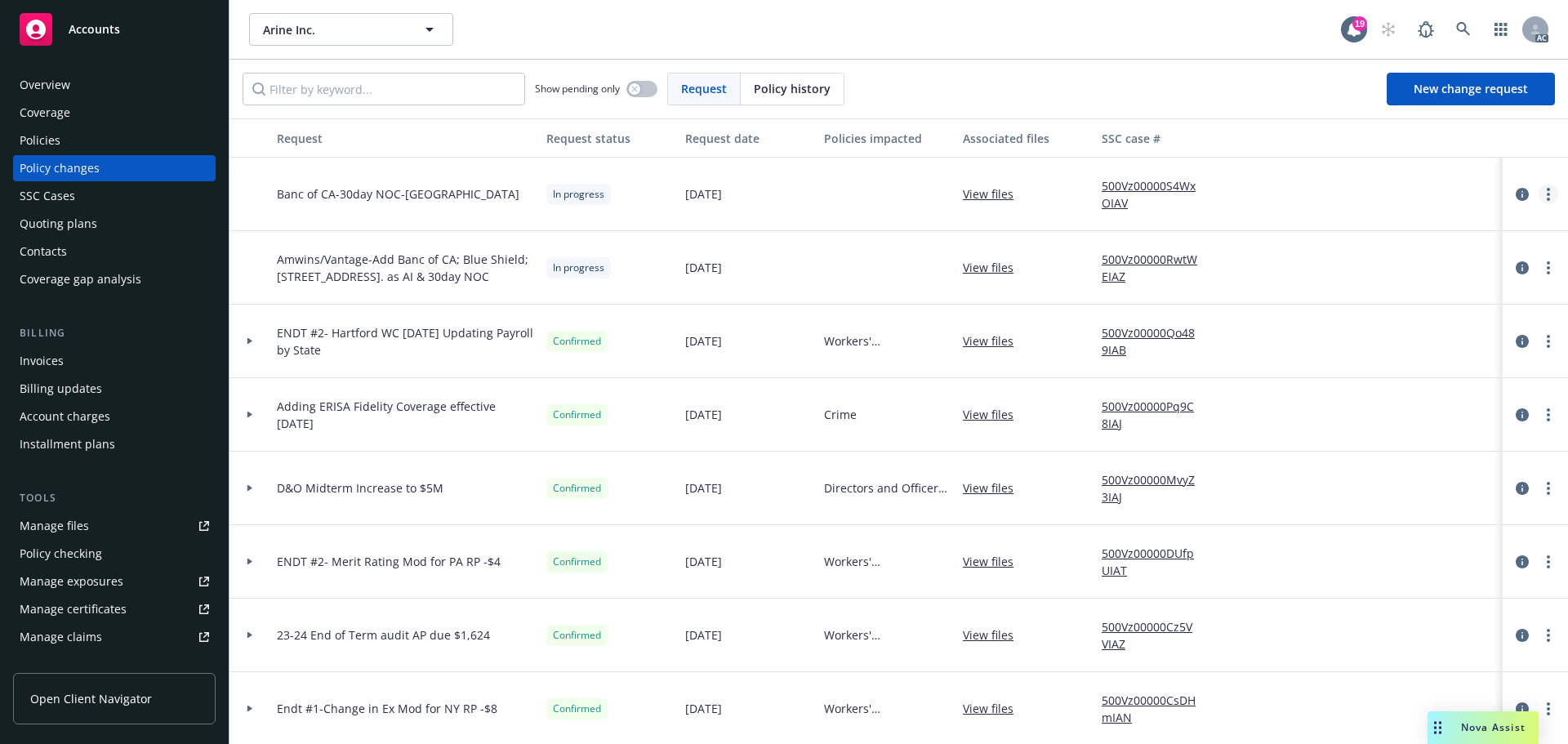
click at [1539, 194] on link "more" at bounding box center [1548, 194] width 19 height 19
click at [1355, 325] on link "Resume workflow" at bounding box center [1405, 326] width 280 height 33
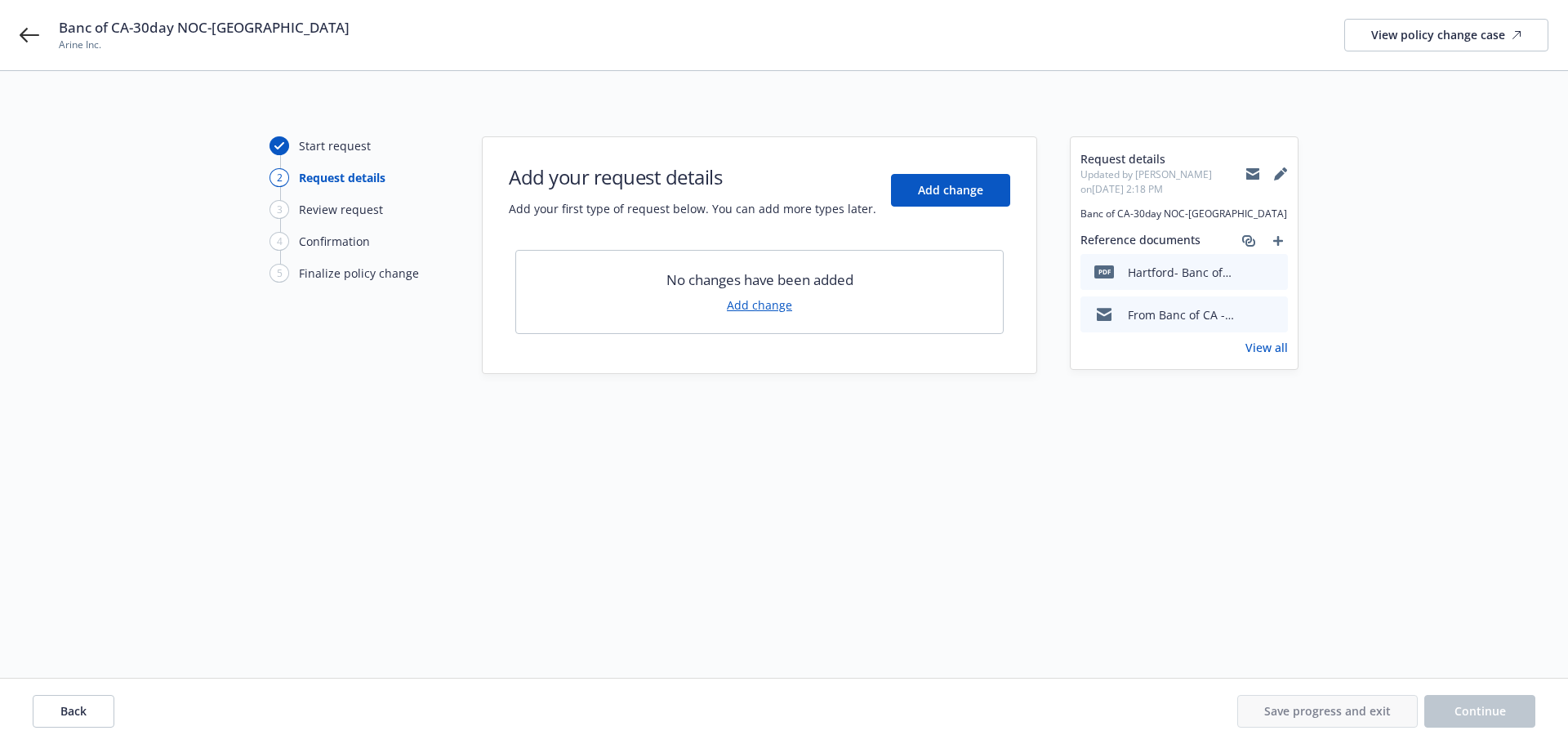
click at [766, 302] on link "Add change" at bounding box center [759, 304] width 65 height 17
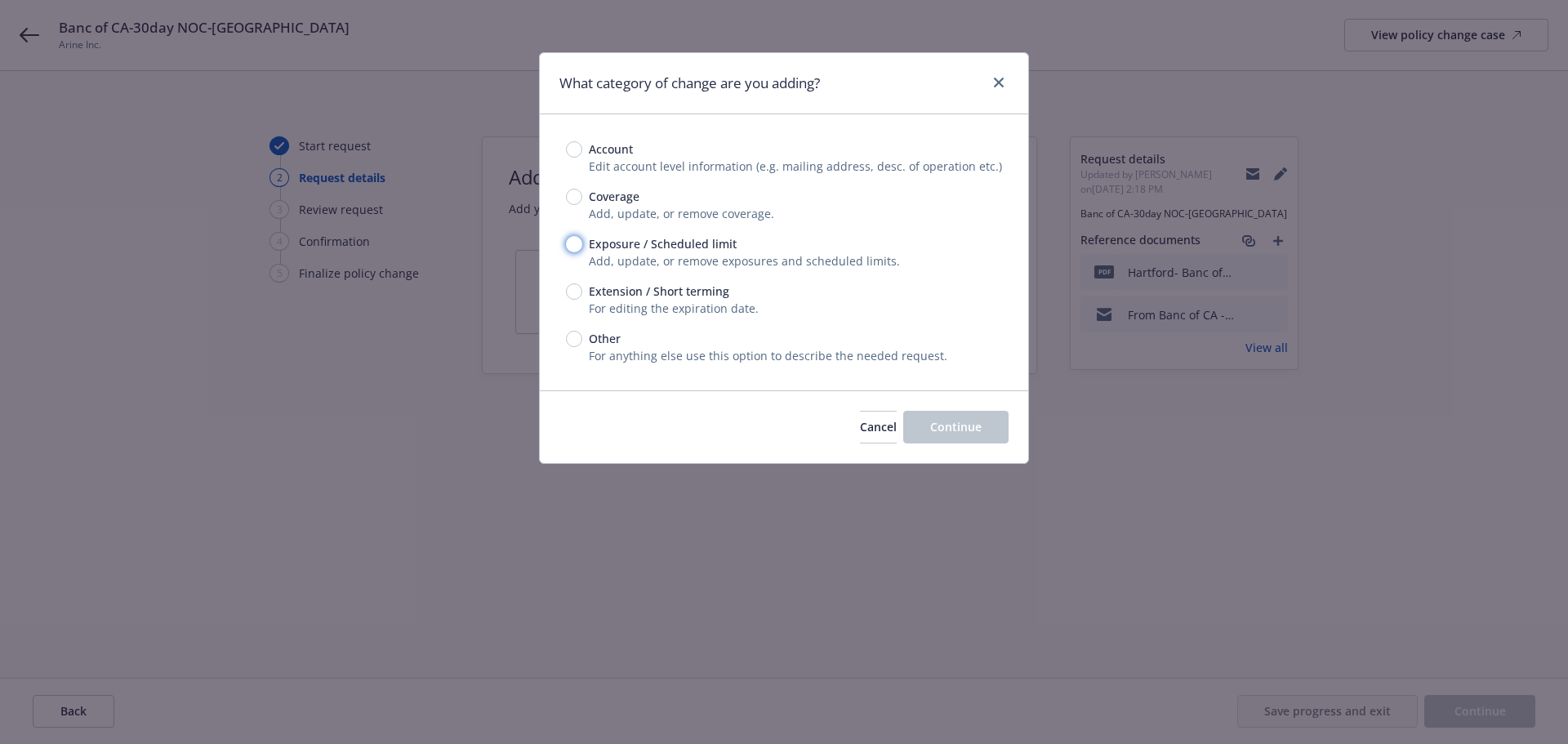
click at [575, 242] on input "Exposure / Scheduled limit" at bounding box center [574, 245] width 17 height 17
radio input "true"
click at [952, 426] on span "Continue" at bounding box center [956, 426] width 52 height 16
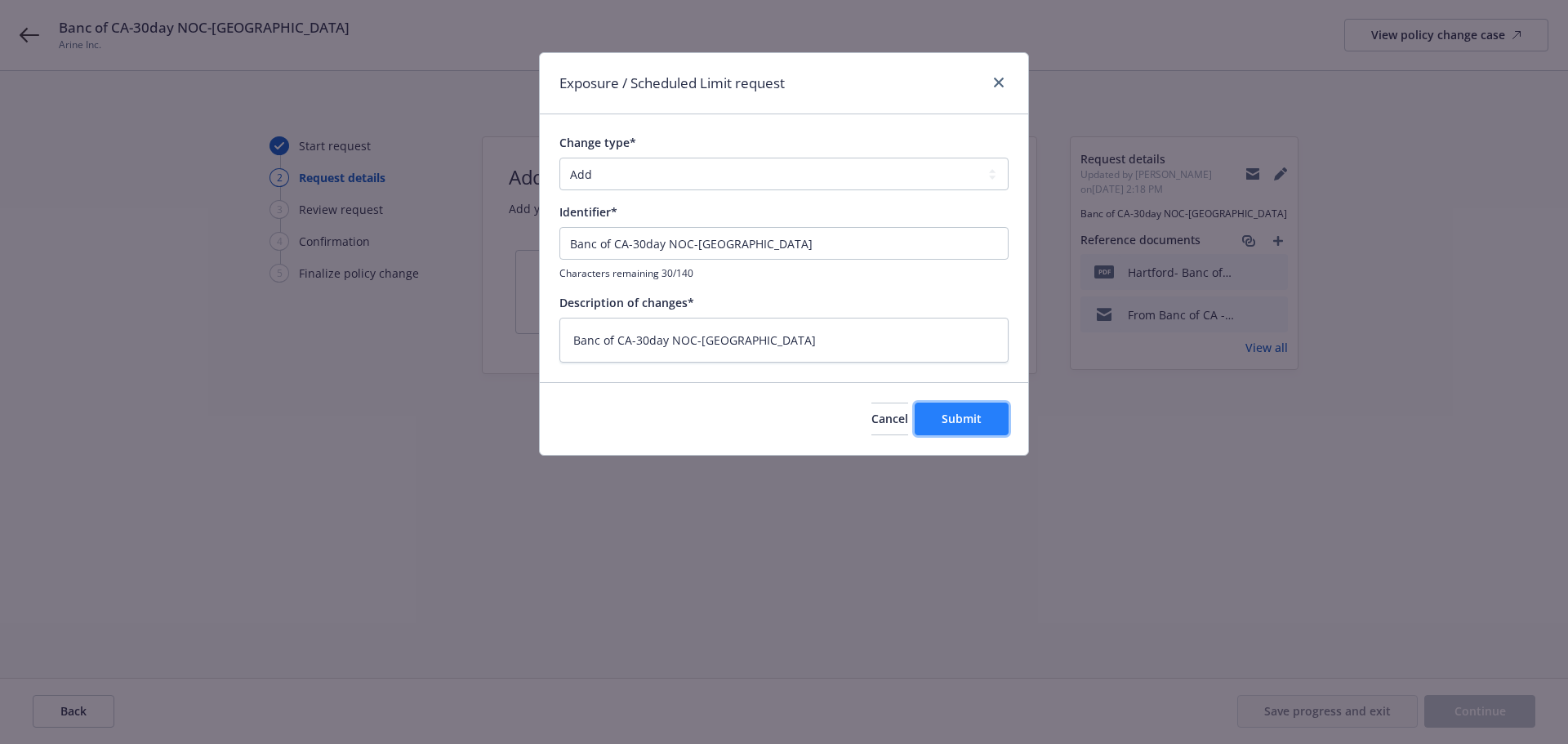
click at [981, 418] on span "Submit" at bounding box center [962, 418] width 40 height 16
type textarea "x"
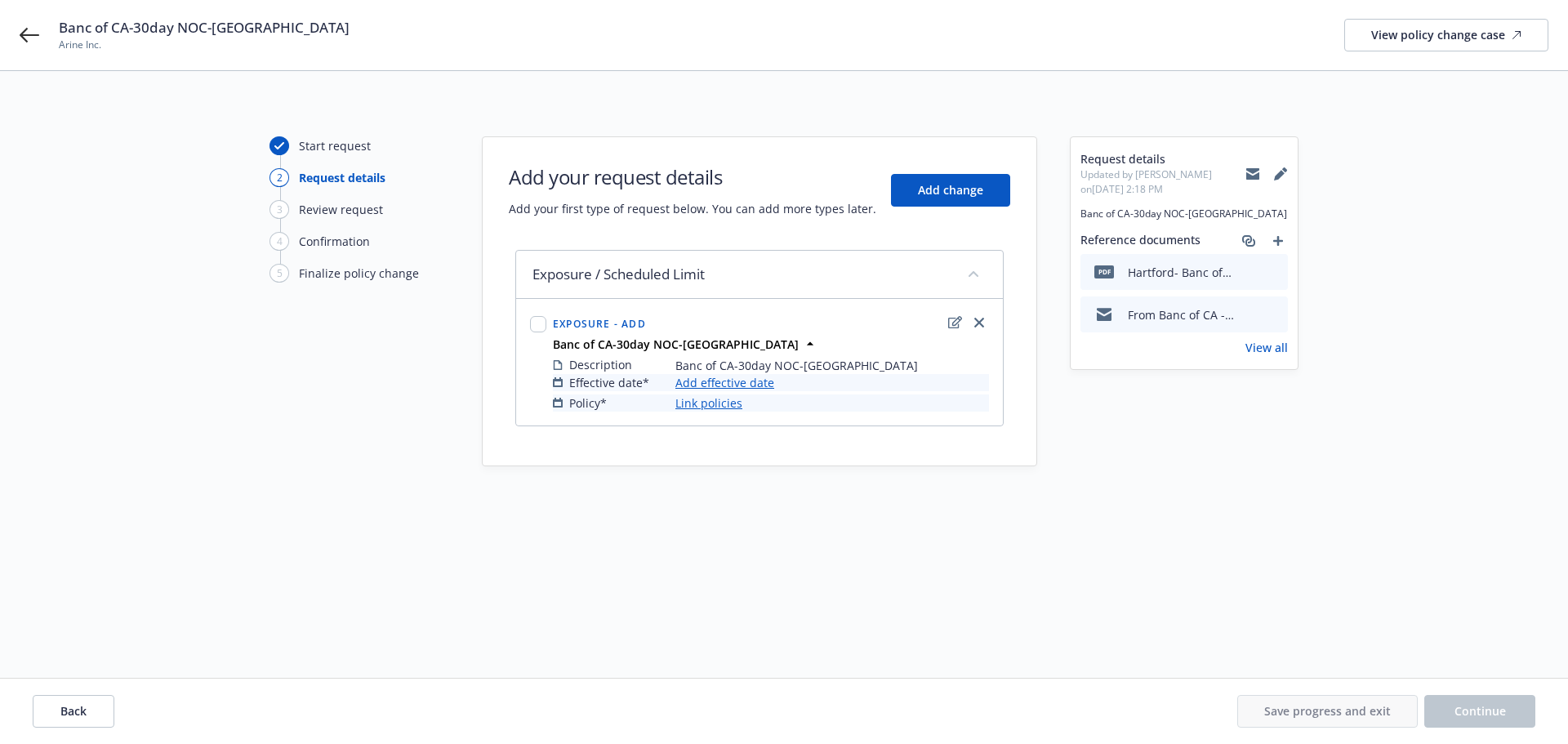
click at [709, 384] on link "Add effective date" at bounding box center [724, 383] width 98 height 17
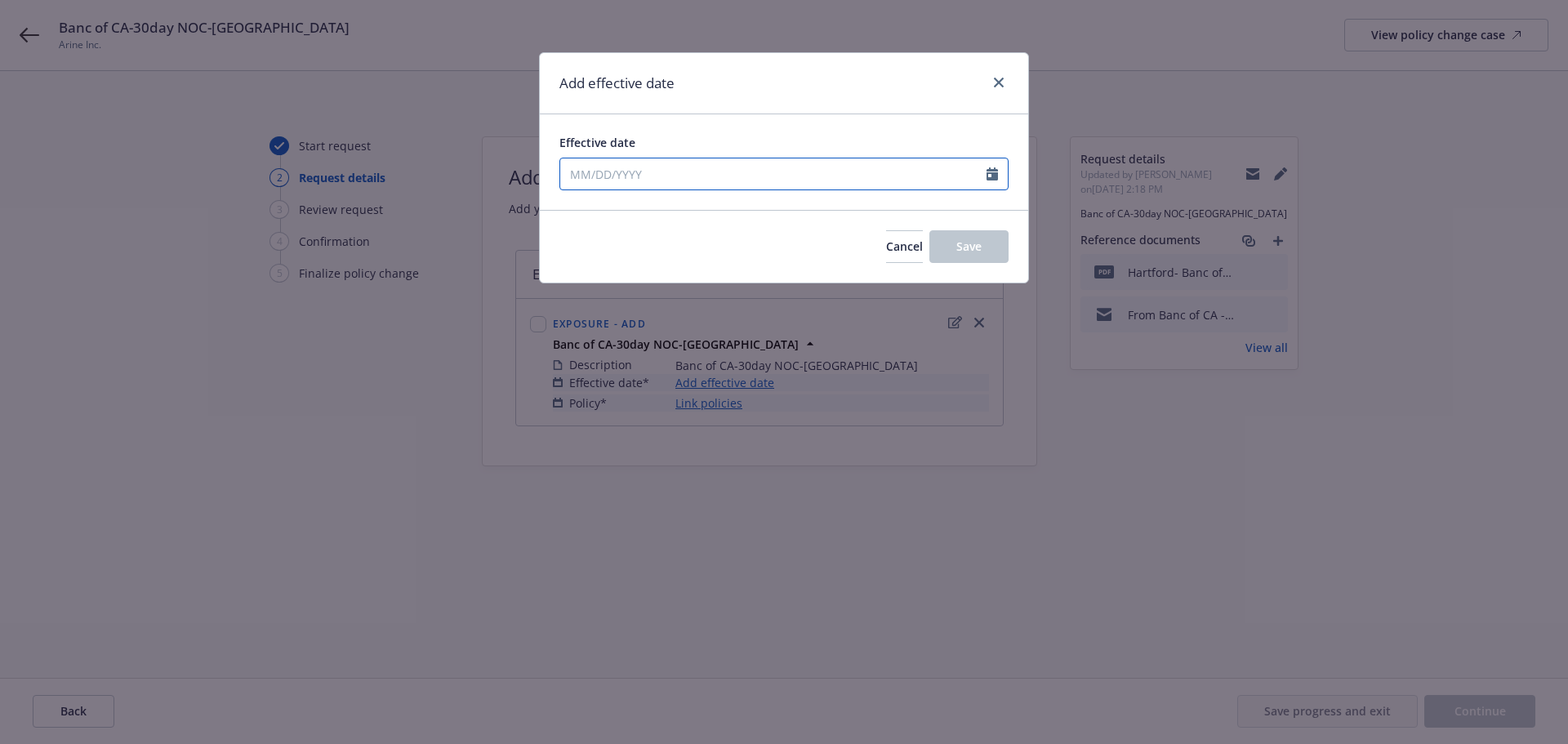
select select "9"
click at [571, 171] on input "Effective date" at bounding box center [773, 174] width 426 height 31
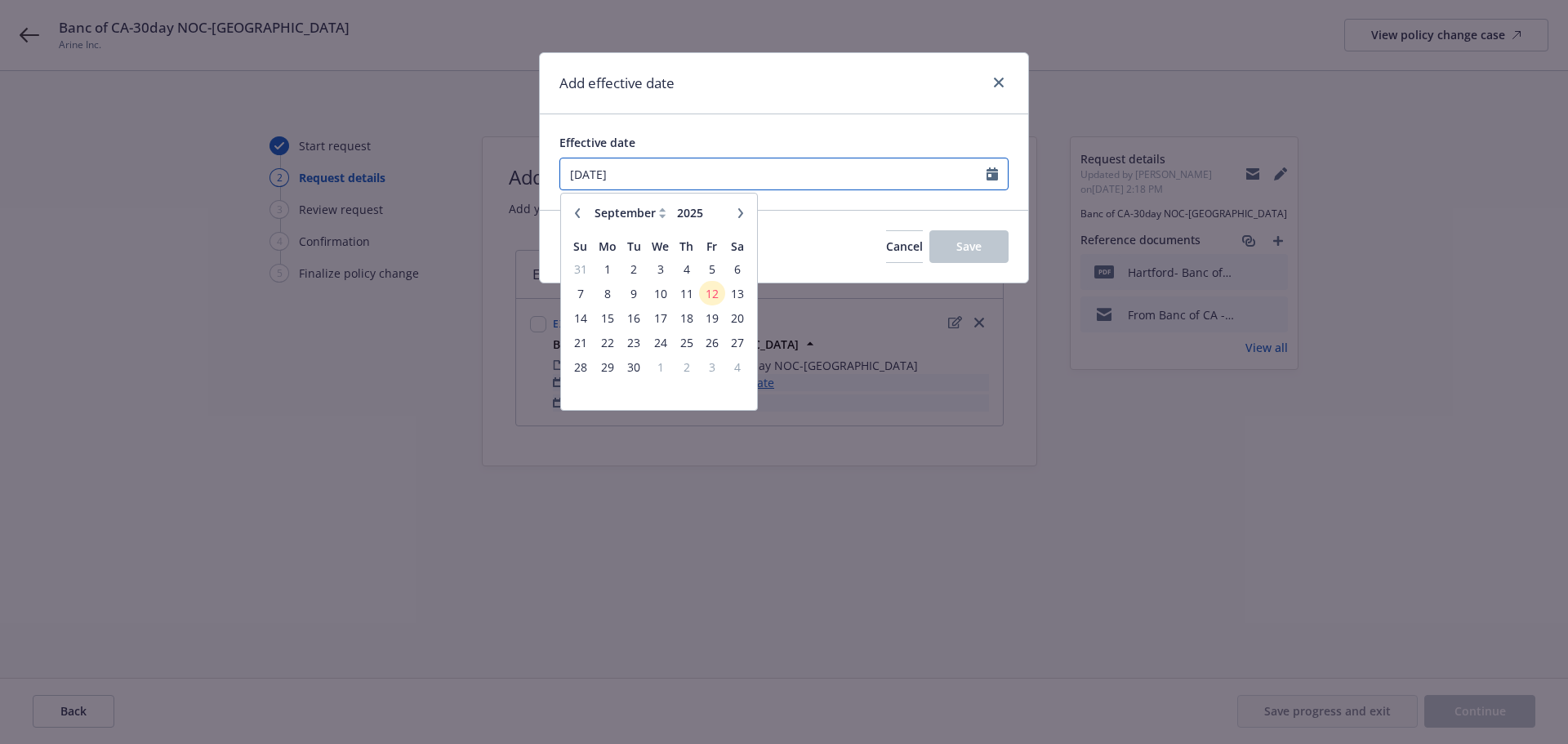
type input "09/06/2025"
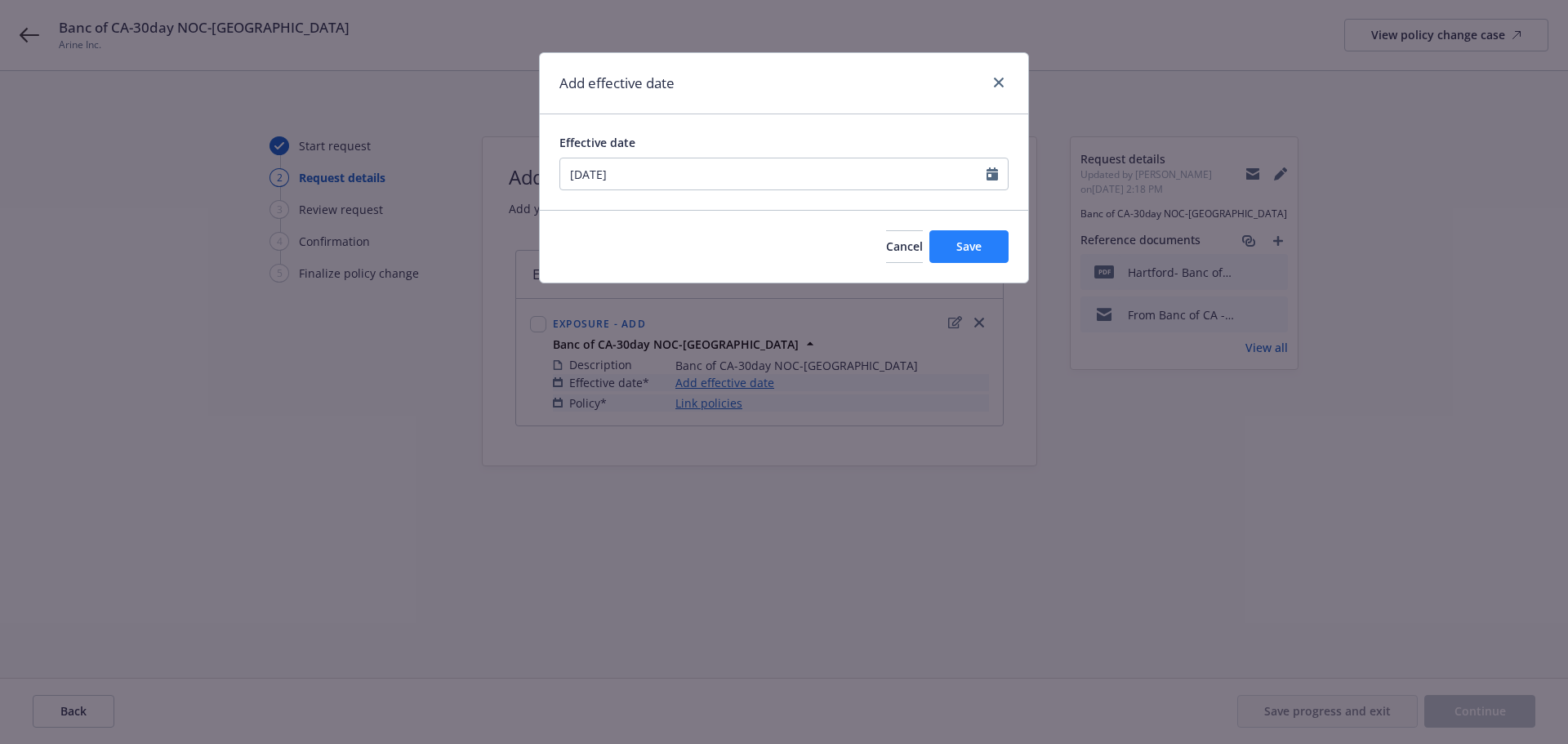
drag, startPoint x: 799, startPoint y: 236, endPoint x: 988, endPoint y: 261, distance: 190.6
click at [806, 236] on div "Cancel Save" at bounding box center [784, 246] width 489 height 73
click at [981, 249] on span "Save" at bounding box center [970, 246] width 26 height 16
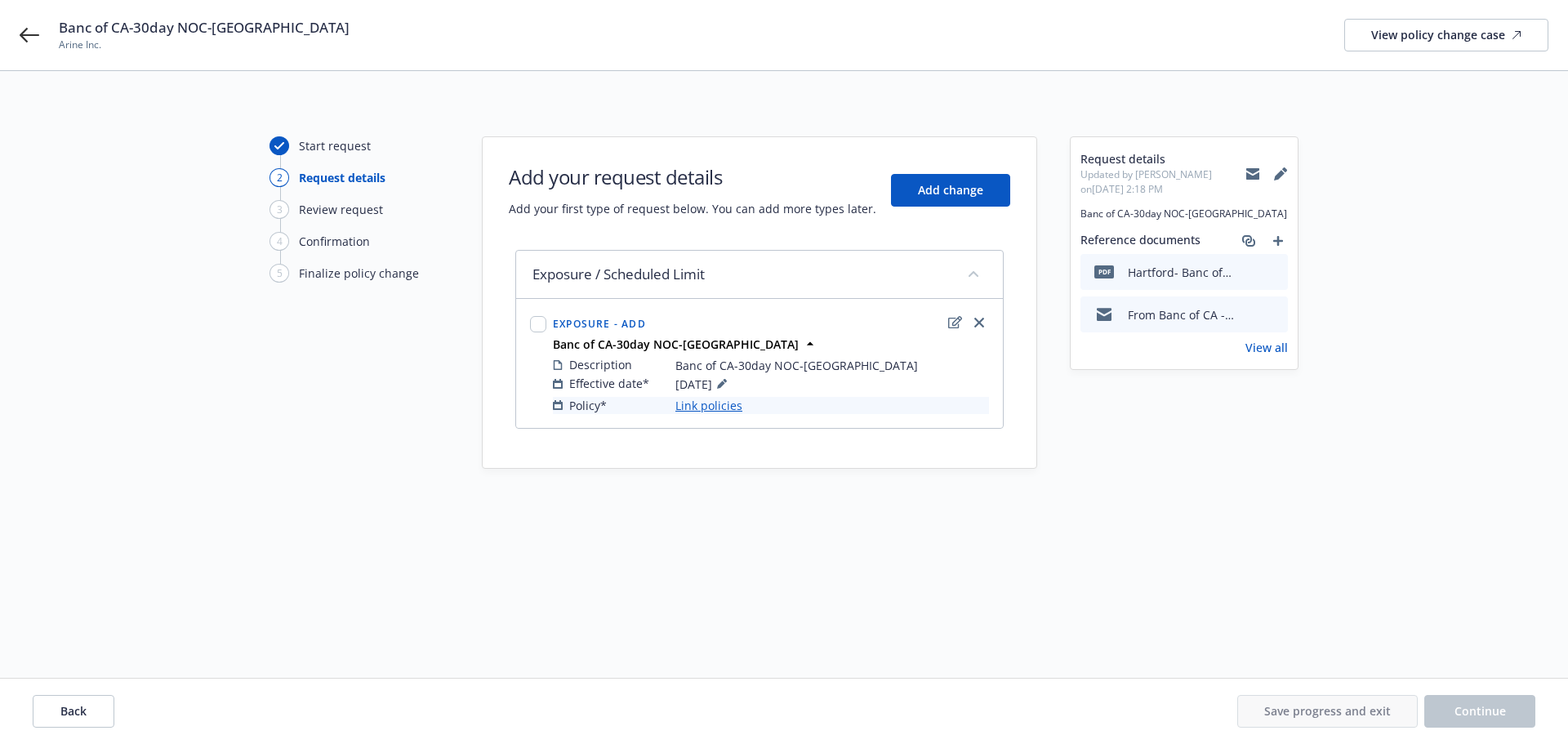
click at [717, 406] on link "Link policies" at bounding box center [709, 405] width 67 height 17
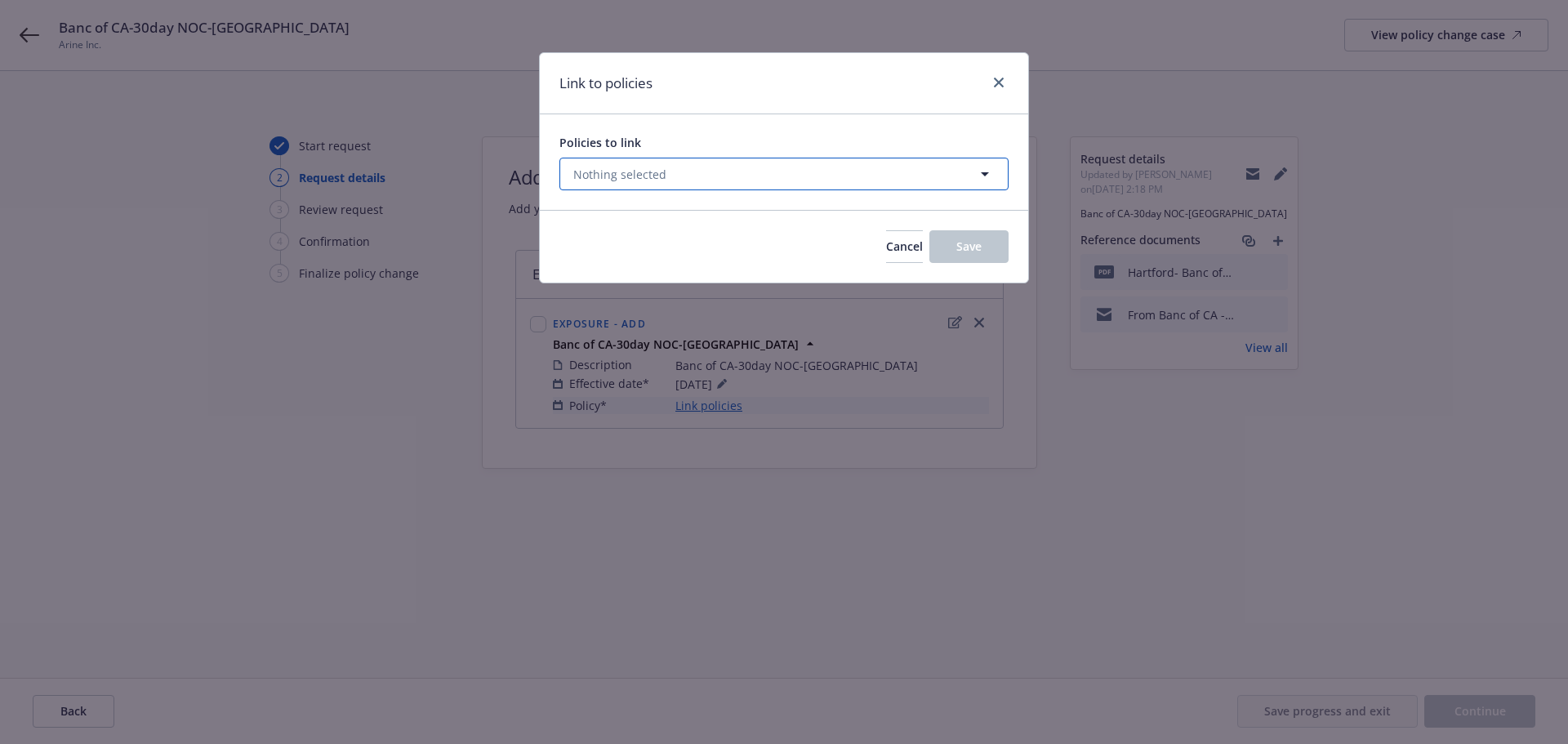
click at [657, 170] on span "Nothing selected" at bounding box center [619, 174] width 93 height 17
select select "ACTIVE"
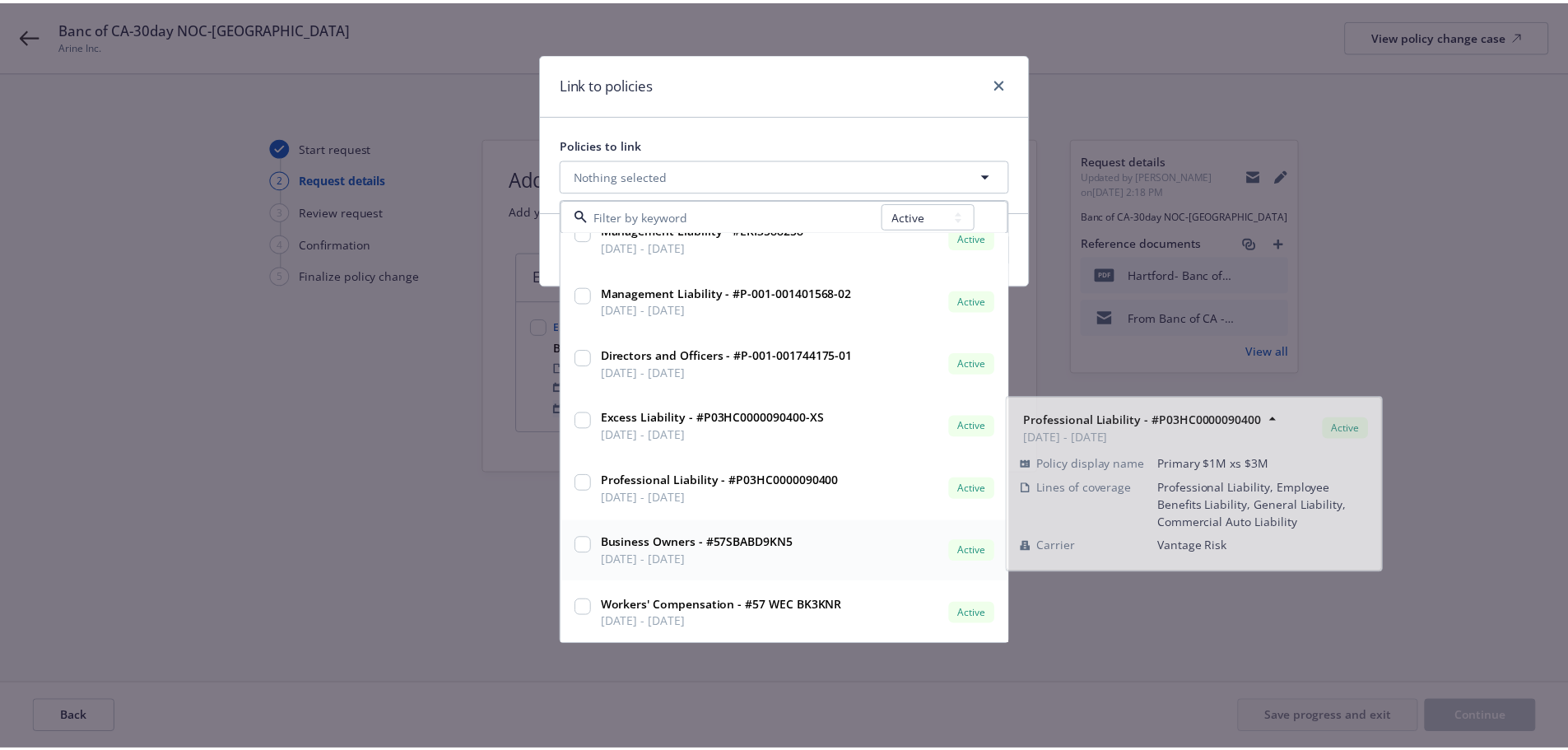
scroll to position [401, 0]
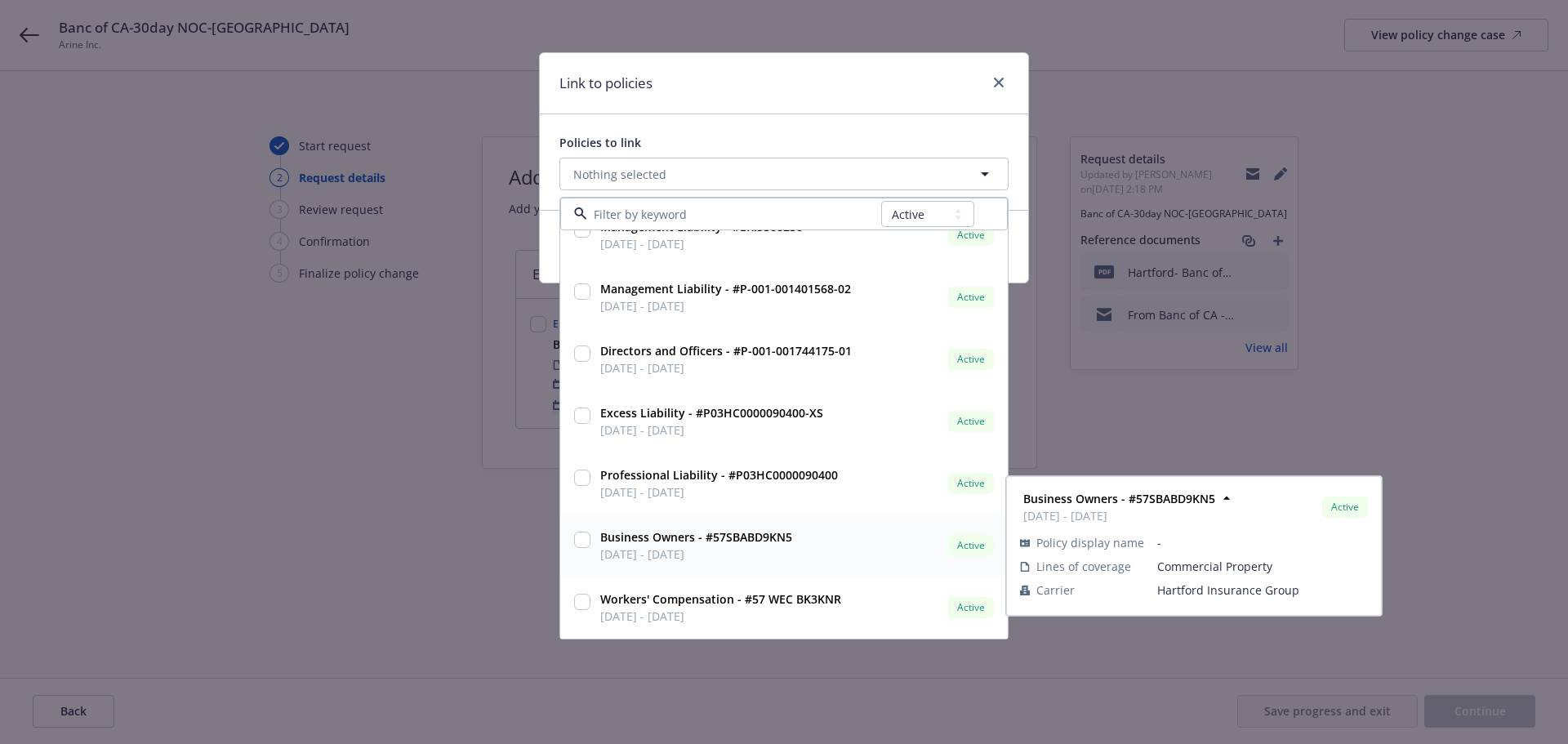
click at [581, 539] on input "checkbox" at bounding box center [582, 540] width 17 height 17
checkbox input "true"
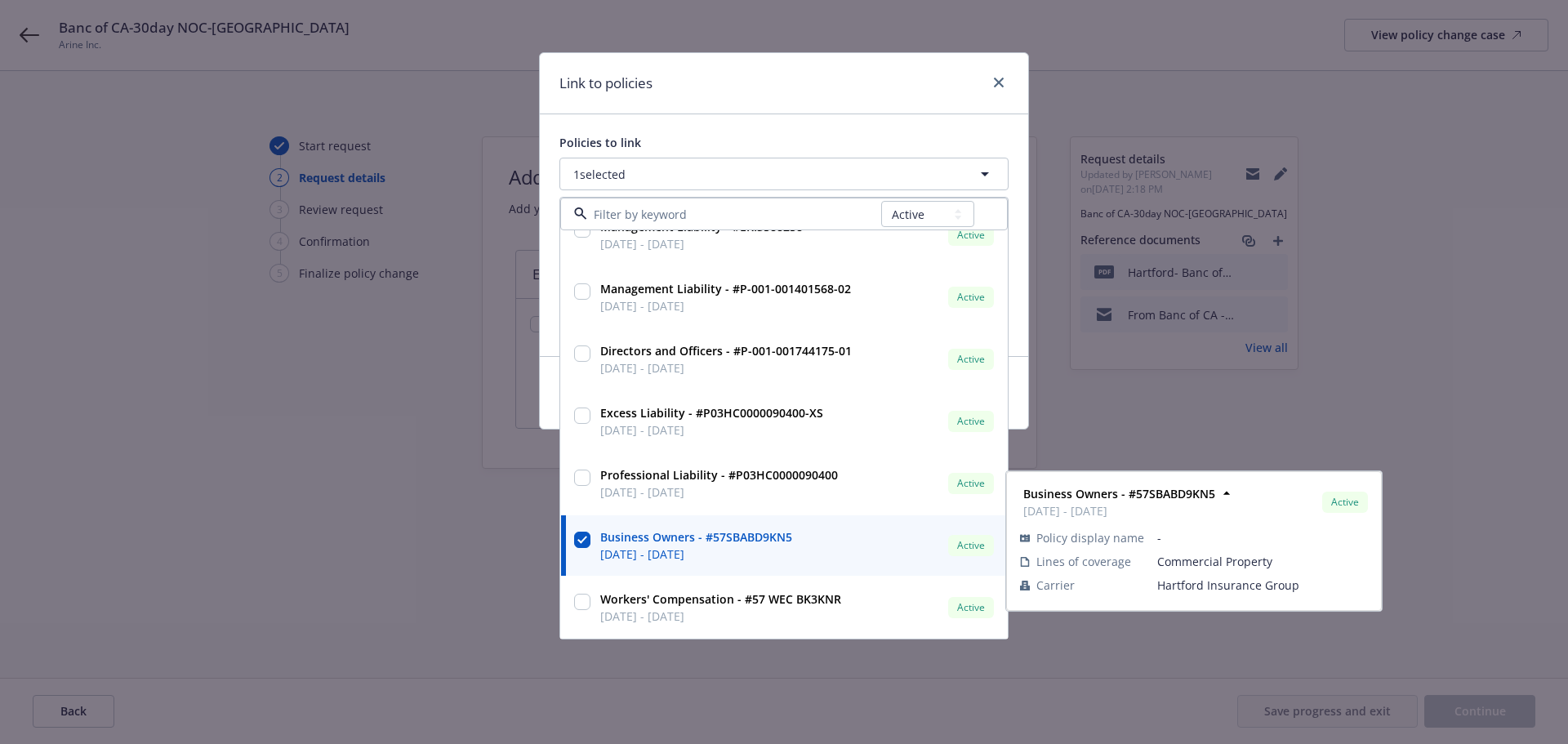
click at [523, 544] on div "Link to policies Policies to link 1 selected All Active Upcoming Expired Cancel…" at bounding box center [784, 372] width 1568 height 744
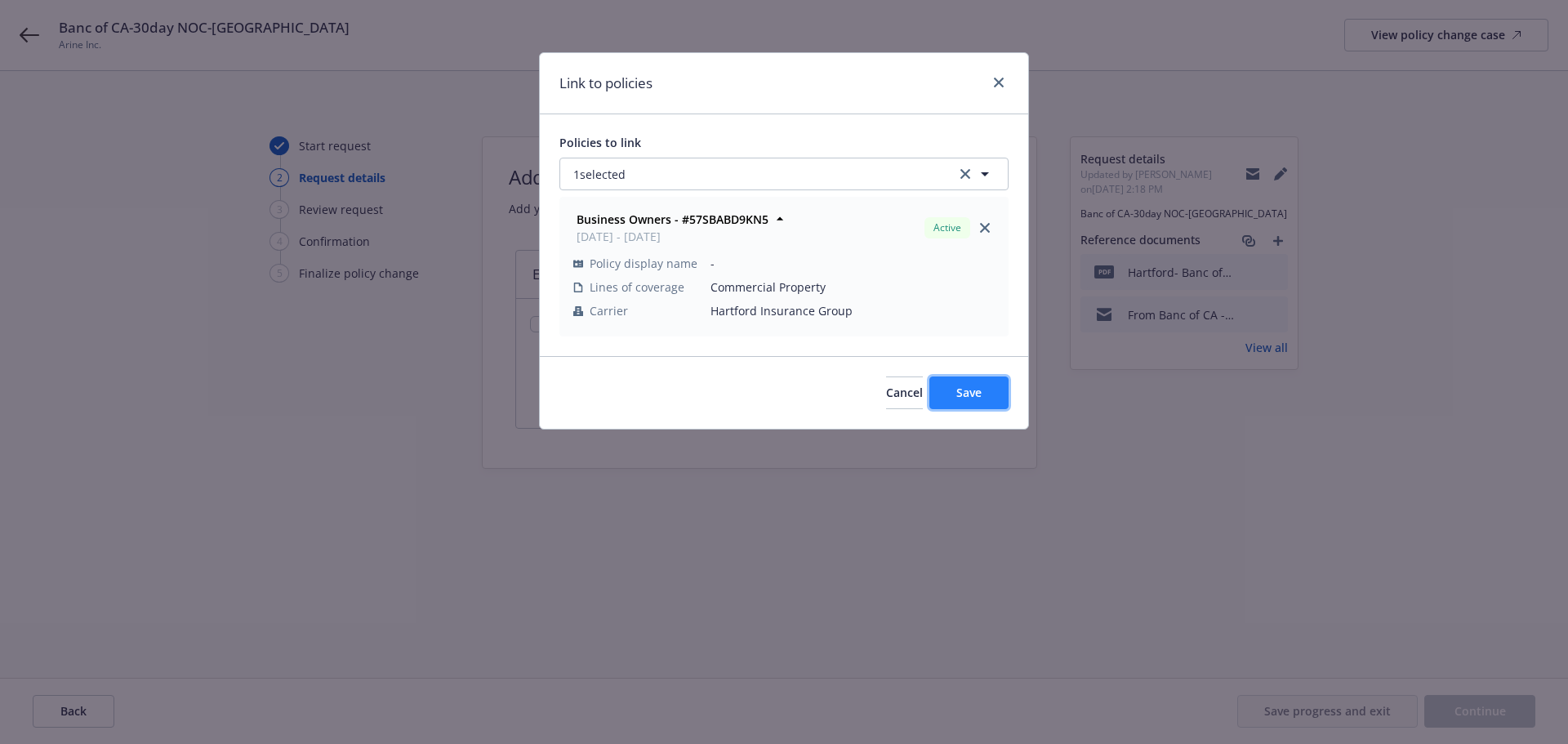
click at [965, 389] on span "Save" at bounding box center [970, 392] width 26 height 16
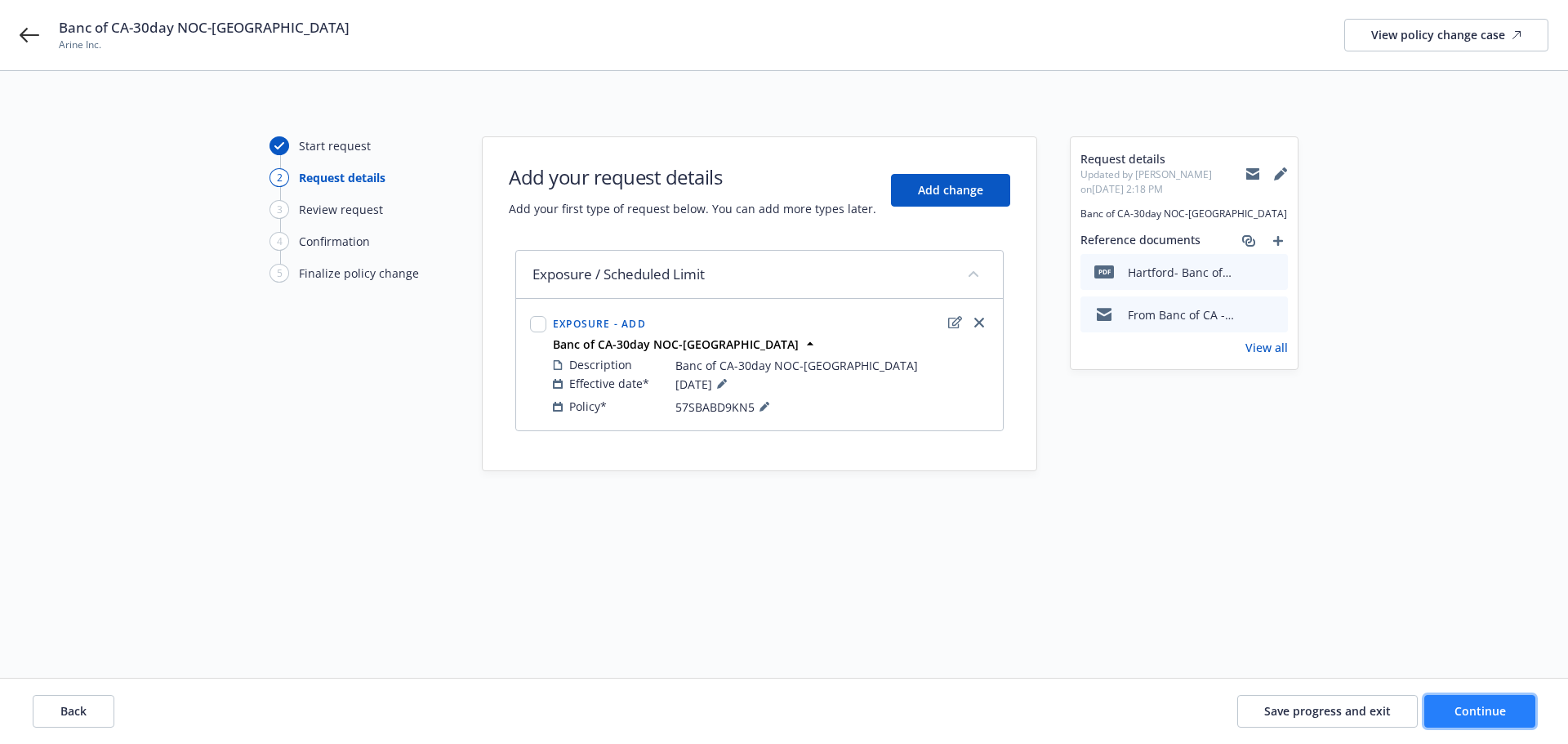
click at [1495, 711] on span "Continue" at bounding box center [1481, 710] width 52 height 16
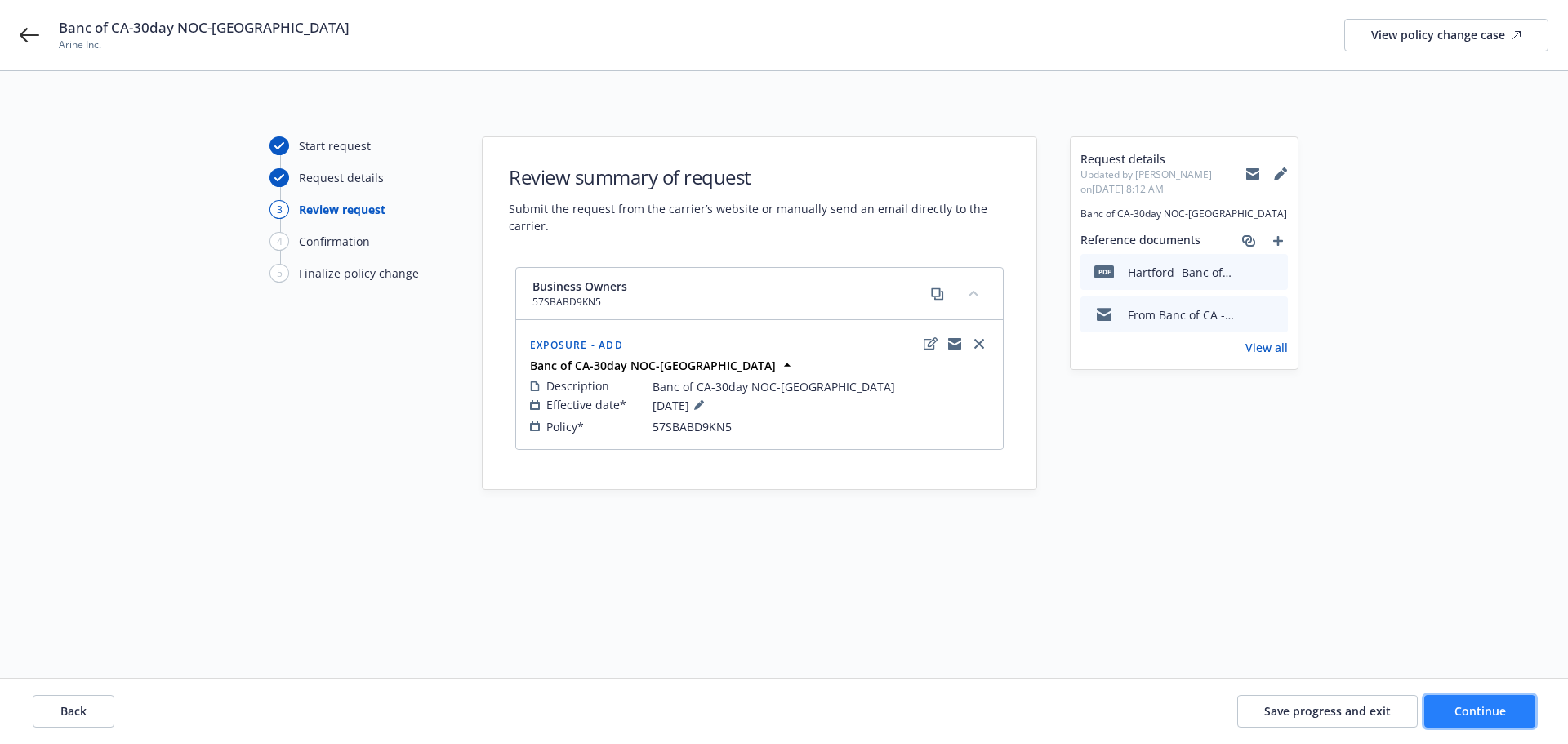
click at [1501, 715] on span "Continue" at bounding box center [1481, 710] width 52 height 16
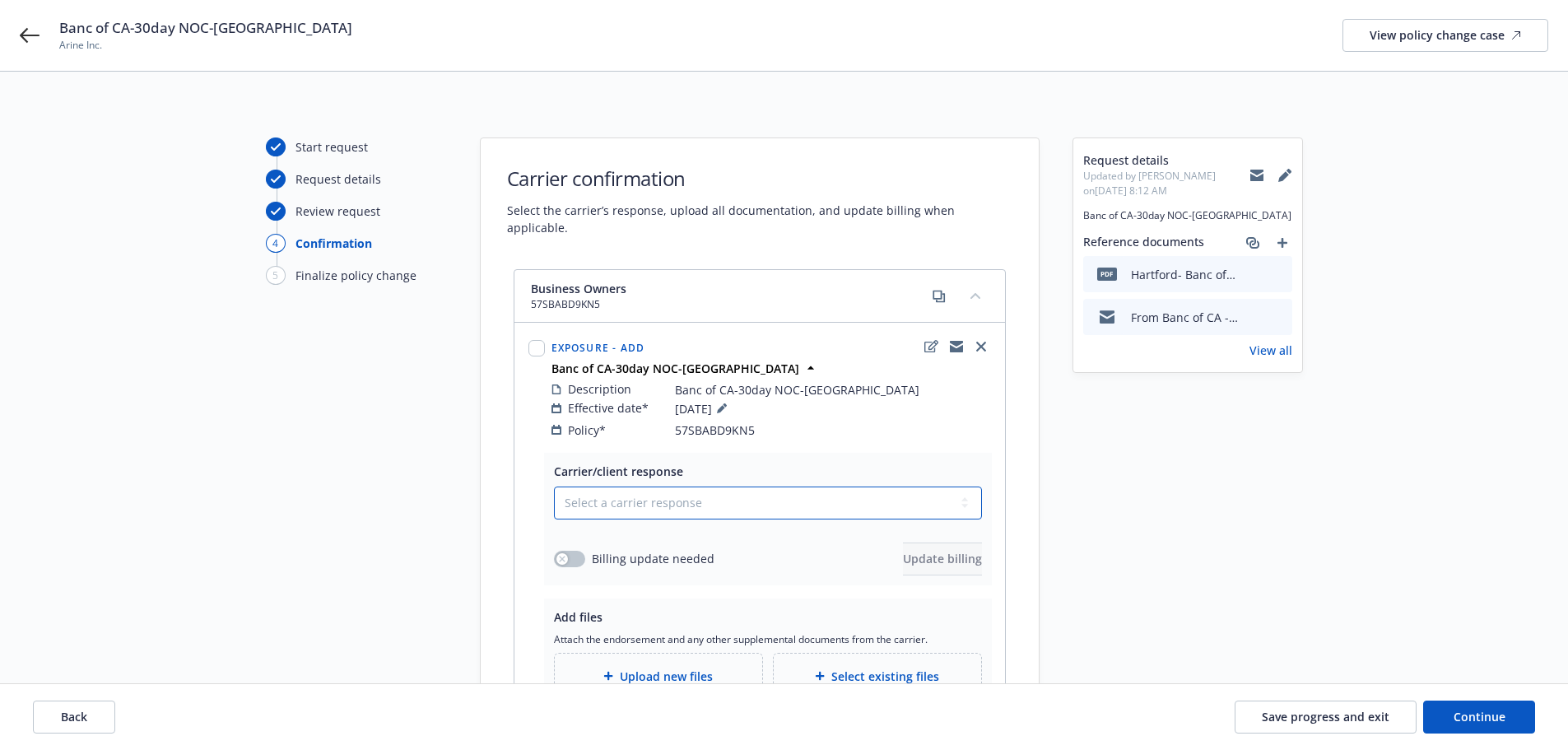
click at [700, 487] on select "Select a carrier response Accepted Accepted with revision No endorsement needed…" at bounding box center [768, 503] width 428 height 33
select select "ACCEPTED"
click at [554, 487] on select "Select a carrier response Accepted Accepted with revision No endorsement needed…" at bounding box center [768, 503] width 428 height 33
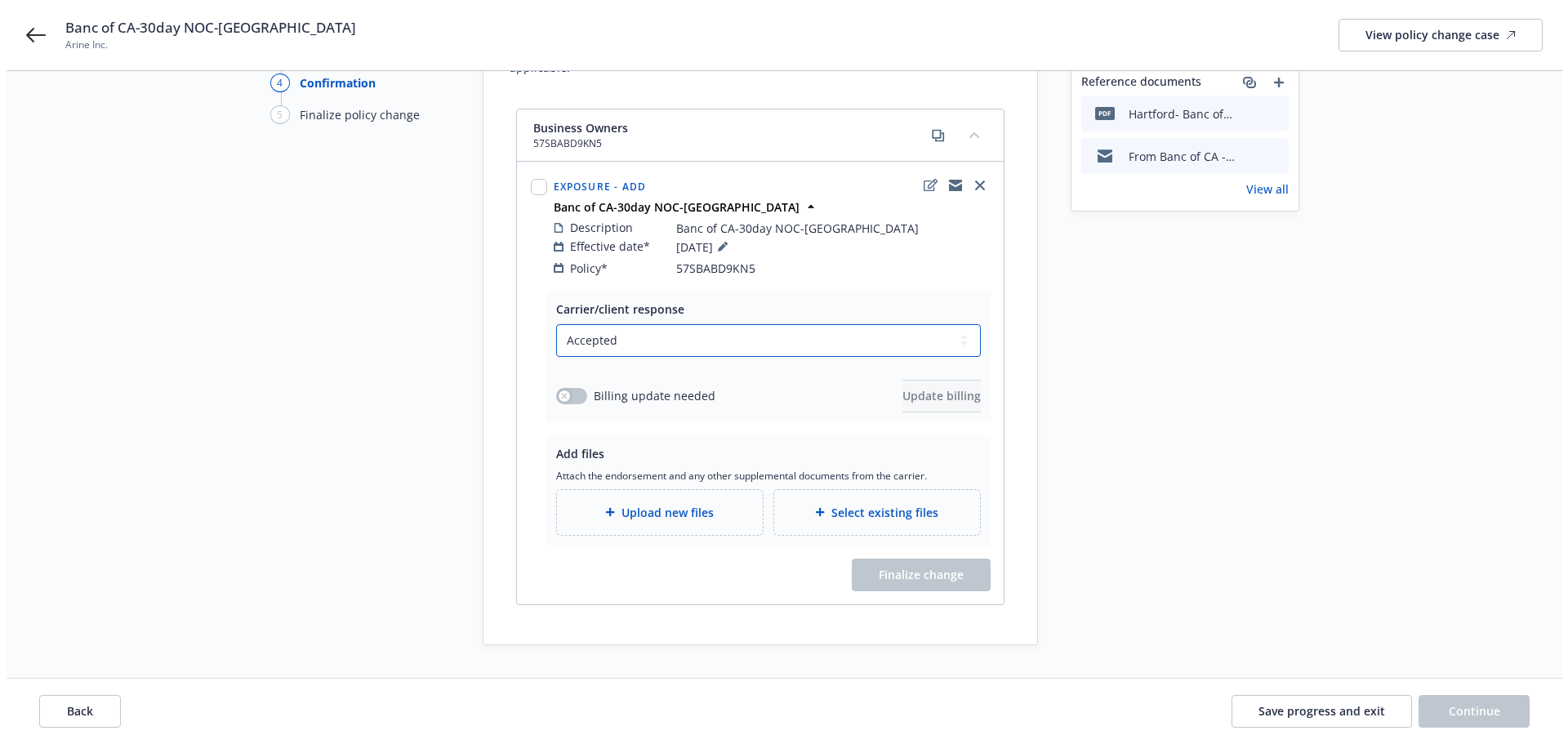
scroll to position [164, 0]
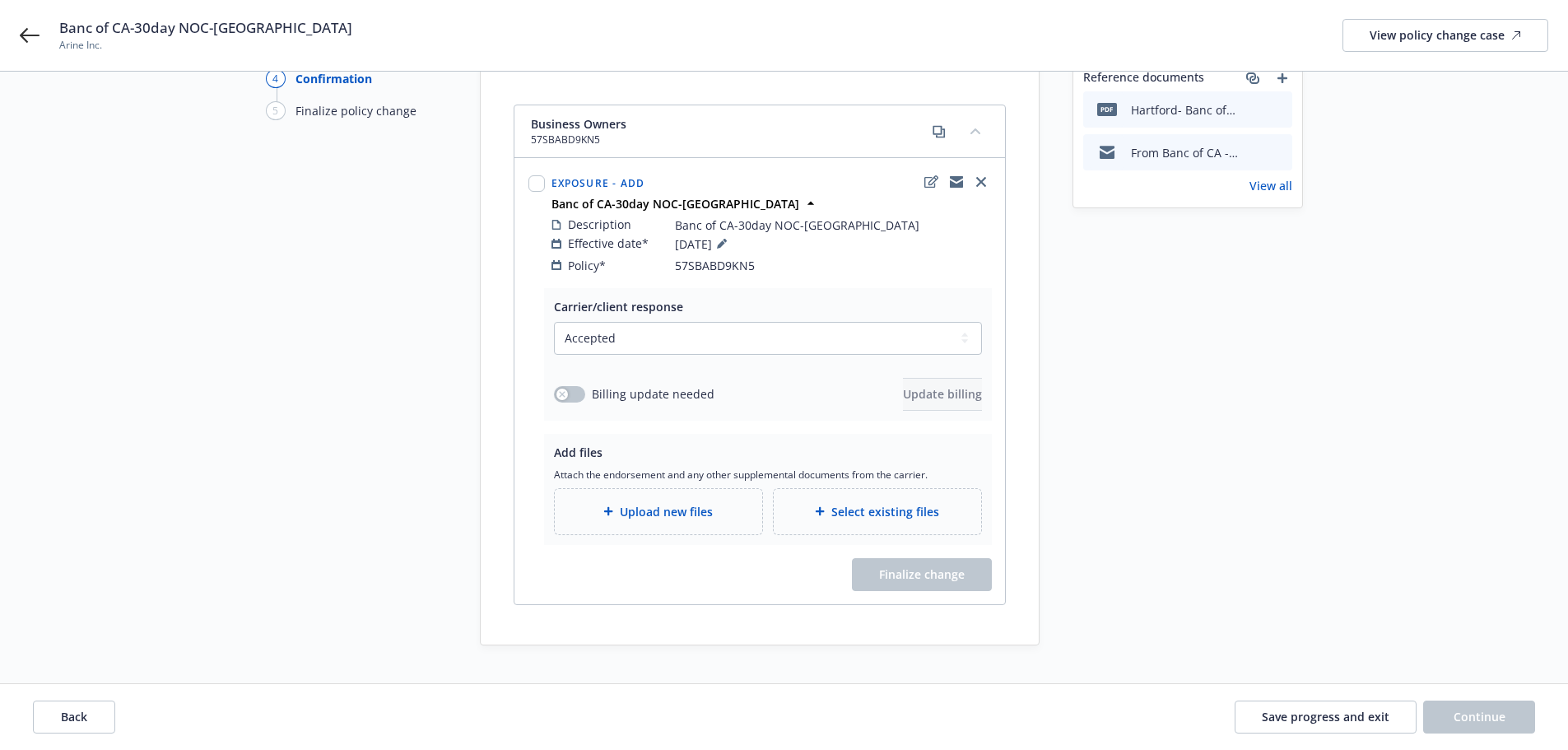
click at [669, 502] on span "Upload new files" at bounding box center [666, 511] width 93 height 18
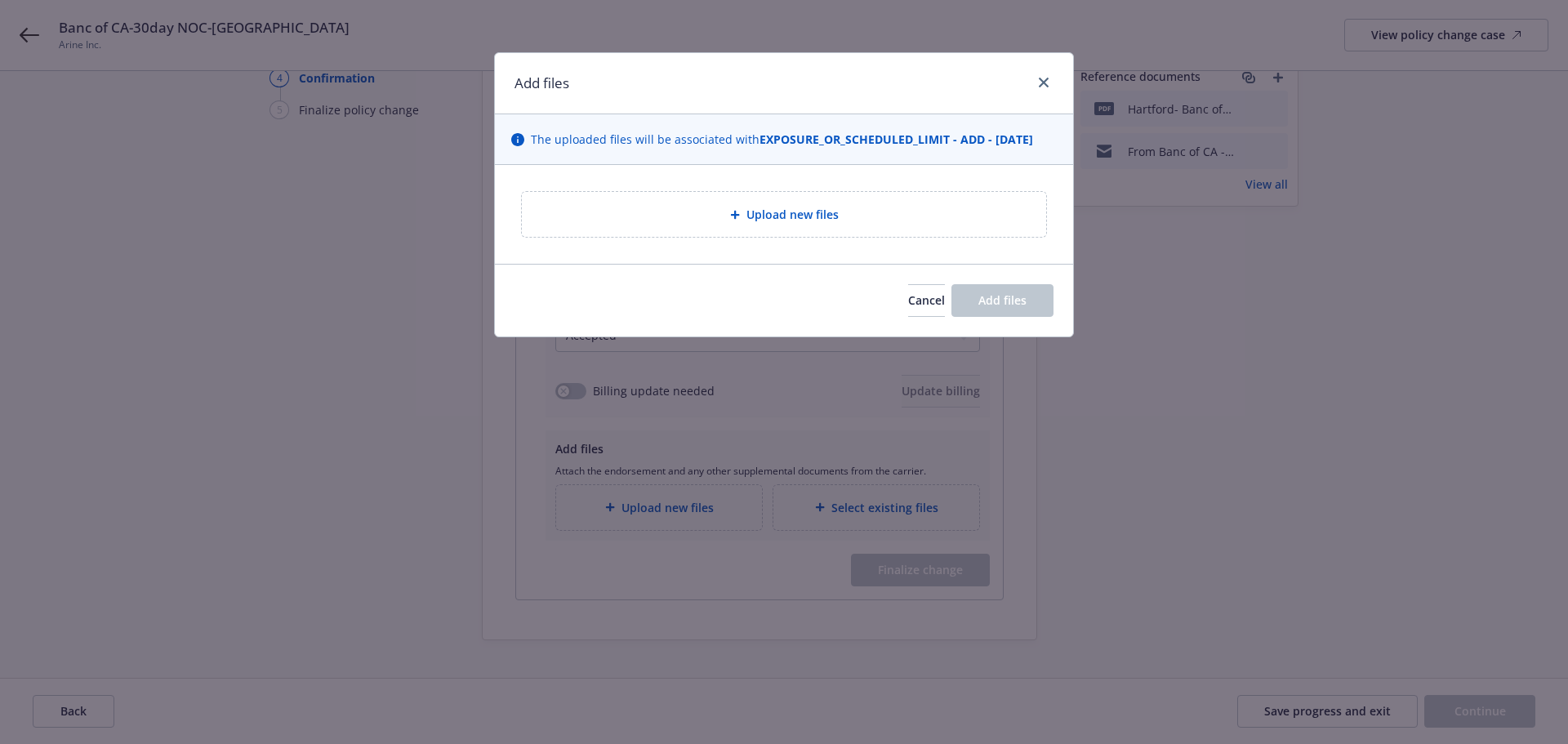
click at [752, 214] on span "Upload new files" at bounding box center [792, 214] width 92 height 17
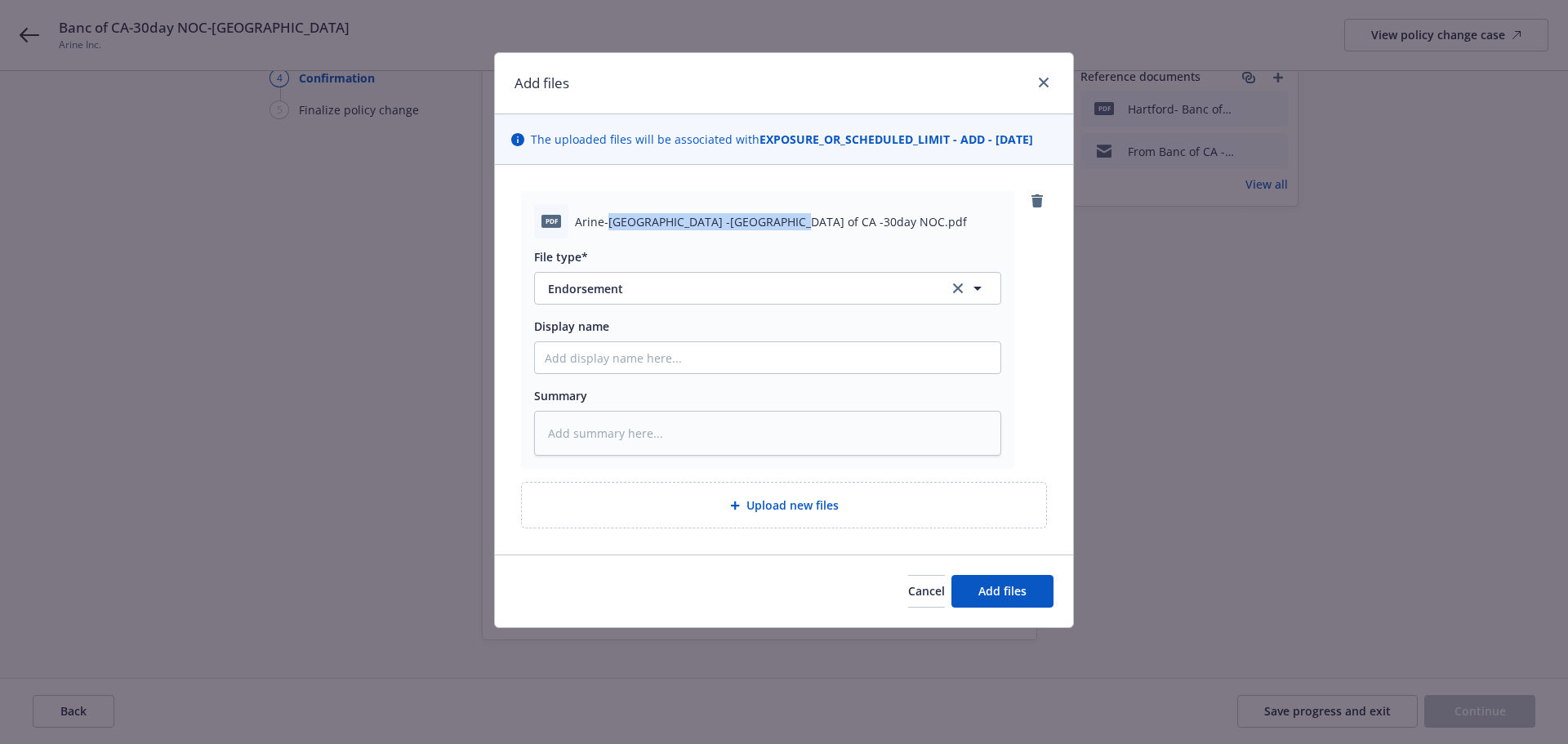
drag, startPoint x: 607, startPoint y: 219, endPoint x: 782, endPoint y: 225, distance: 175.1
click at [782, 225] on span "Arine-Hartford -Banc of CA -30day NOC.pdf" at bounding box center [771, 222] width 392 height 17
copy span "Hartford -Banc of CA -30day NOC"
click at [622, 354] on input "Display name" at bounding box center [767, 358] width 466 height 31
paste input "Hartford -Banc of CA -30day NOC"
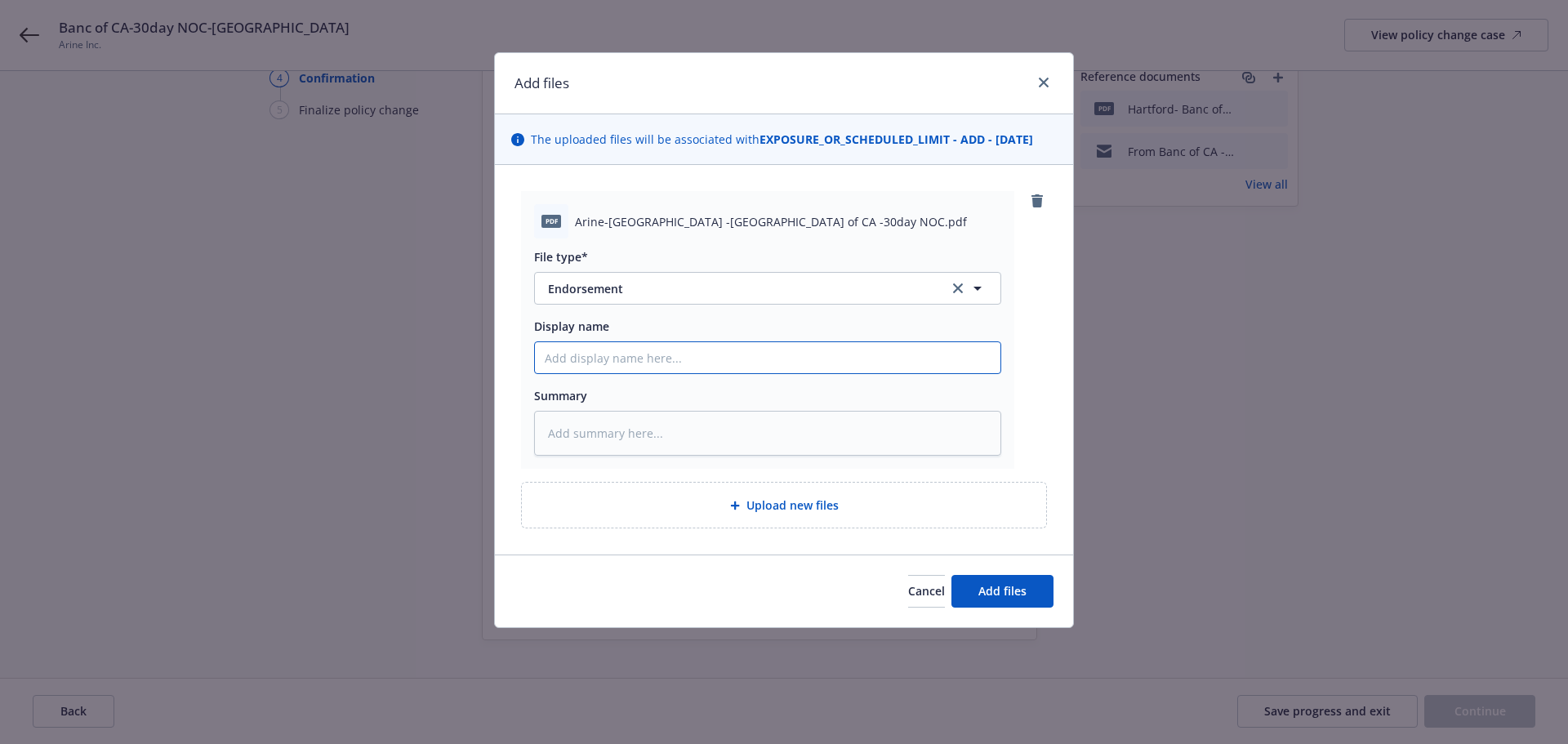
type textarea "x"
type input "Hartford -Banc of CA -30day NOC"
click at [608, 434] on textarea at bounding box center [768, 433] width 467 height 45
paste textarea "Hartford -Banc of CA -30day NOC"
type textarea "x"
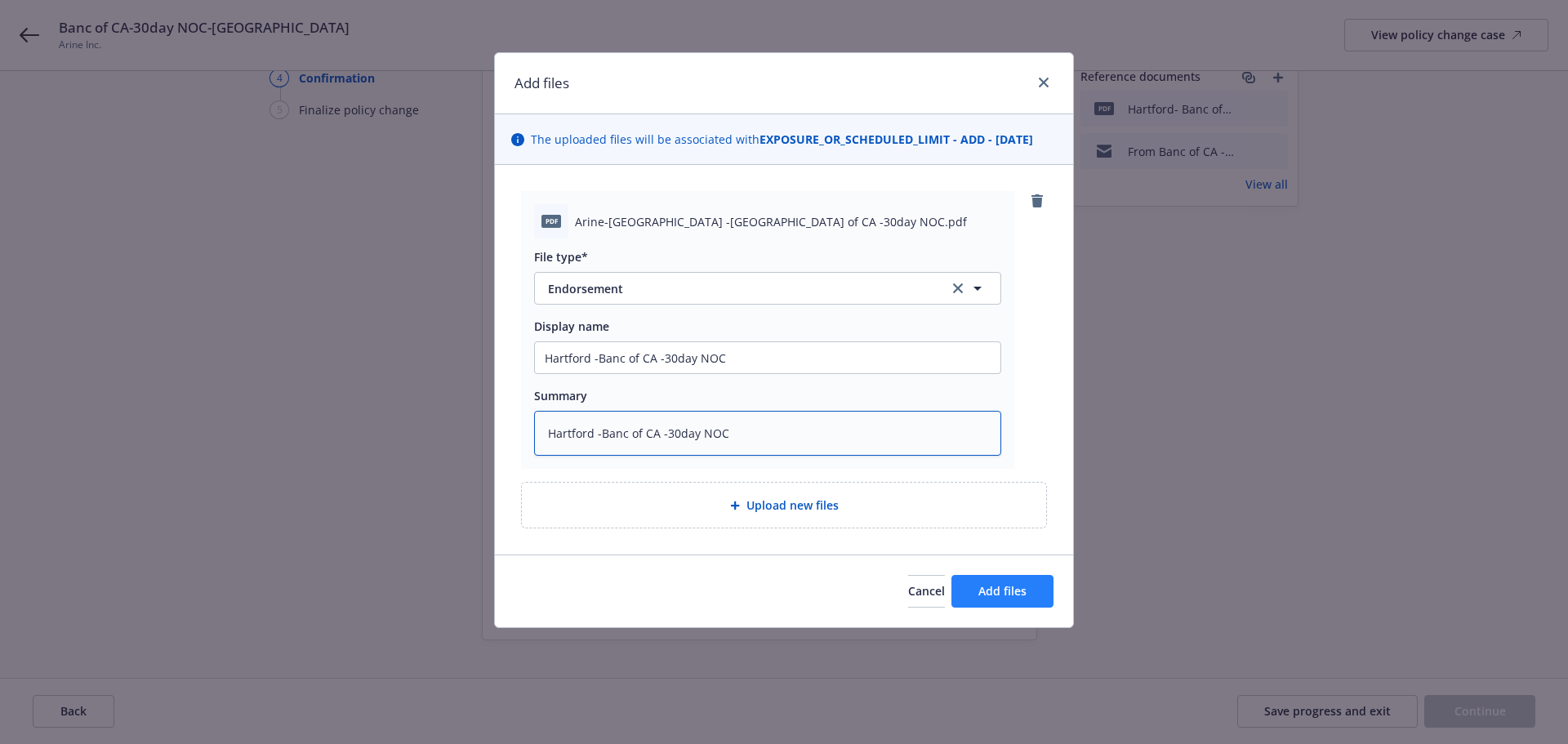
type textarea "Hartford -Banc of CA -30day NOC"
click at [999, 592] on span "Add files" at bounding box center [1002, 590] width 48 height 16
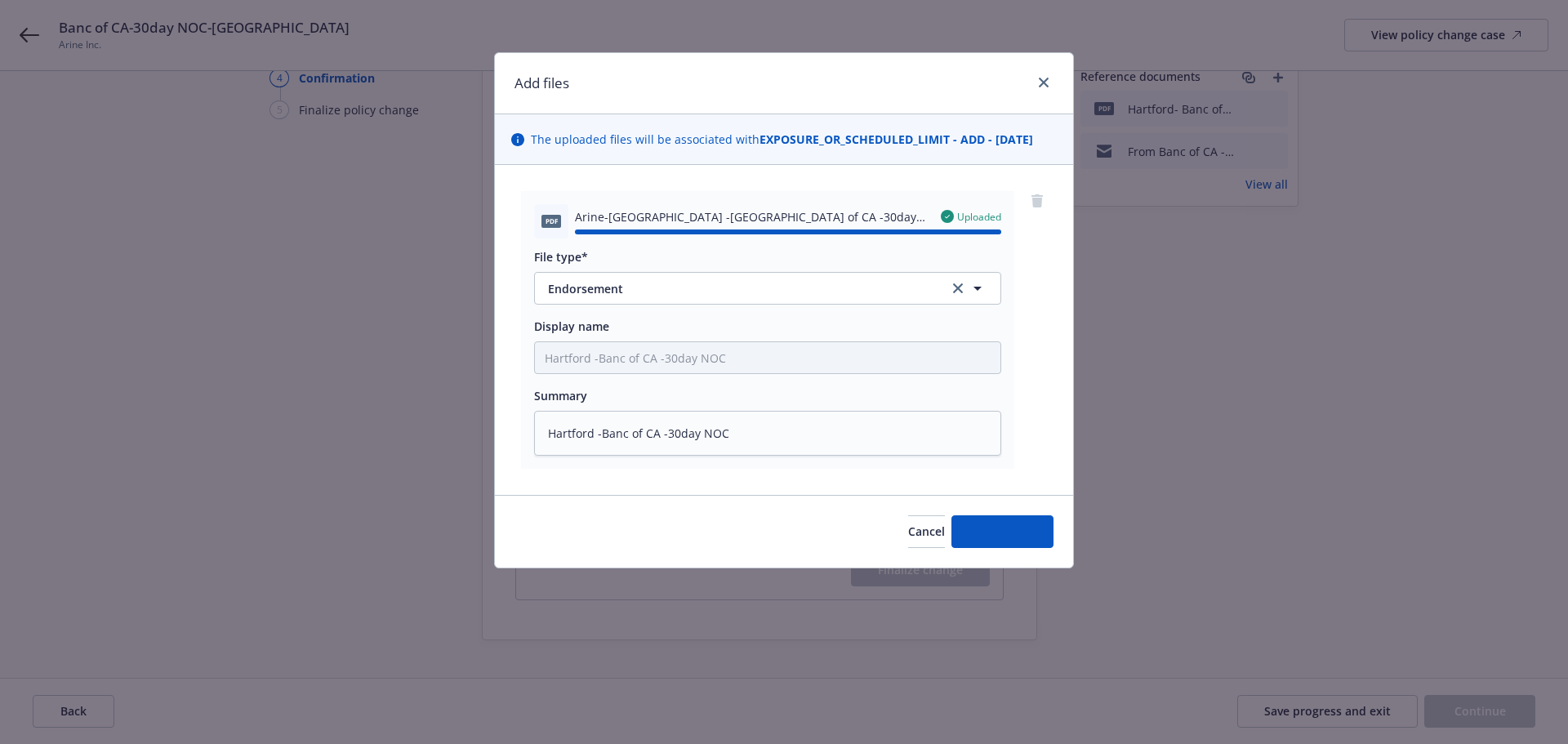
type textarea "x"
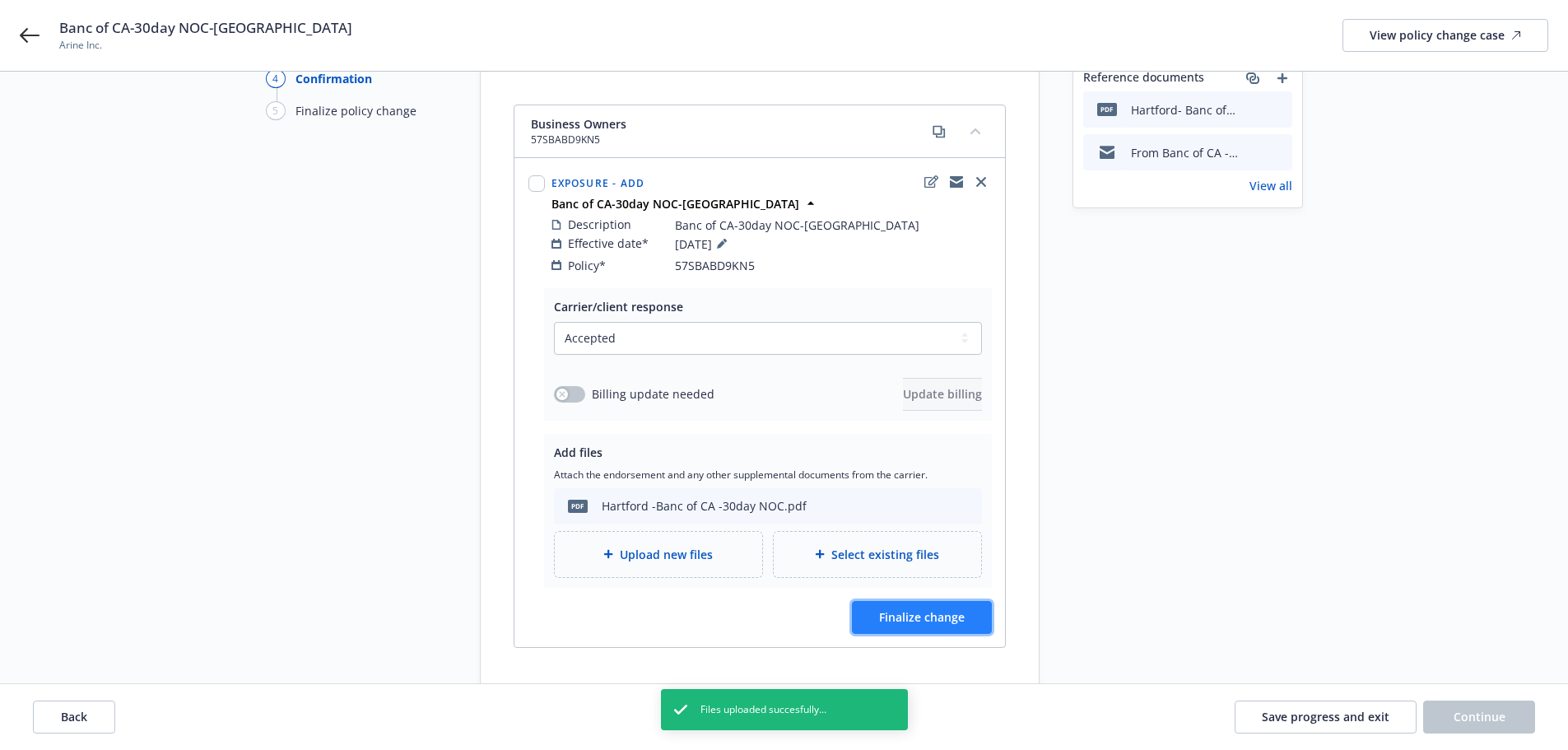
click at [950, 601] on button "Finalize change" at bounding box center [922, 617] width 140 height 33
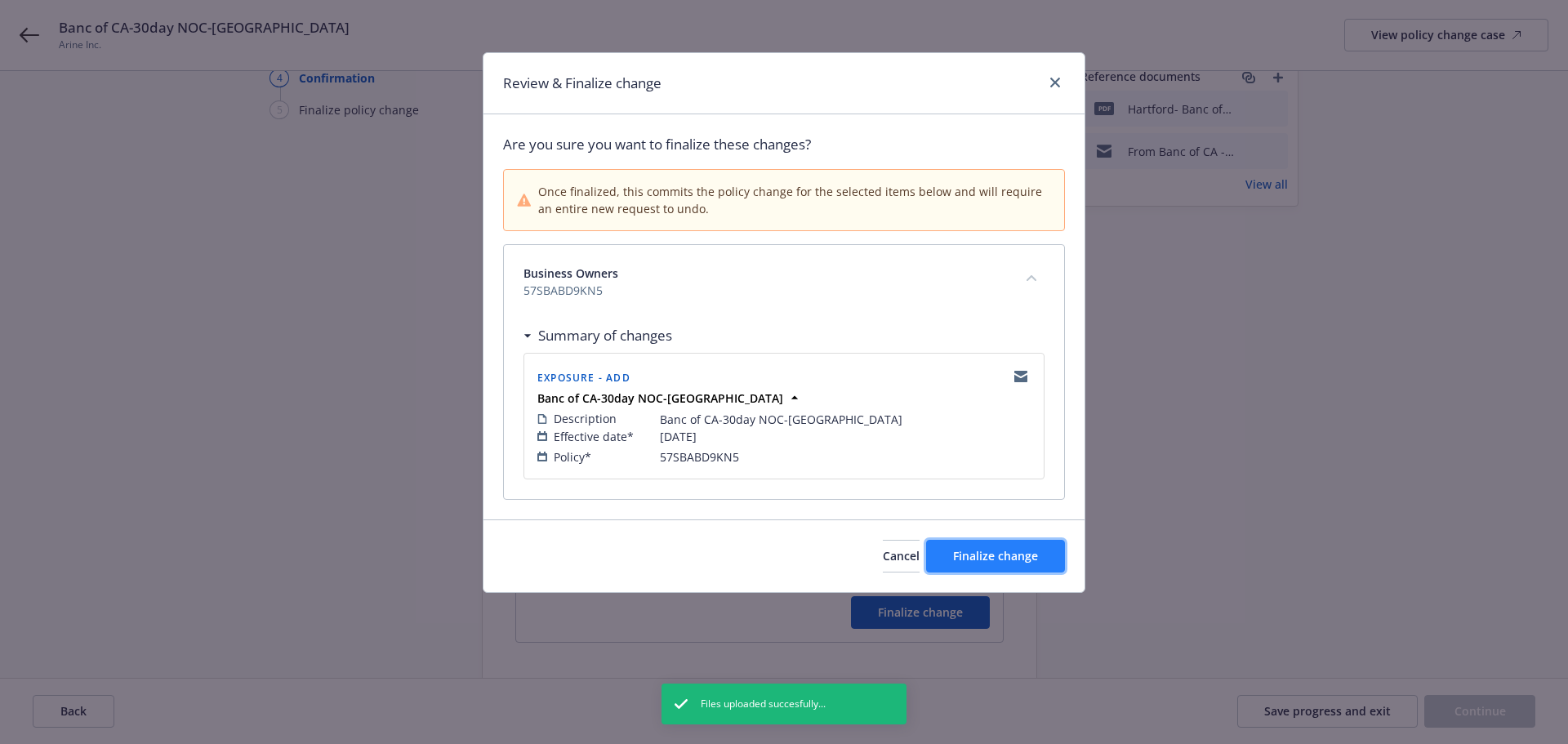
click at [999, 548] on span "Finalize change" at bounding box center [996, 555] width 85 height 16
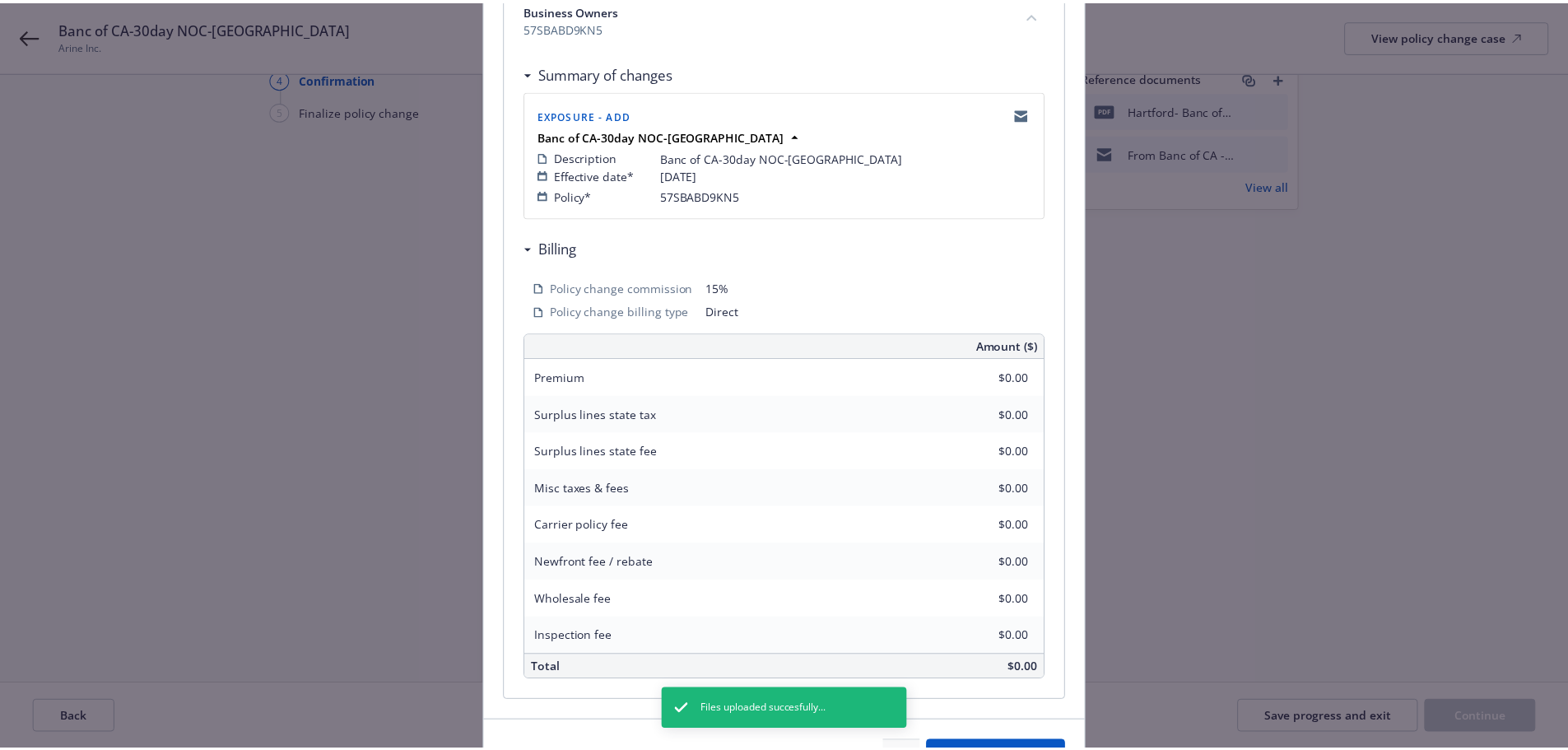
scroll to position [0, 0]
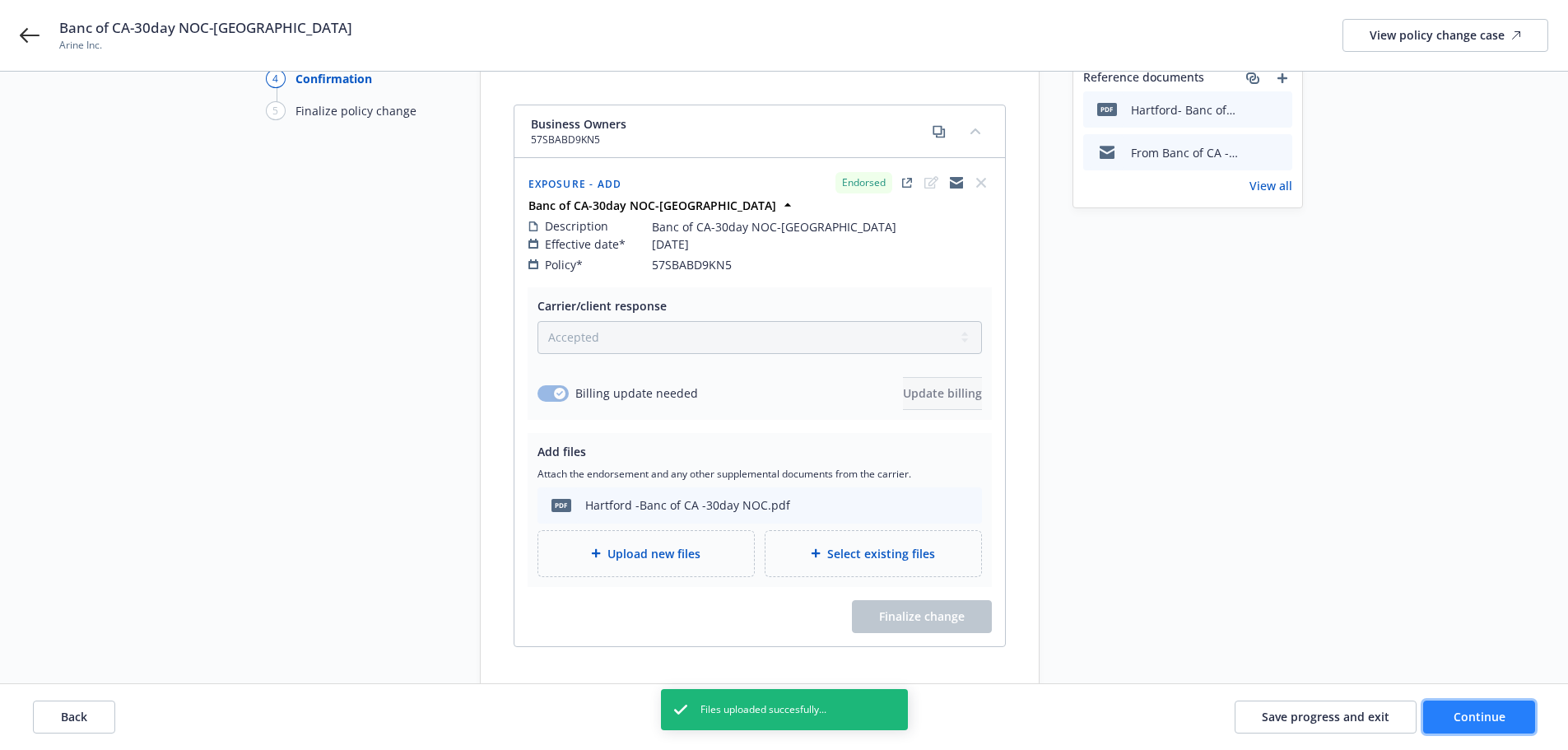
click at [1498, 713] on span "Continue" at bounding box center [1480, 716] width 52 height 16
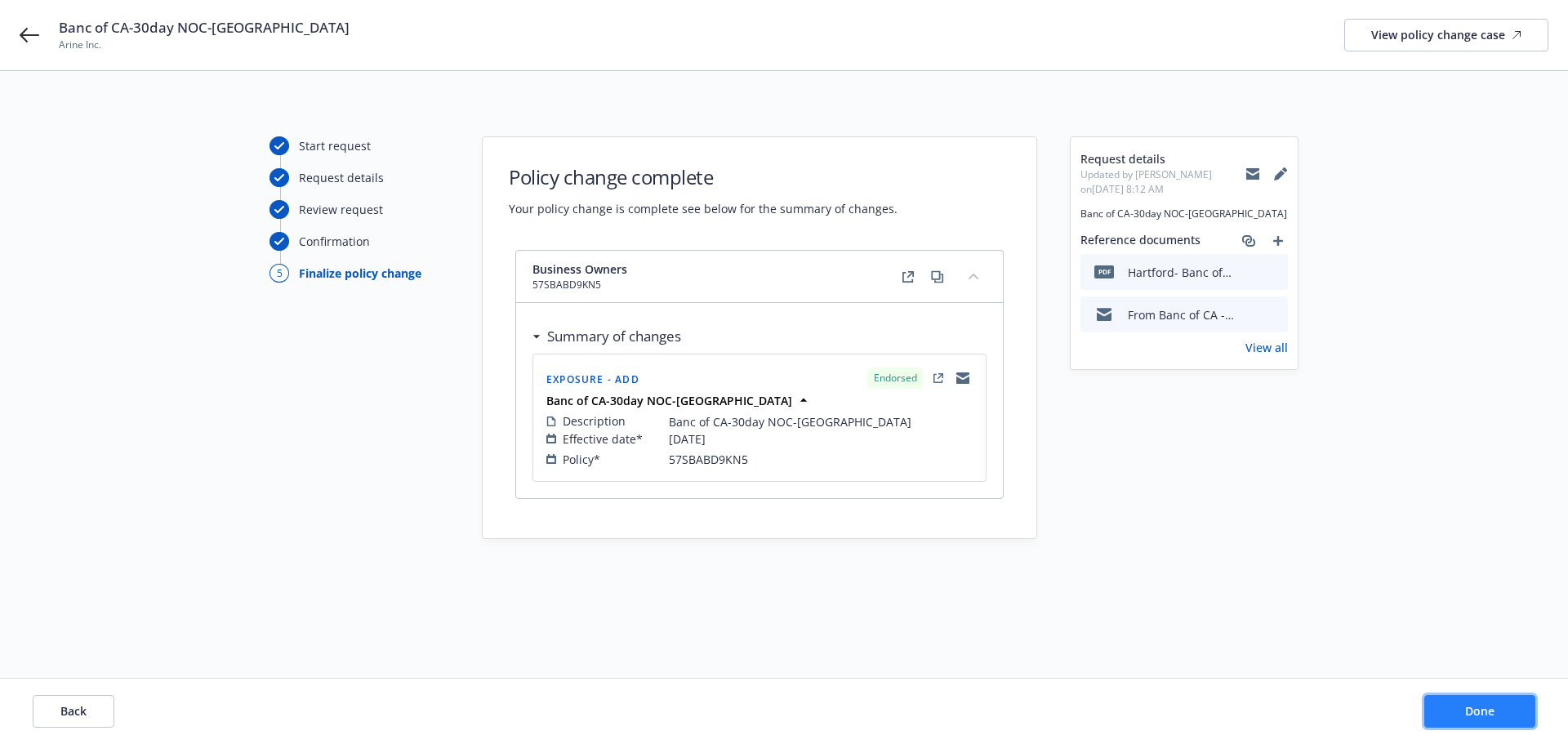
click at [1486, 705] on span "Done" at bounding box center [1481, 710] width 29 height 16
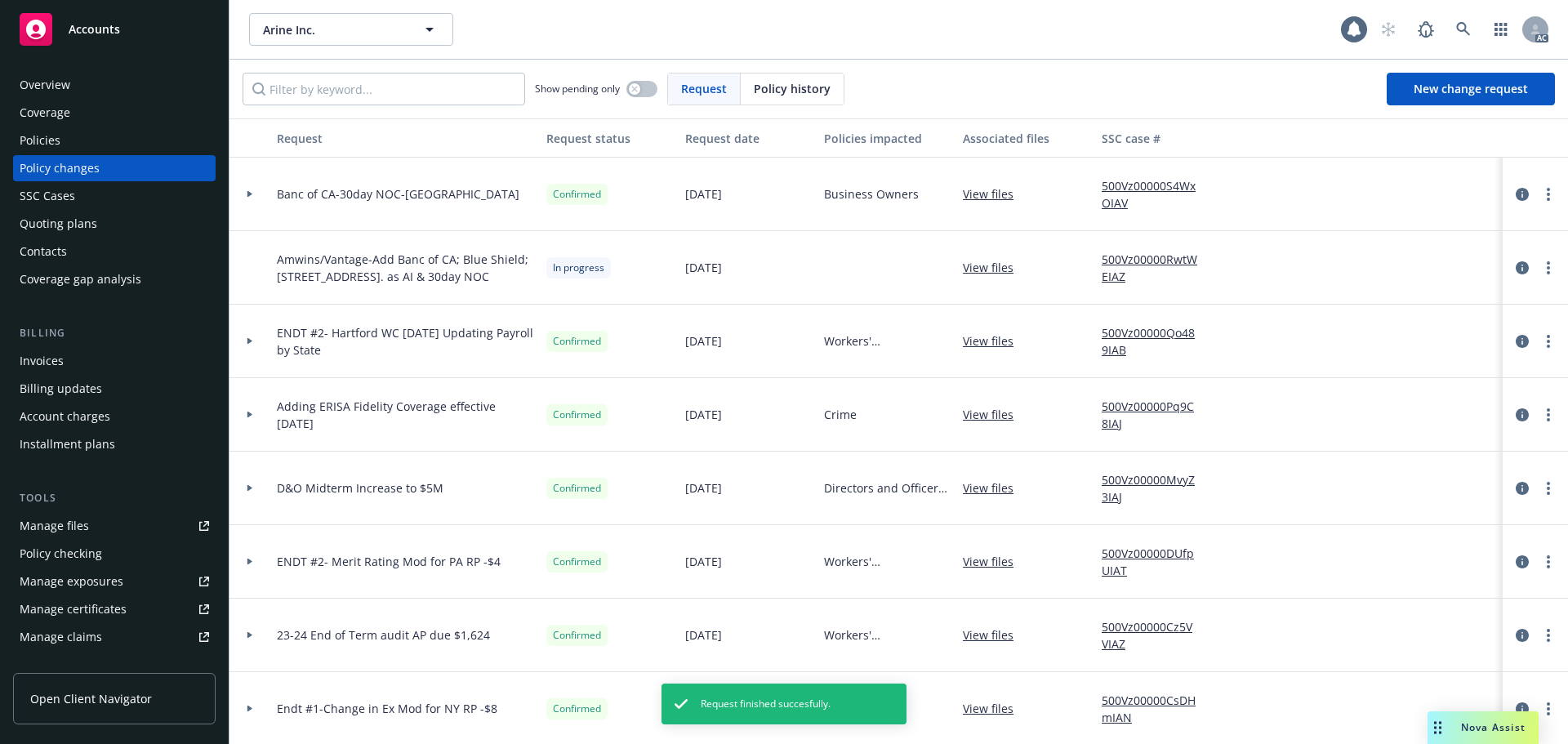
click at [1131, 185] on link "500Vz00000S4WxOIAV" at bounding box center [1157, 194] width 110 height 34
click at [90, 33] on span "Accounts" at bounding box center [95, 29] width 52 height 13
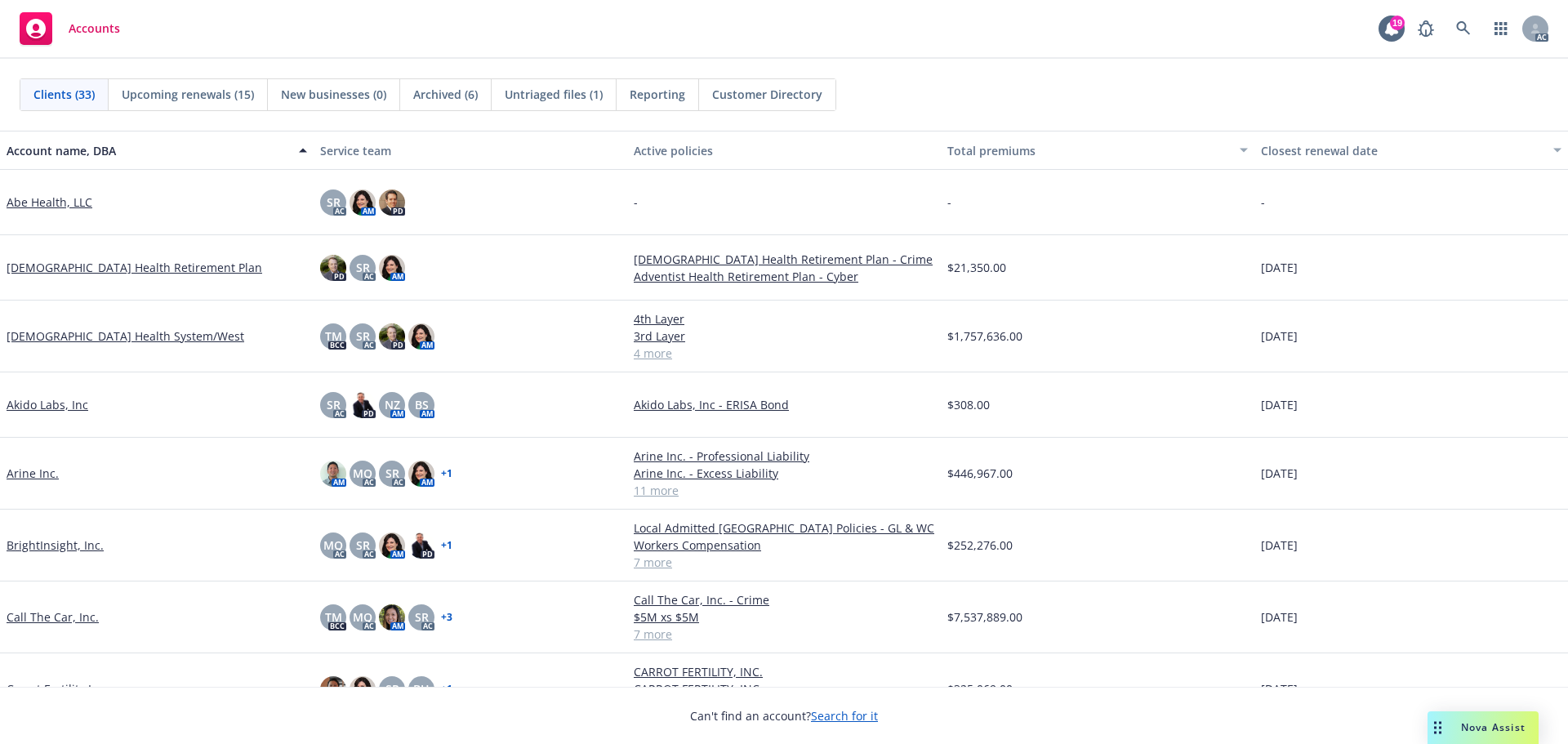
click at [527, 97] on span "Untriaged files (1)" at bounding box center [554, 94] width 98 height 17
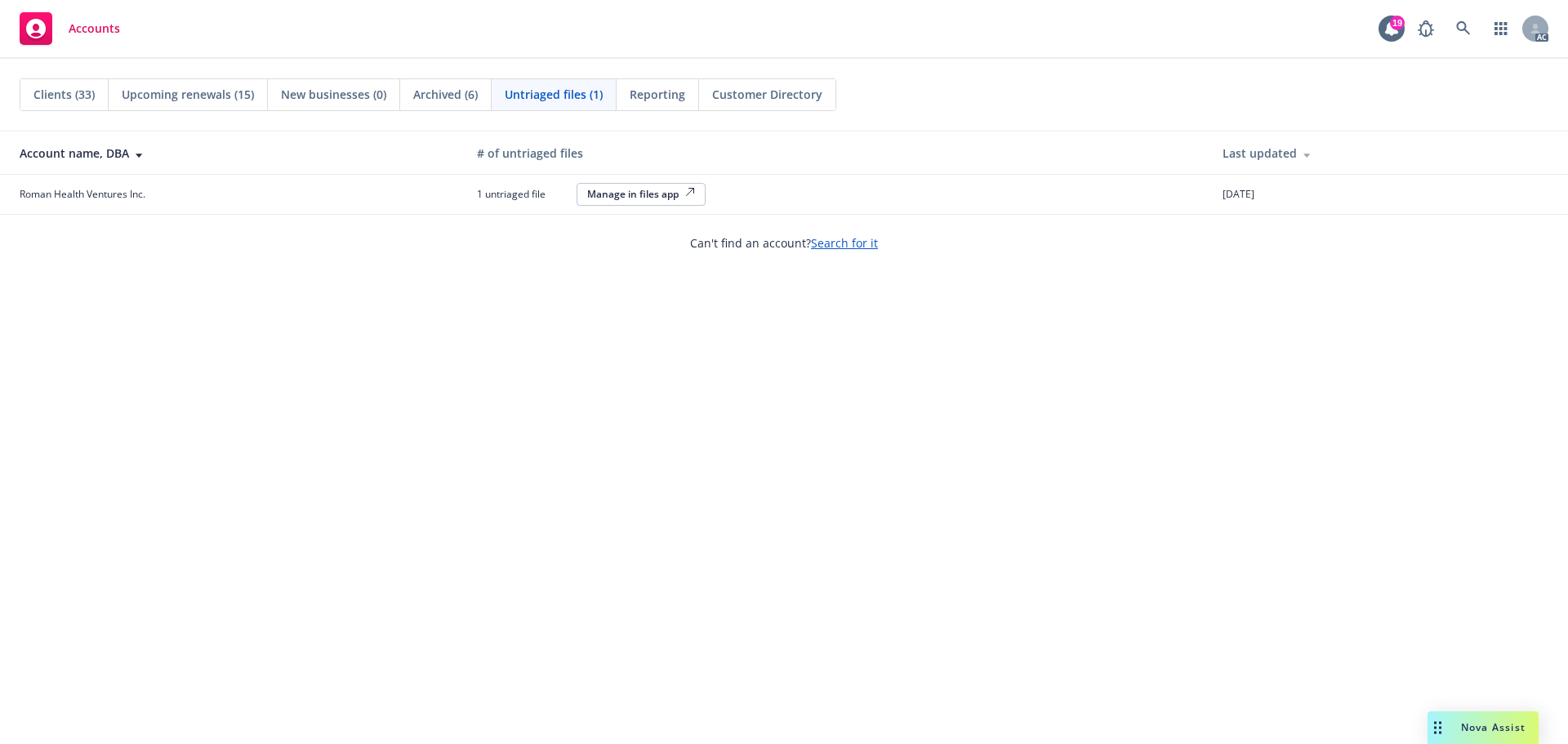
click at [632, 190] on div "Manage in files app" at bounding box center [640, 193] width 108 height 14
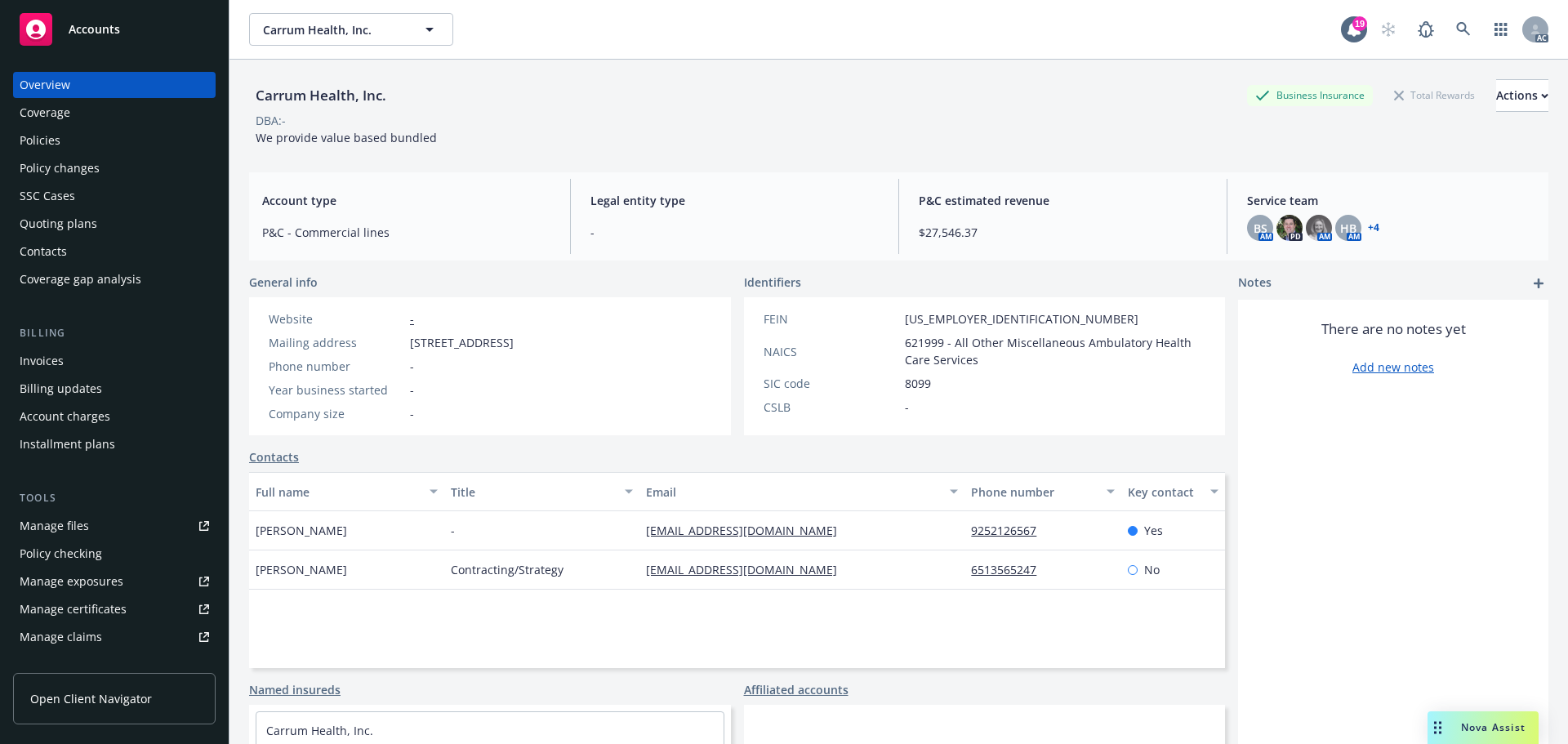
click at [106, 33] on span "Accounts" at bounding box center [95, 29] width 52 height 13
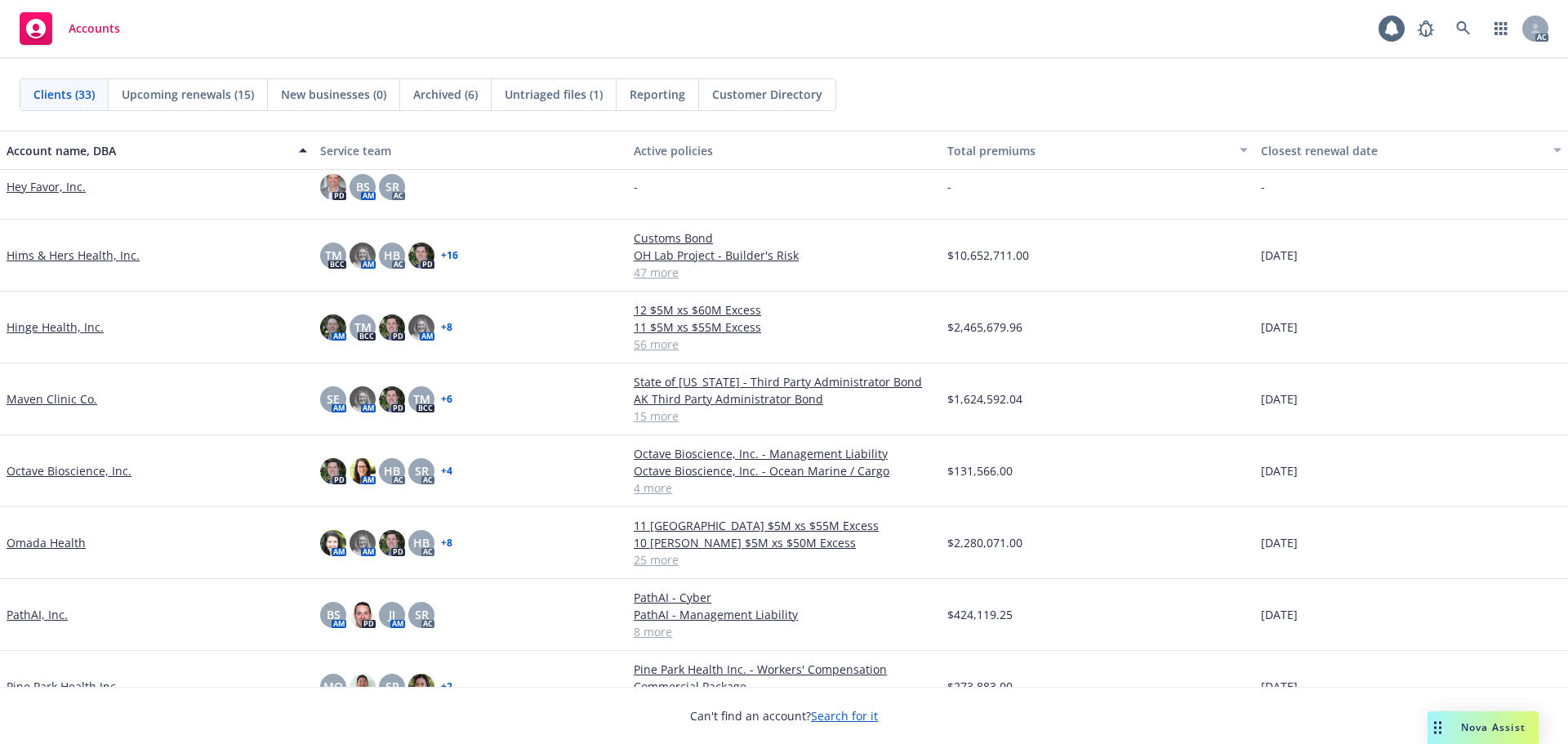
scroll to position [1143, 0]
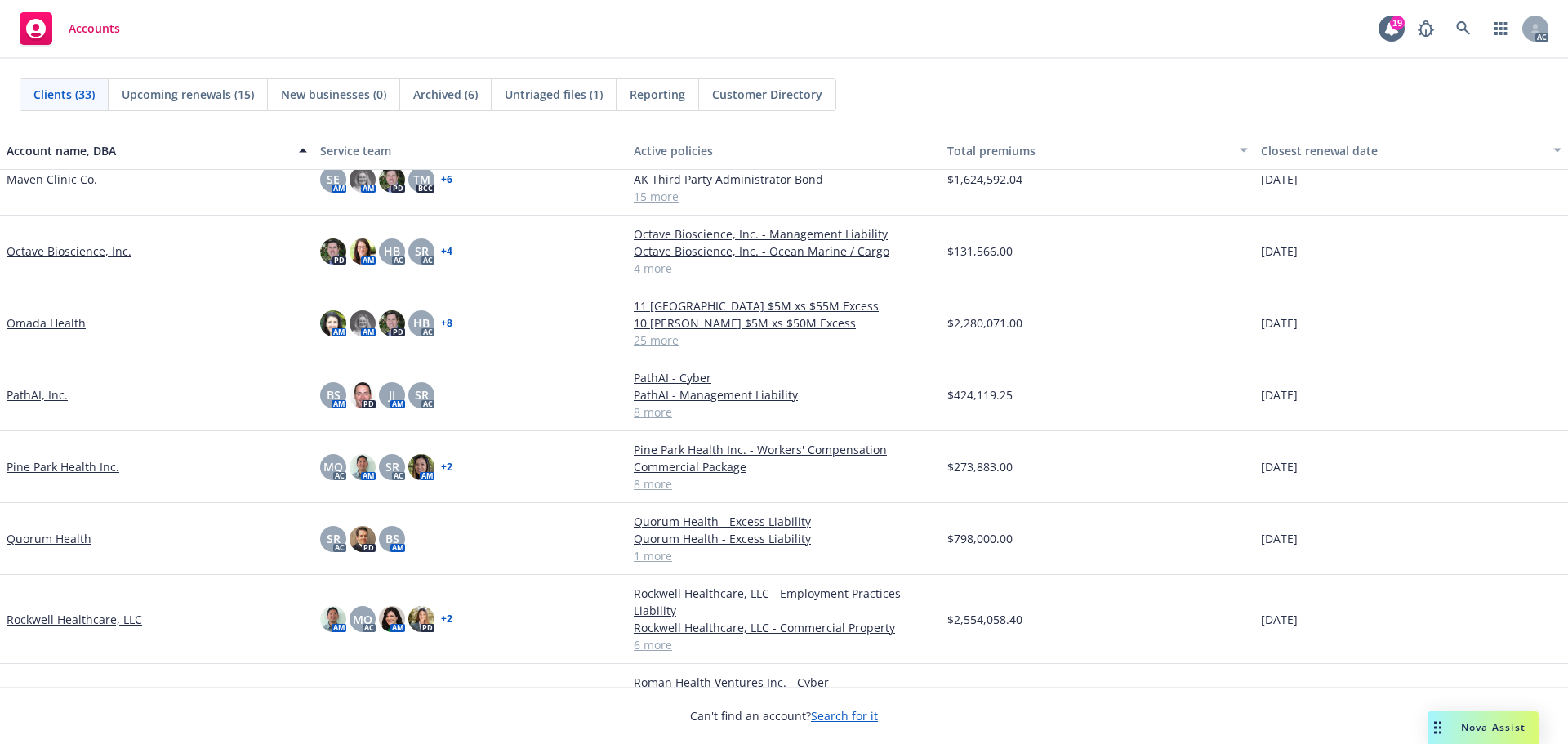
click at [25, 404] on link "PathAI, Inc." at bounding box center [37, 395] width 62 height 17
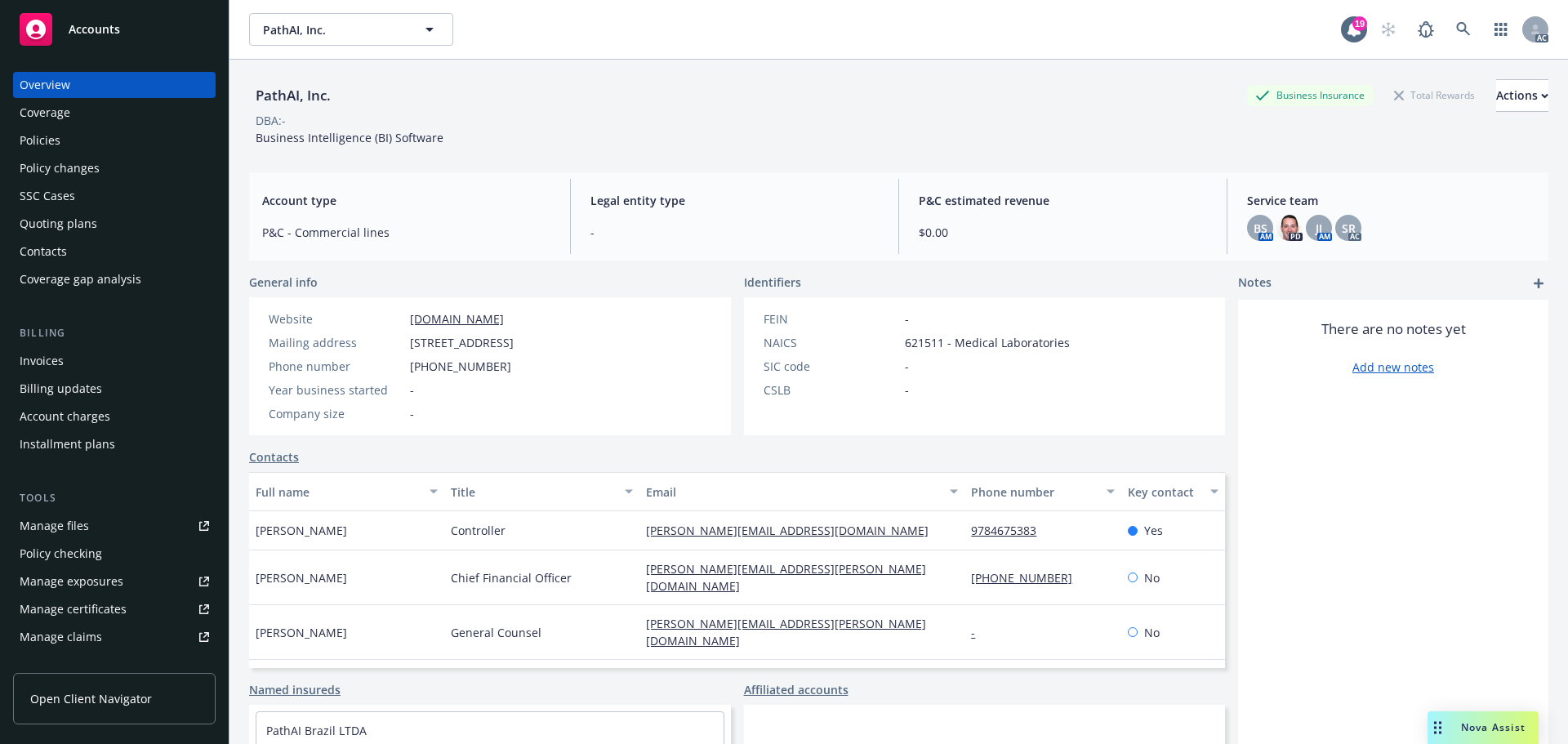
click at [69, 167] on div "Policy changes" at bounding box center [59, 168] width 80 height 26
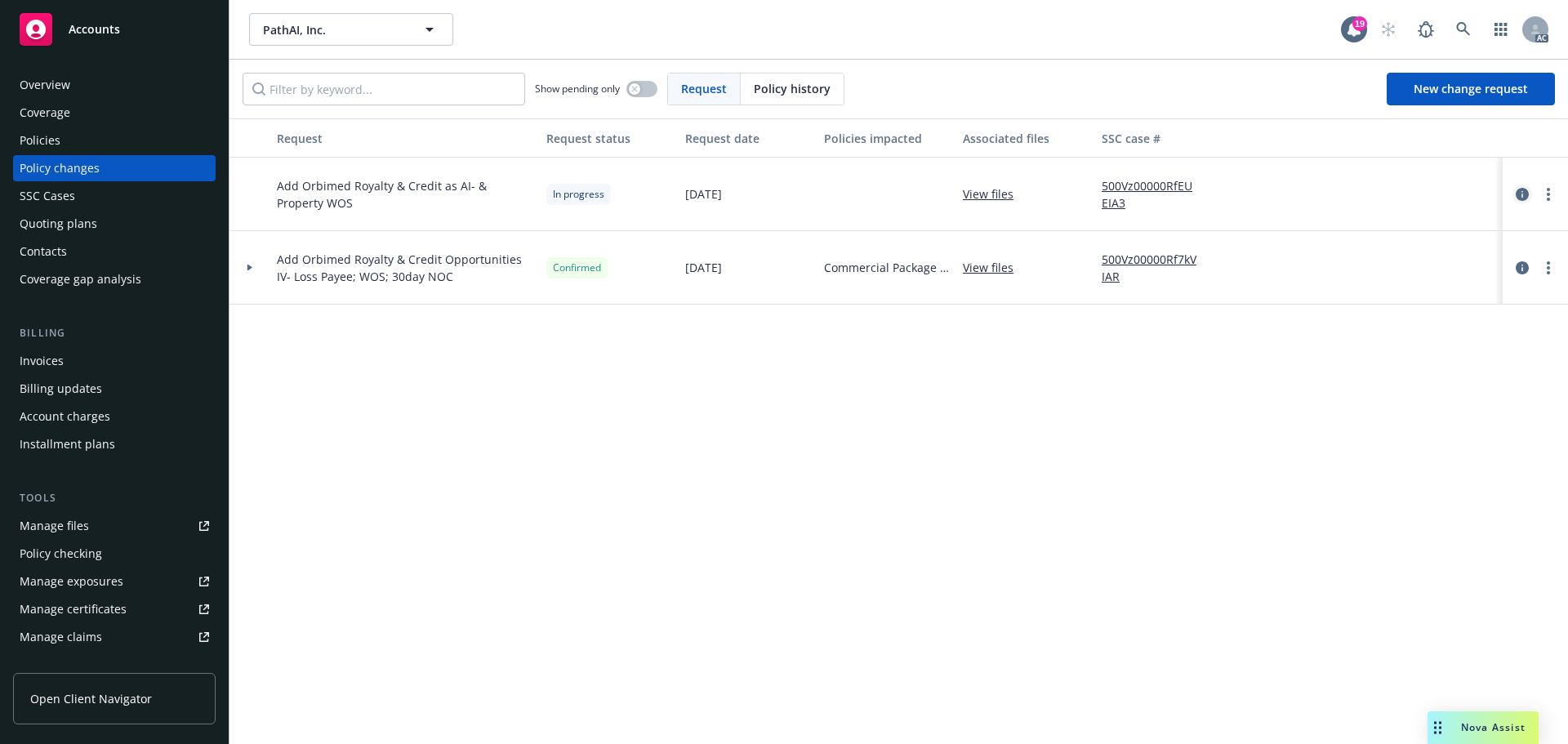
click at [1522, 189] on icon "circleInformation" at bounding box center [1523, 194] width 13 height 13
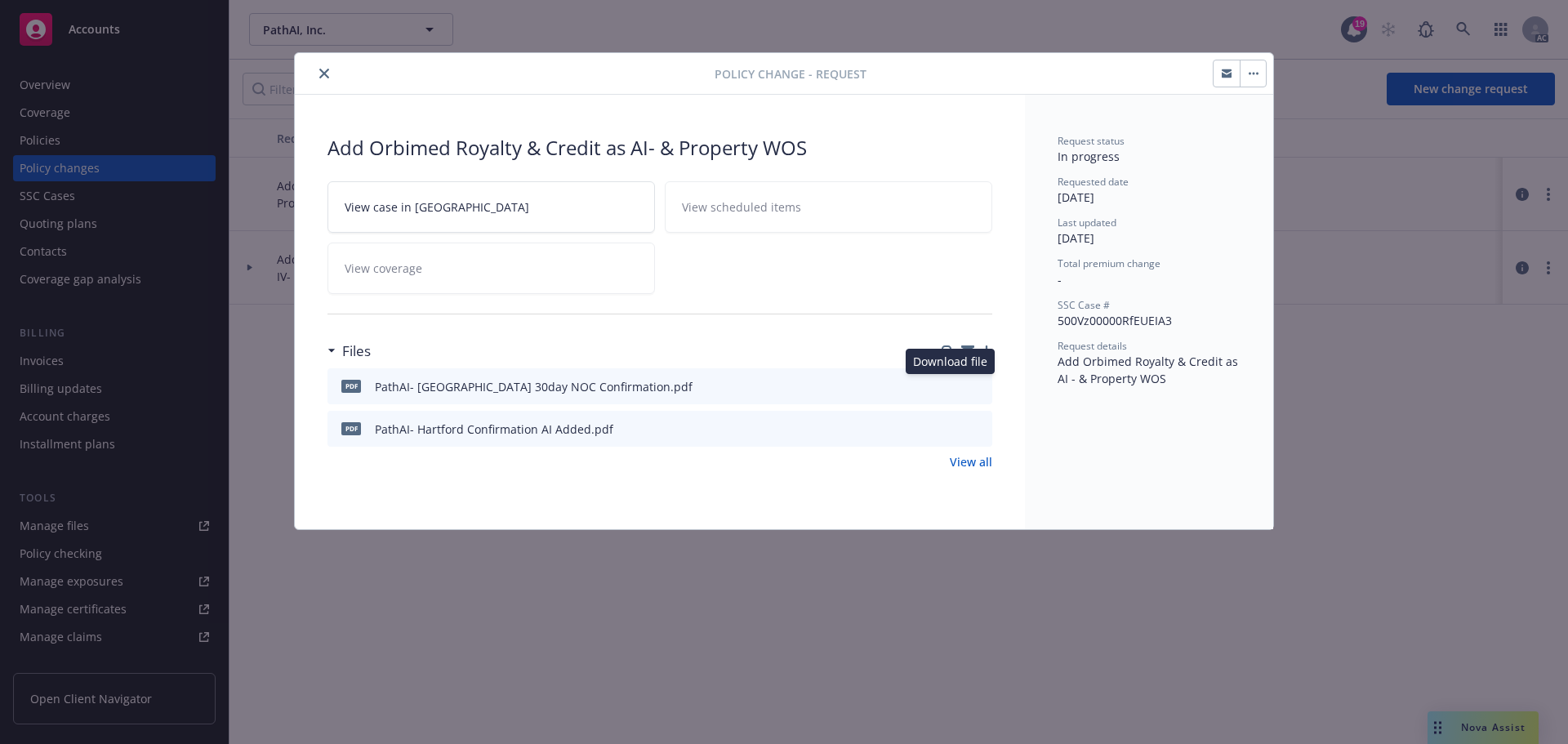
click at [952, 385] on icon "download file" at bounding box center [951, 383] width 11 height 10
click at [954, 427] on icon "download file" at bounding box center [950, 428] width 13 height 13
click at [324, 74] on icon "close" at bounding box center [324, 74] width 10 height 10
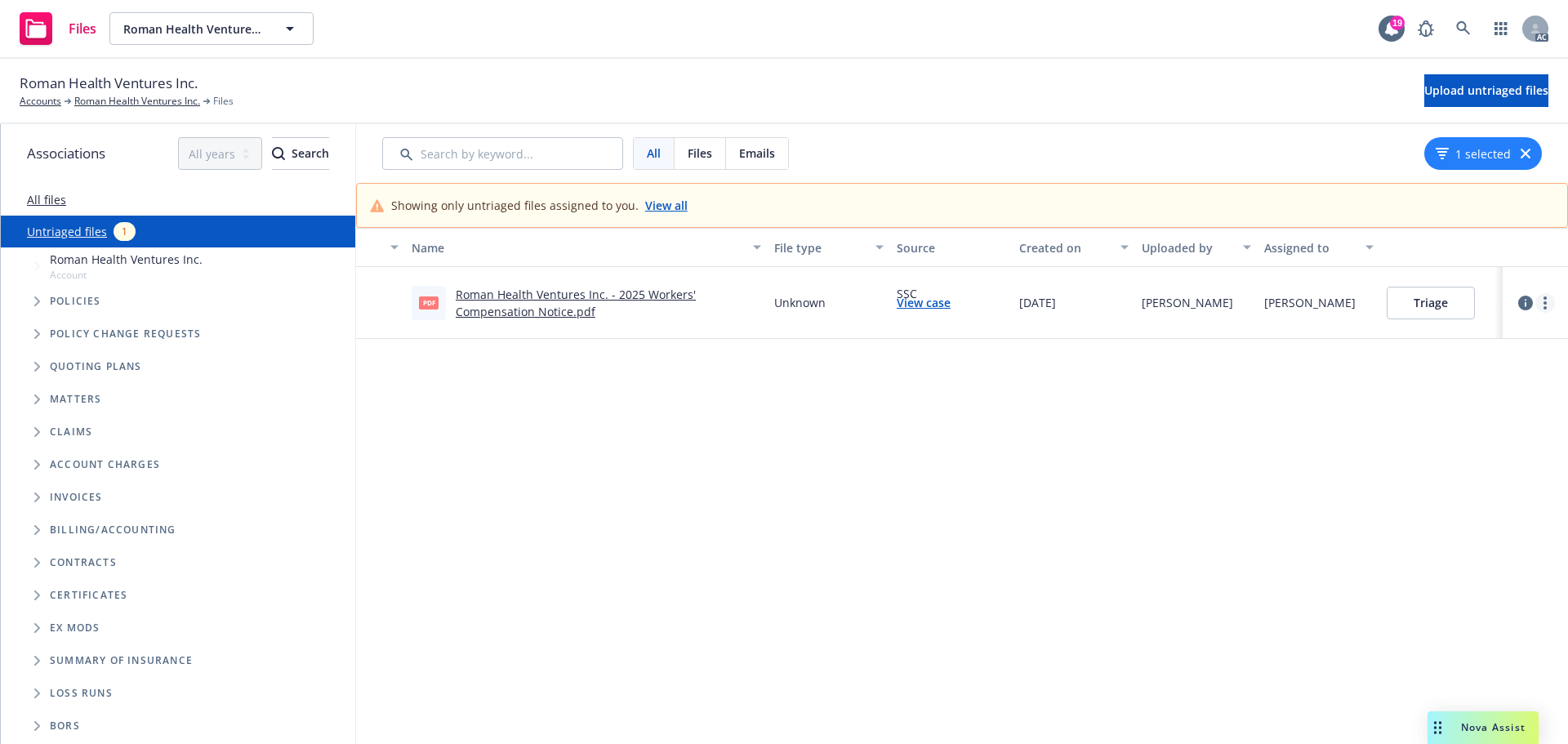
click at [1536, 300] on link "more" at bounding box center [1545, 303] width 19 height 19
click at [1452, 338] on link "Archive" at bounding box center [1470, 337] width 144 height 33
click at [924, 305] on link "View case" at bounding box center [924, 303] width 54 height 17
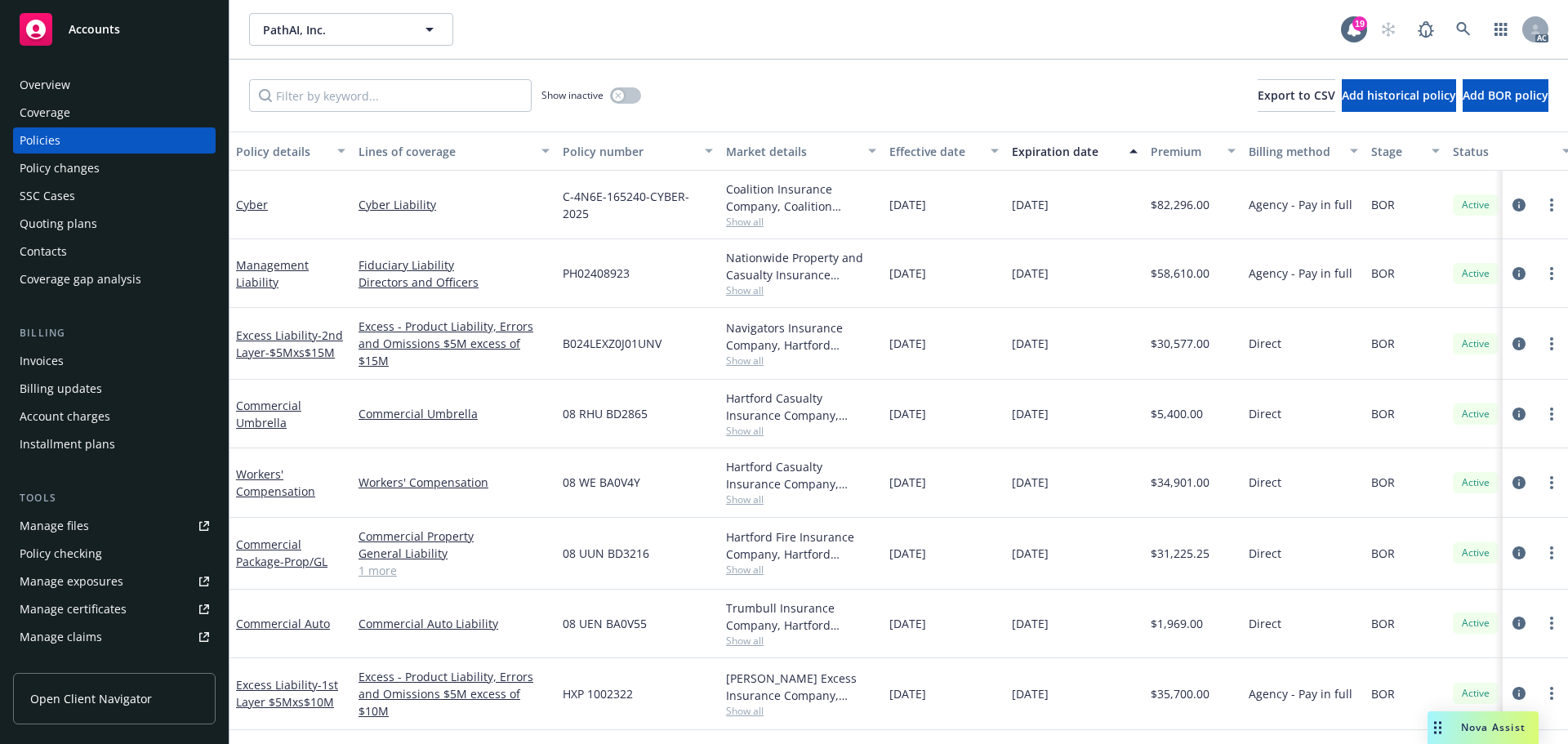
click at [54, 171] on div "Policy changes" at bounding box center [59, 168] width 80 height 26
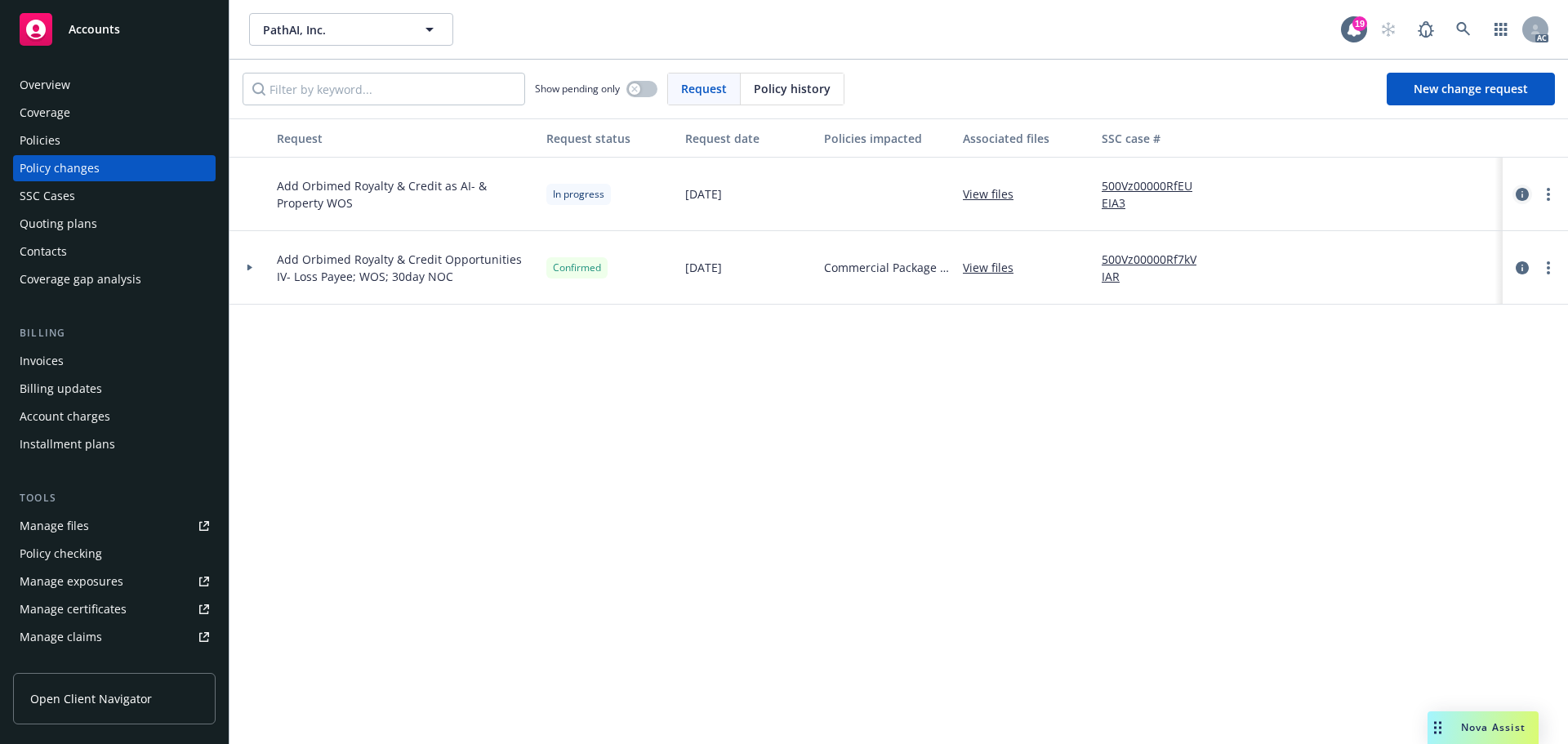
click at [1525, 194] on icon "circleInformation" at bounding box center [1523, 194] width 13 height 13
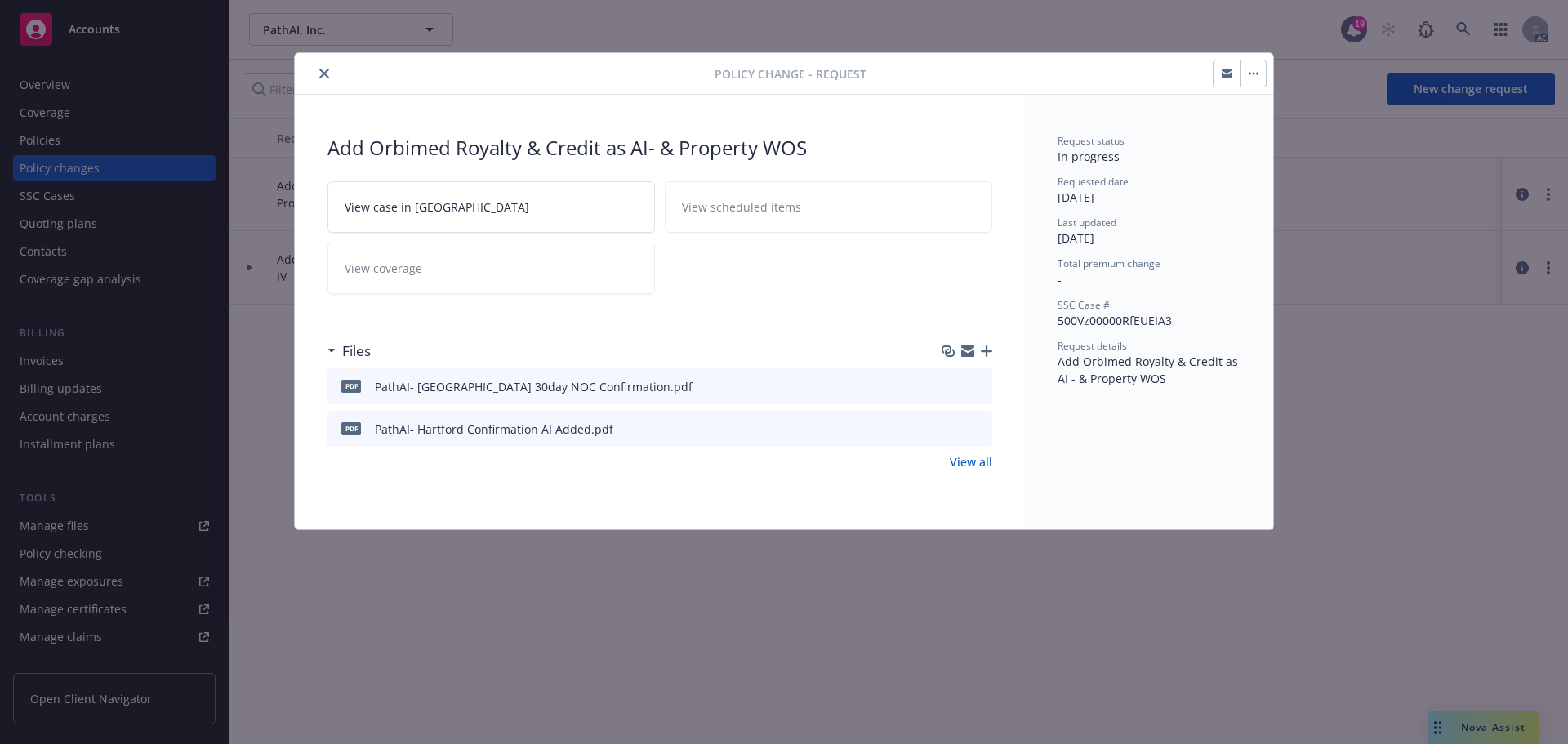
click at [319, 75] on icon "close" at bounding box center [324, 74] width 10 height 10
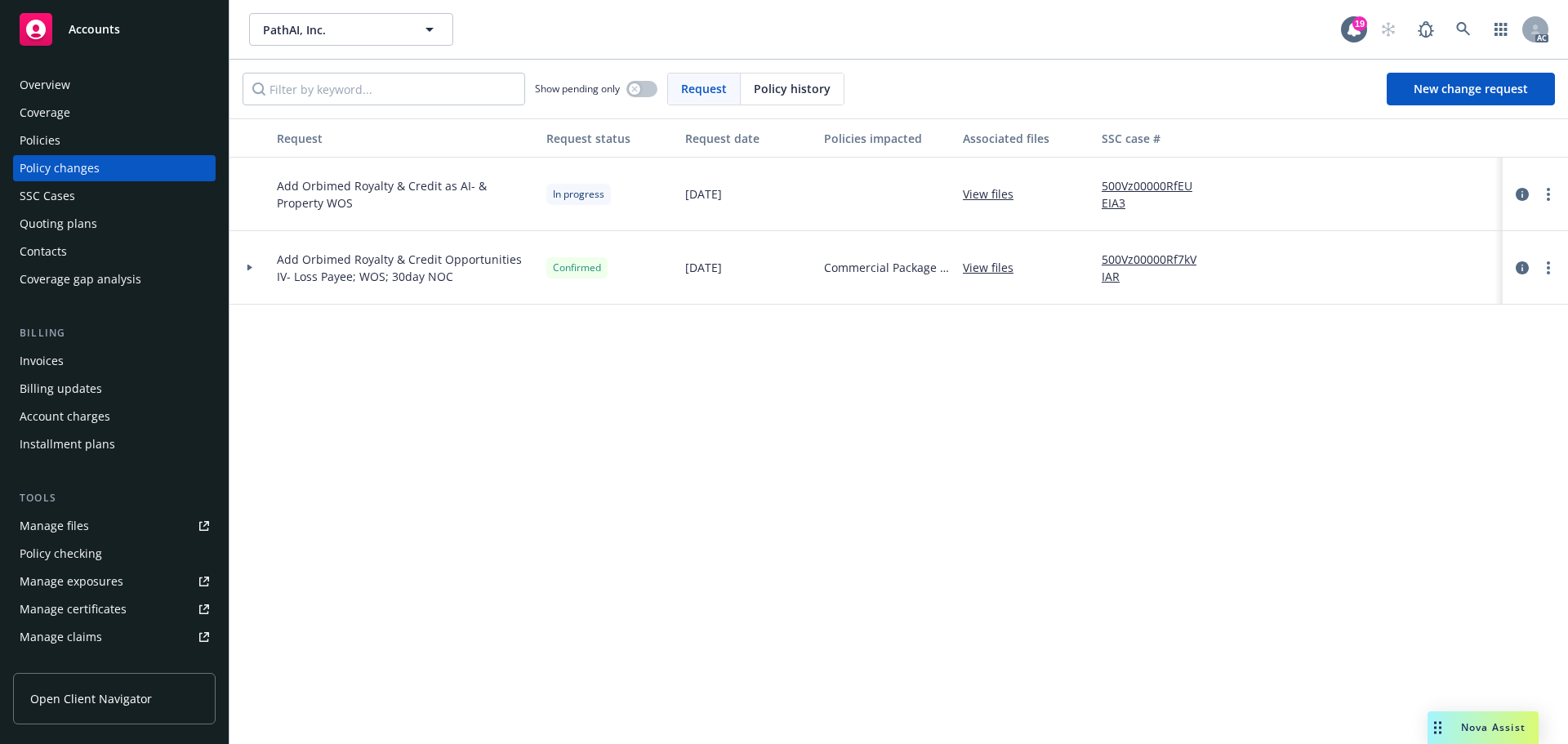
click at [35, 137] on div "Policies" at bounding box center [40, 140] width 40 height 26
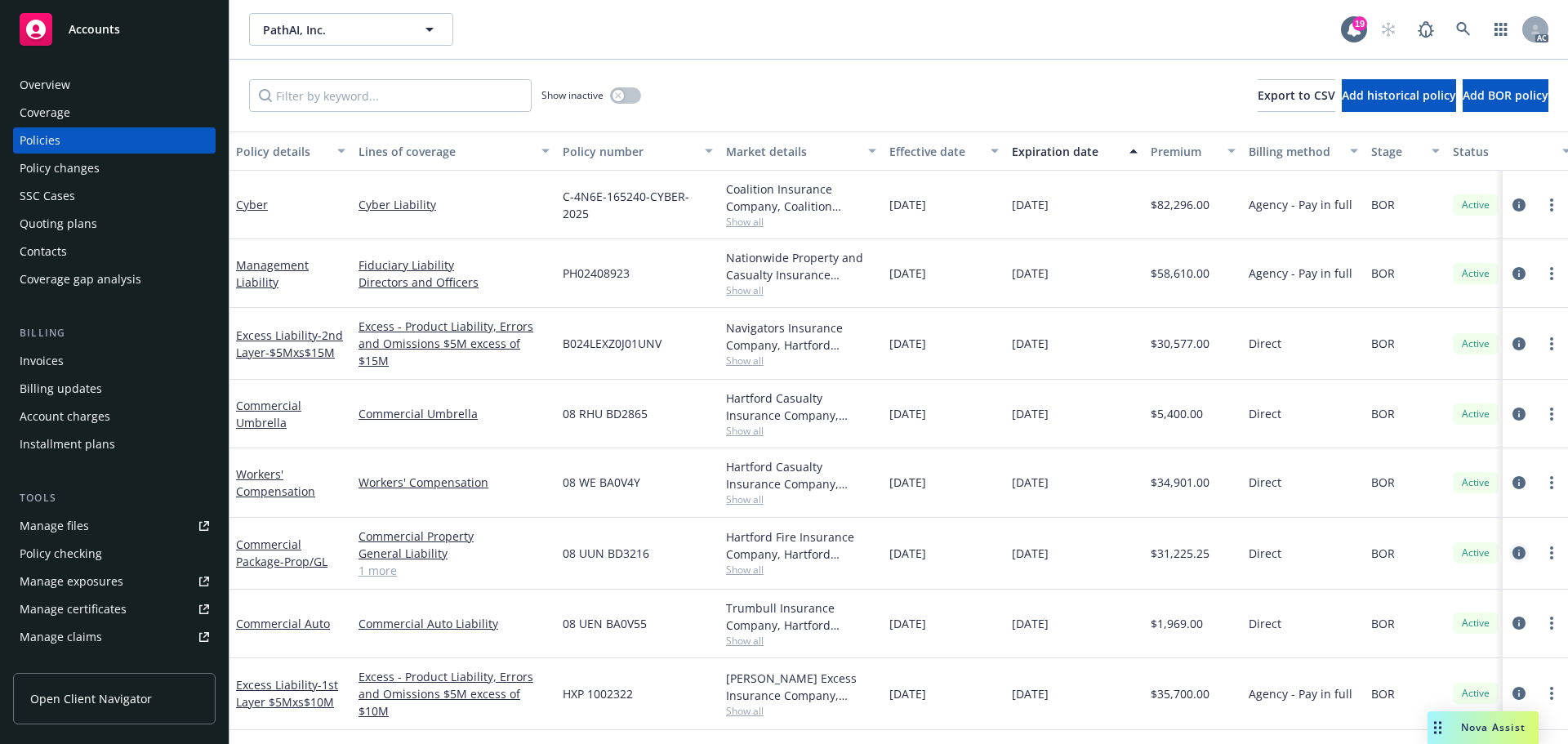
click at [1513, 546] on icon "circleInformation" at bounding box center [1519, 553] width 13 height 13
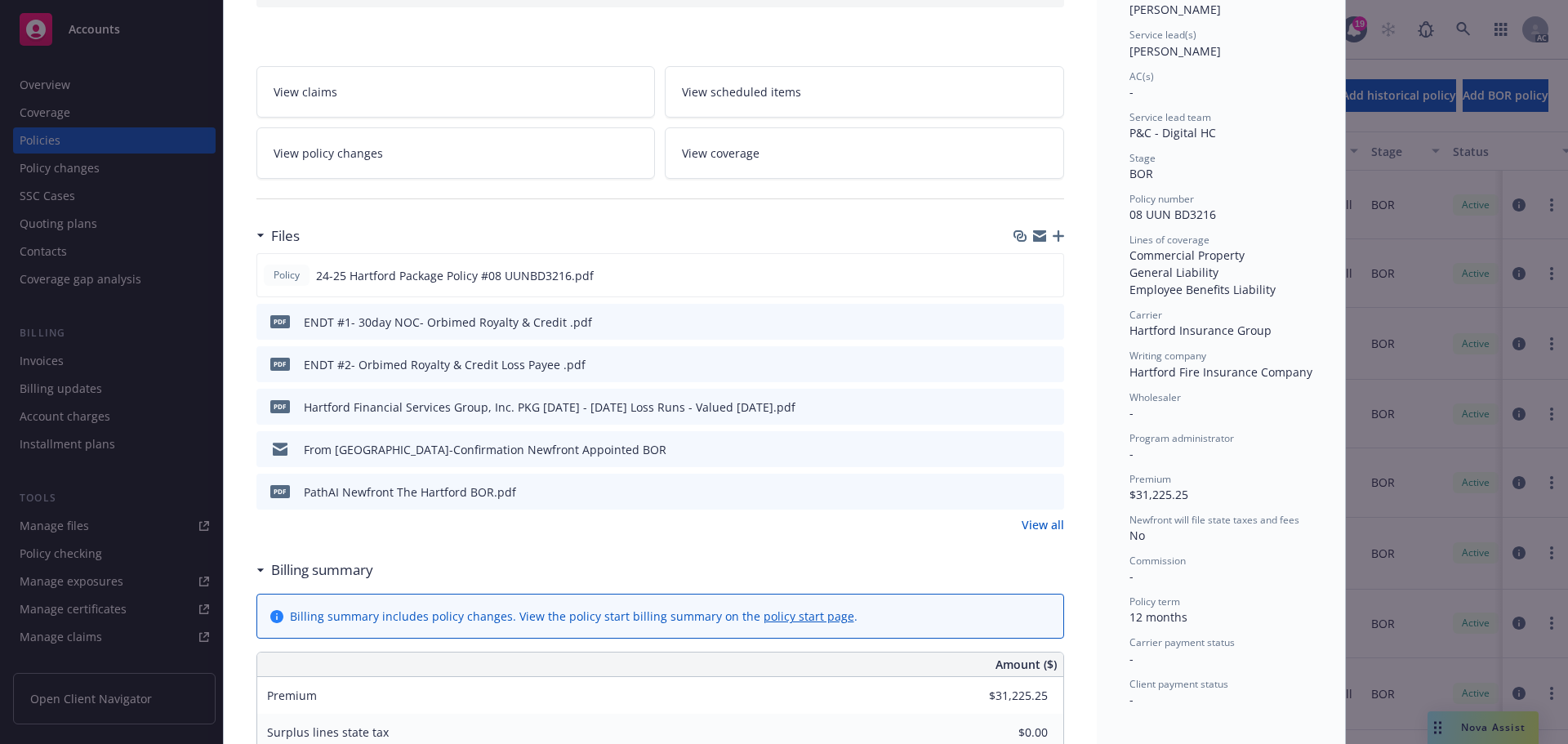
scroll to position [245, 0]
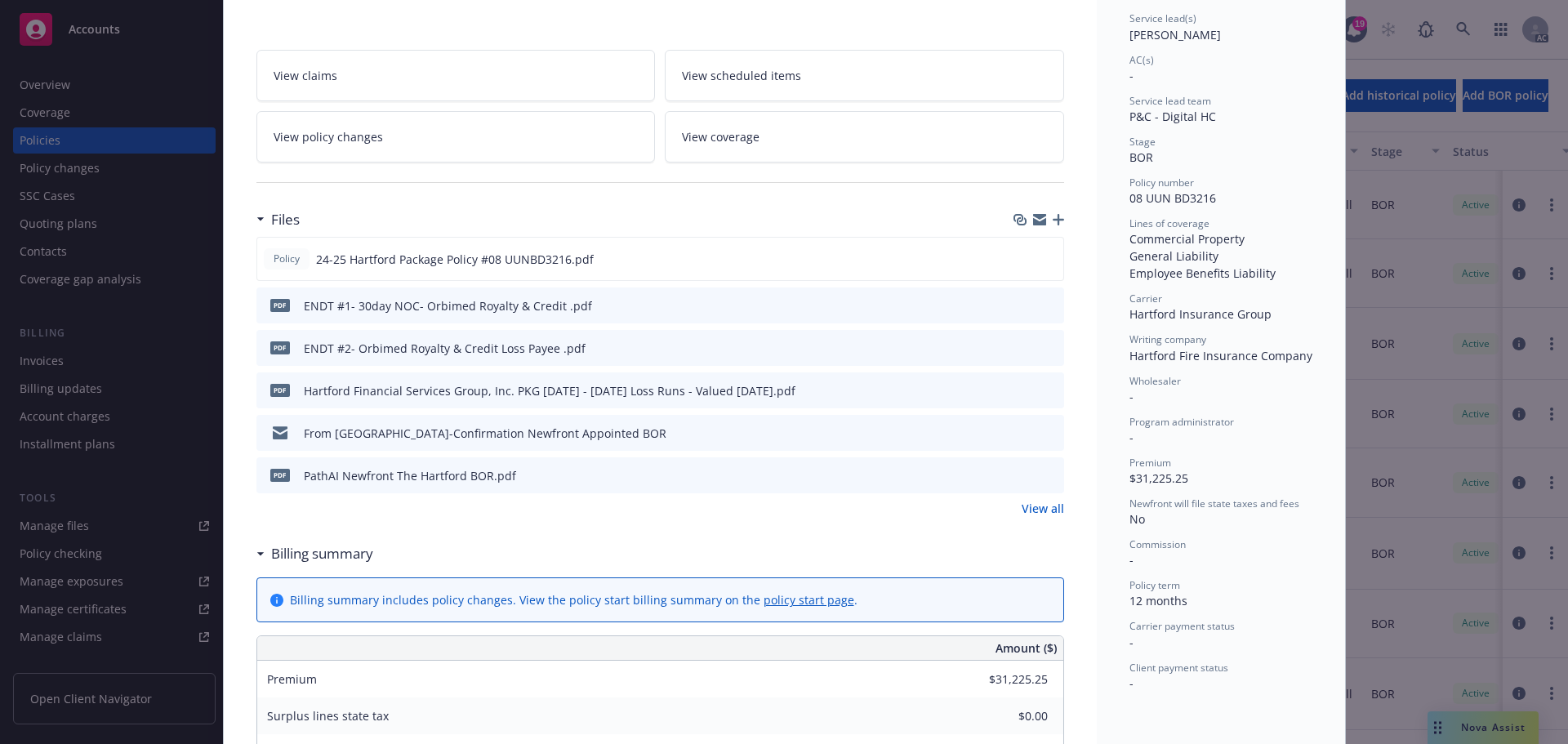
click at [1016, 309] on icon "download file" at bounding box center [1021, 304] width 13 height 13
